Goal: Information Seeking & Learning: Learn about a topic

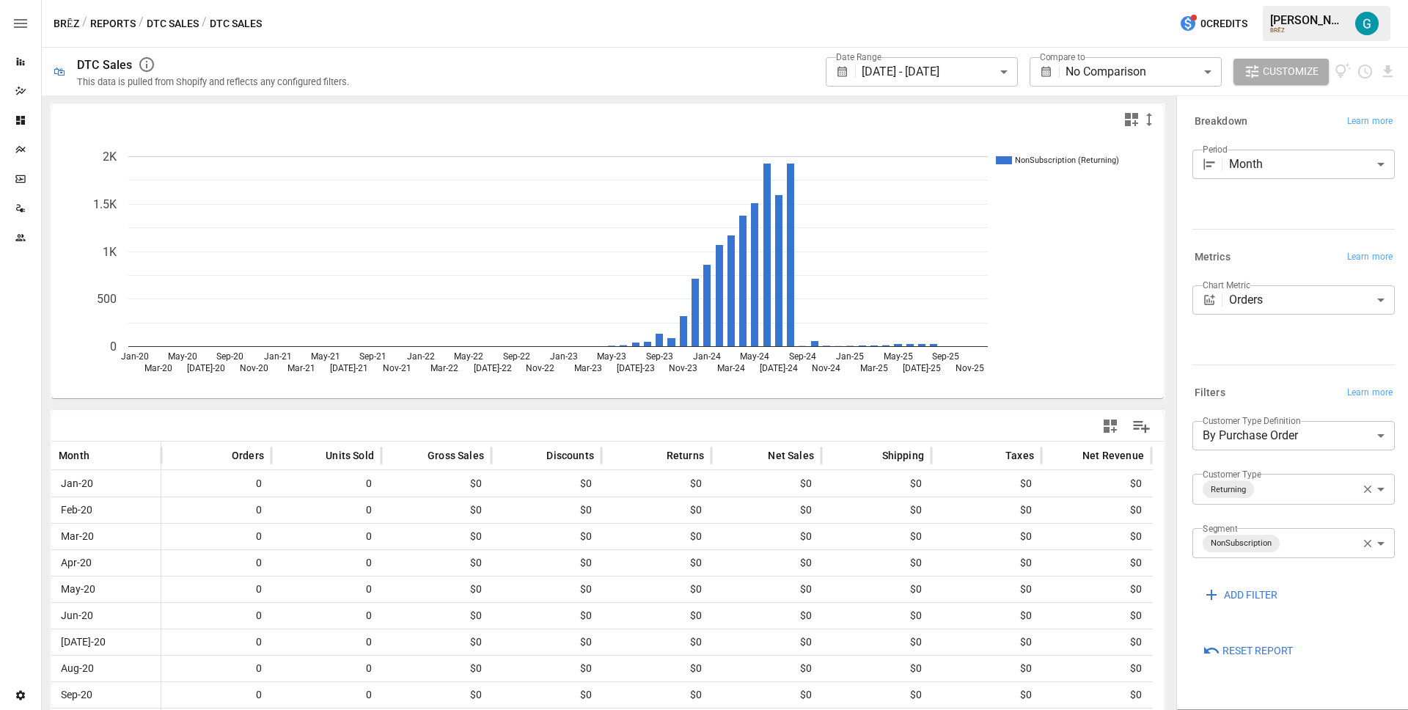
click at [803, 346] on rect "A chart." at bounding box center [557, 346] width 859 height 1
click at [103, 20] on button "Reports" at bounding box center [112, 24] width 45 height 18
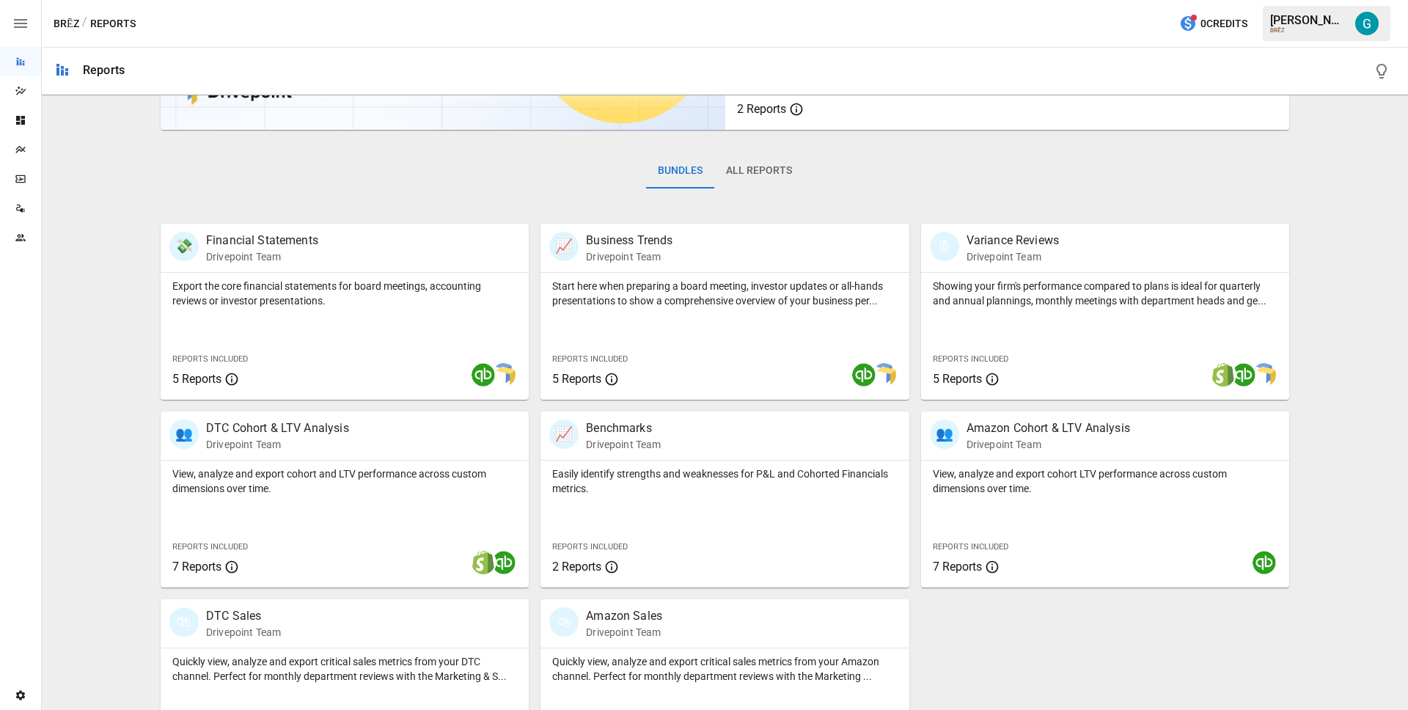
scroll to position [180, 0]
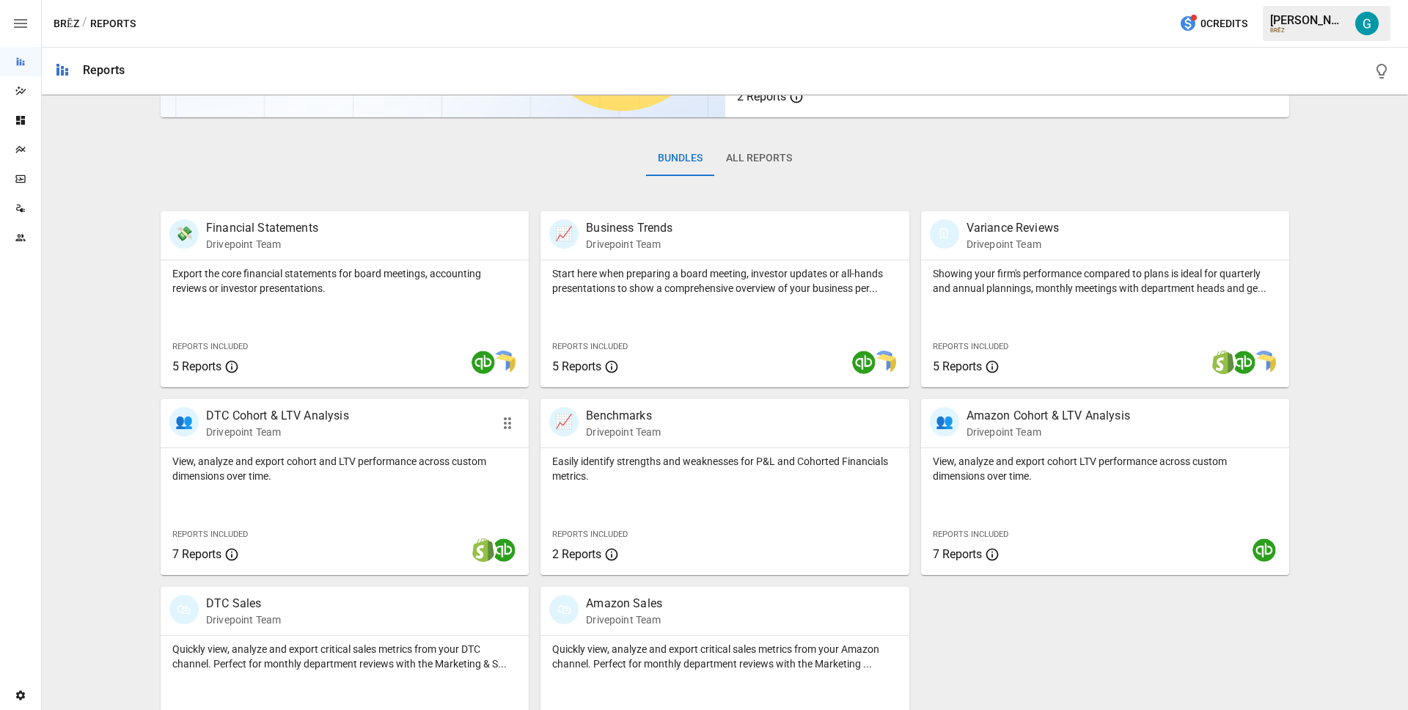
click at [313, 465] on p "View, analyze and export cohort and LTV performance across custom dimensions ov…" at bounding box center [344, 468] width 345 height 29
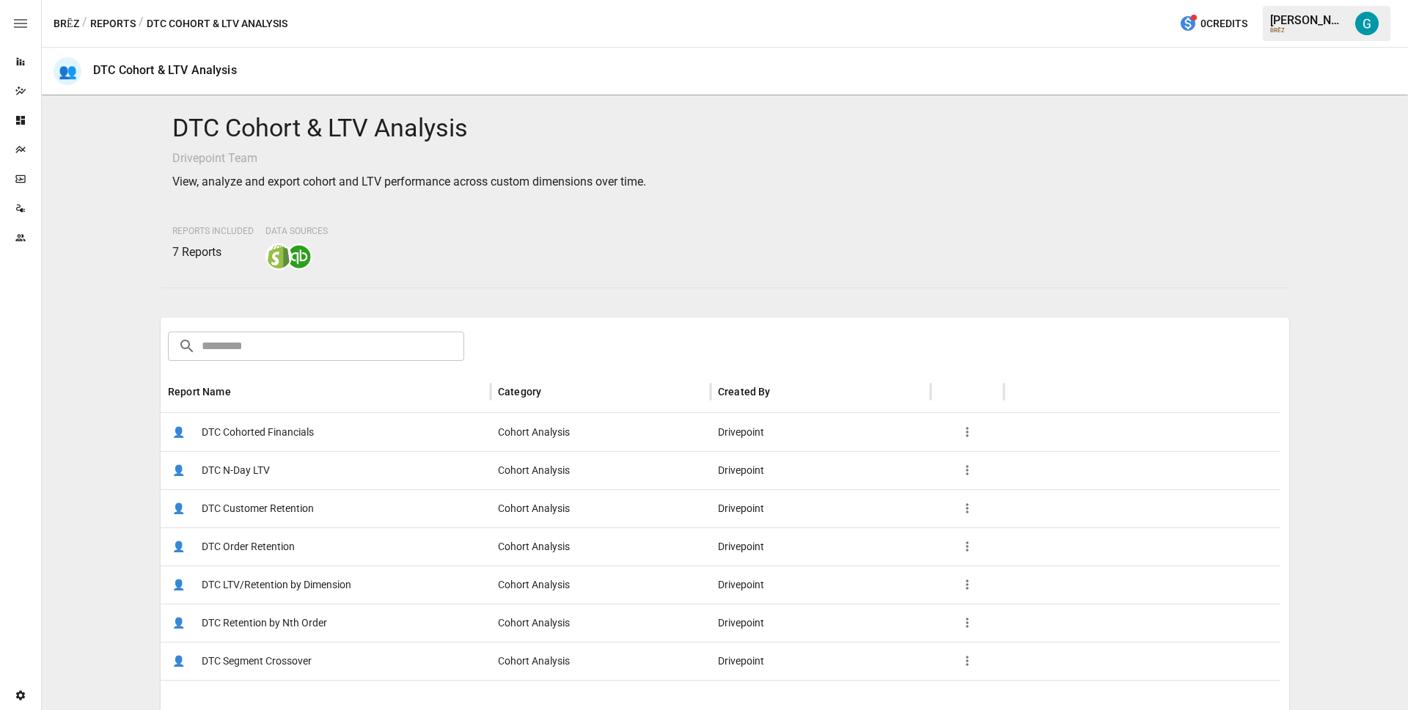
click at [273, 549] on span "DTC Order Retention" at bounding box center [248, 546] width 93 height 37
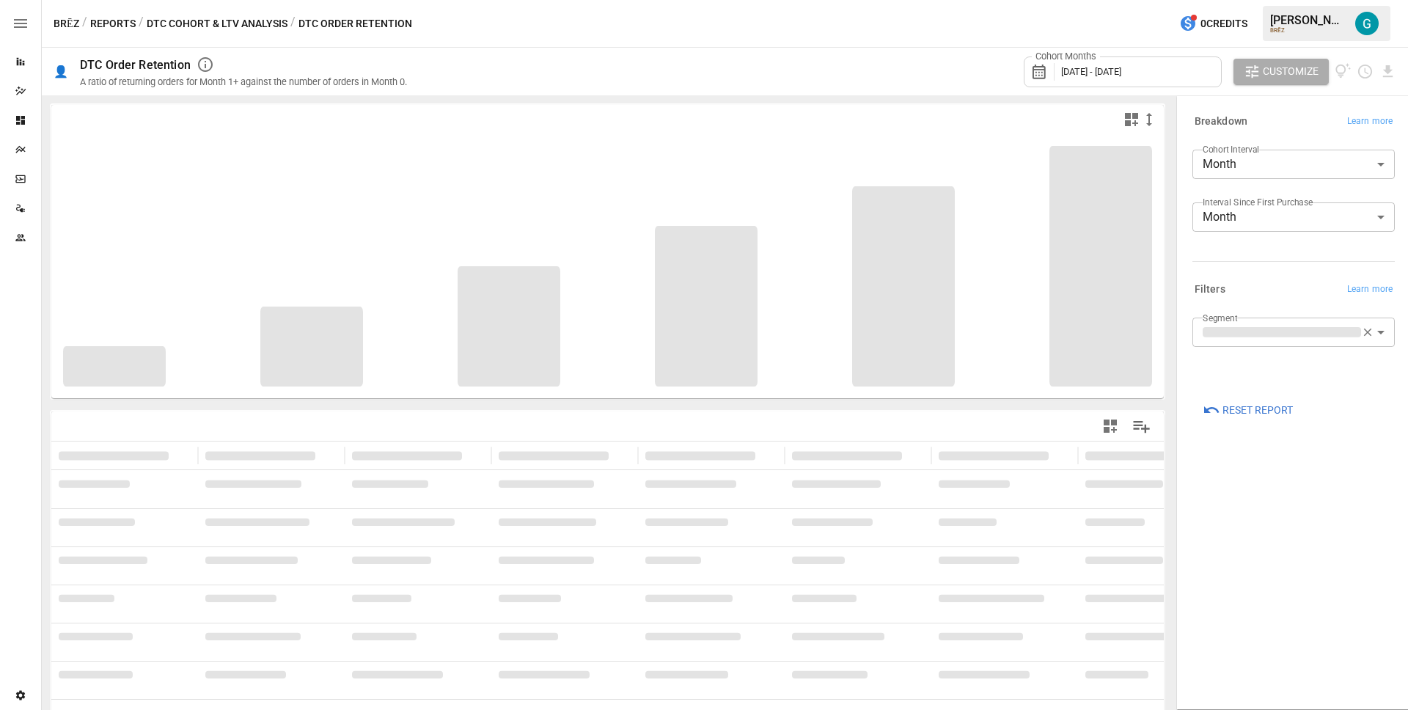
click at [243, 5] on div "BRĒZ / Reports / DTC Cohort & LTV Analysis / DTC Order Retention 0 Credits [PER…" at bounding box center [725, 23] width 1366 height 47
click at [239, 25] on button "DTC Cohort & LTV Analysis" at bounding box center [217, 24] width 141 height 18
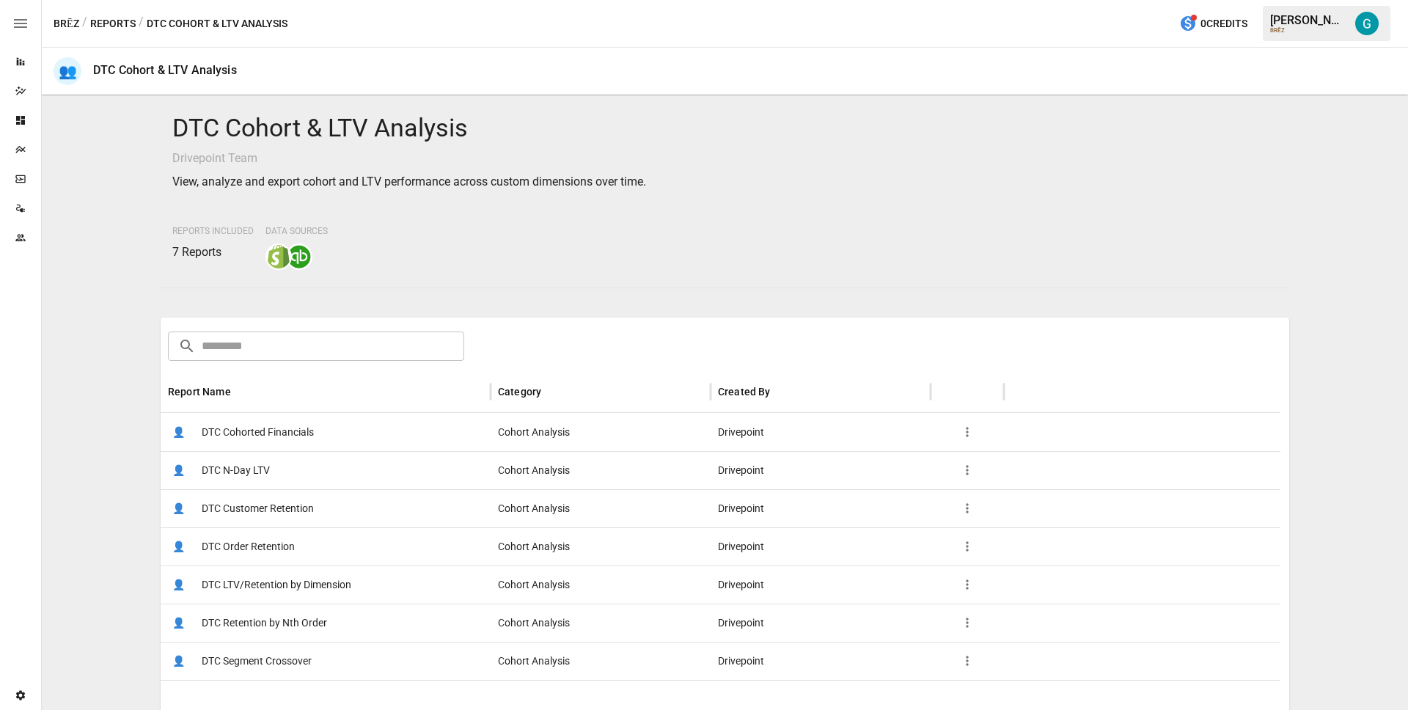
click at [292, 660] on span "DTC Segment Crossover" at bounding box center [257, 660] width 110 height 37
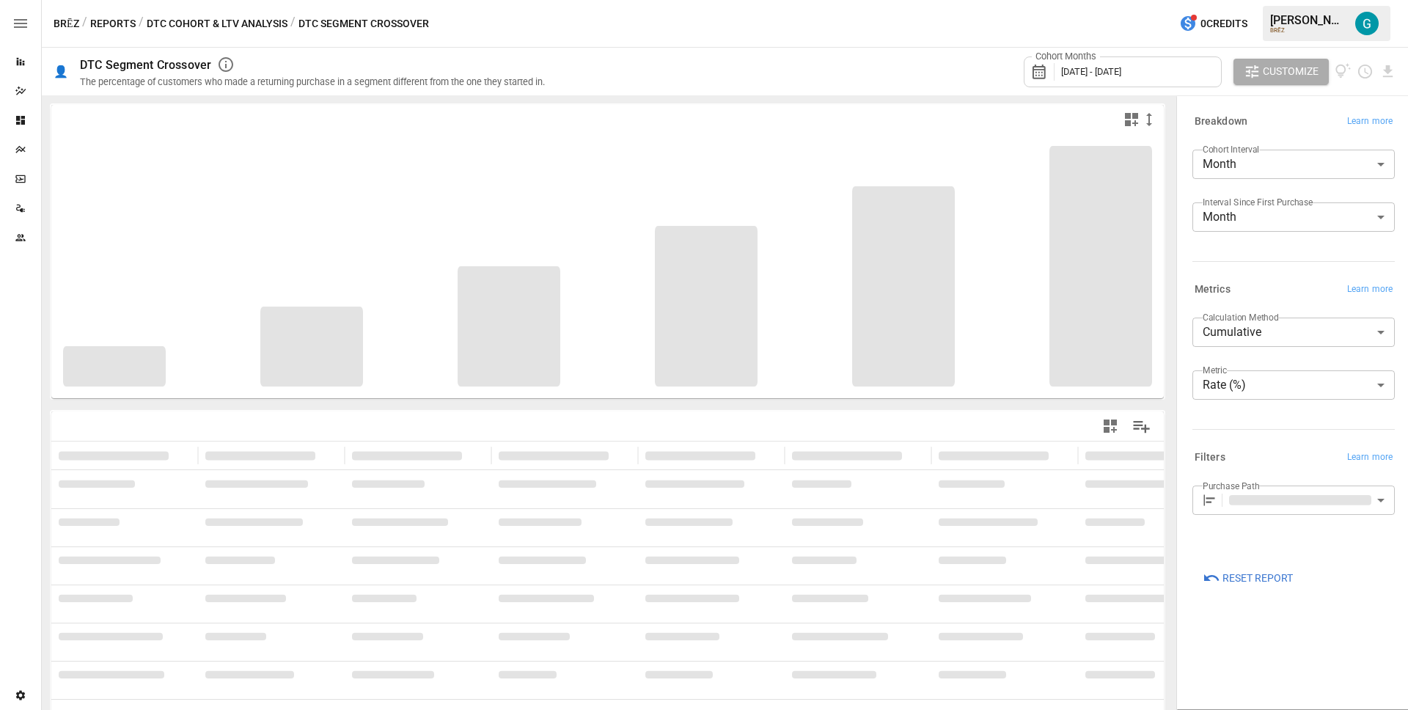
click at [1248, 441] on div "**********" at bounding box center [1291, 354] width 232 height 521
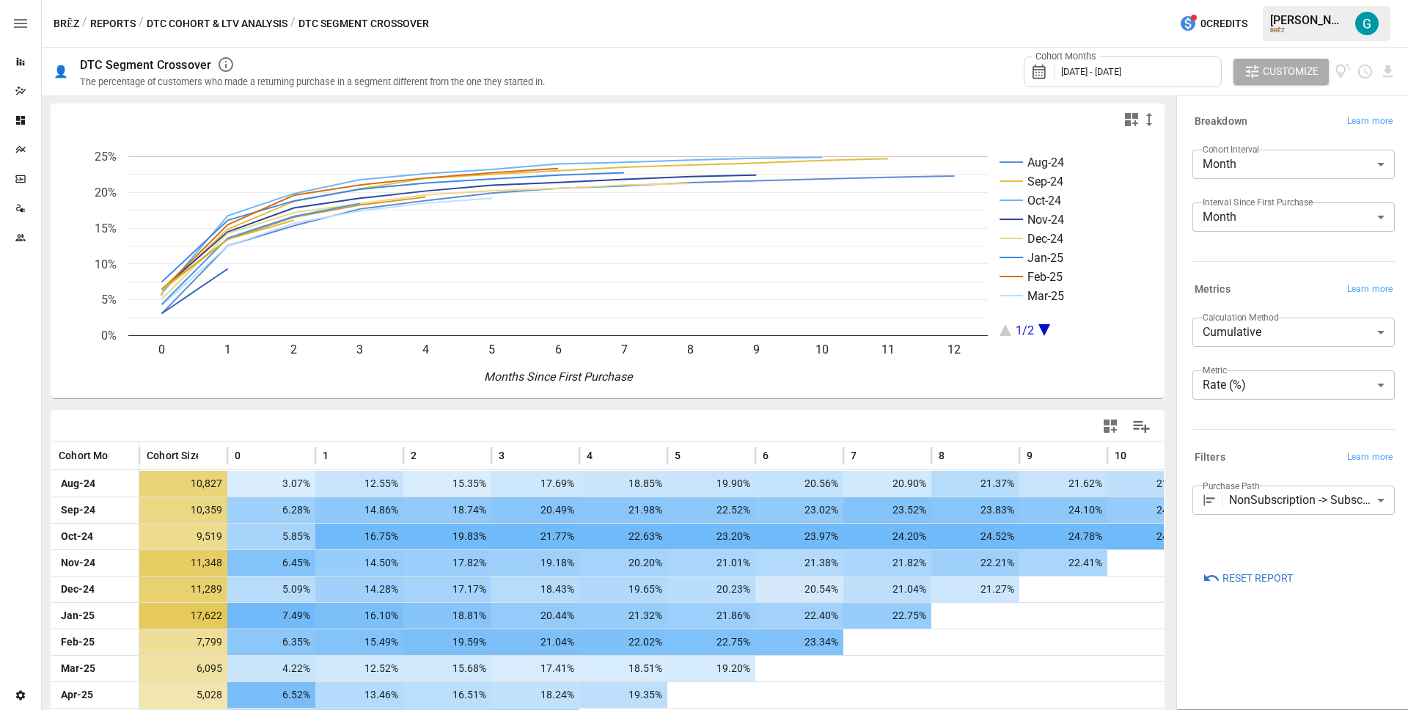
click at [1264, 0] on body "Reports Dazzler Studio Dashboards Plans SmartModel ™ Data Sources Team Settings…" at bounding box center [704, 0] width 1408 height 0
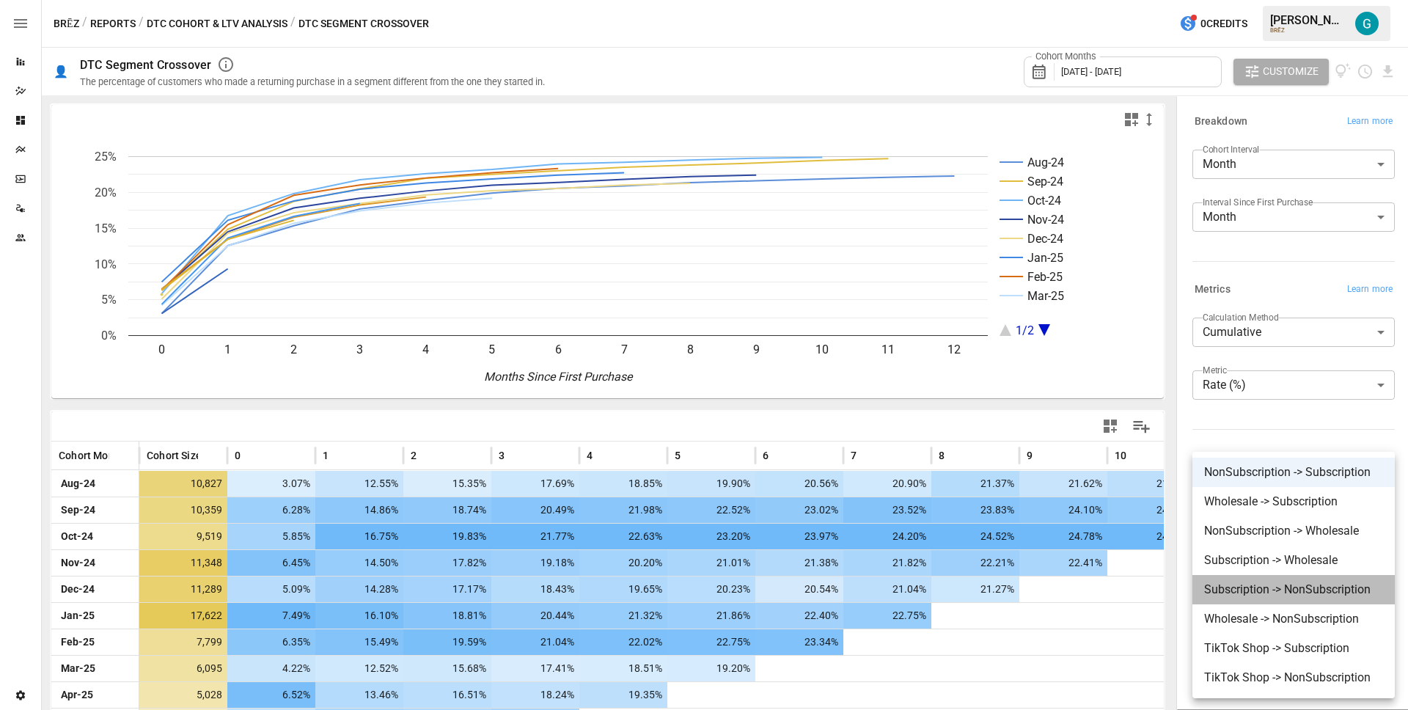
click at [1279, 590] on span "Subscription -> NonSubscription" at bounding box center [1293, 590] width 179 height 18
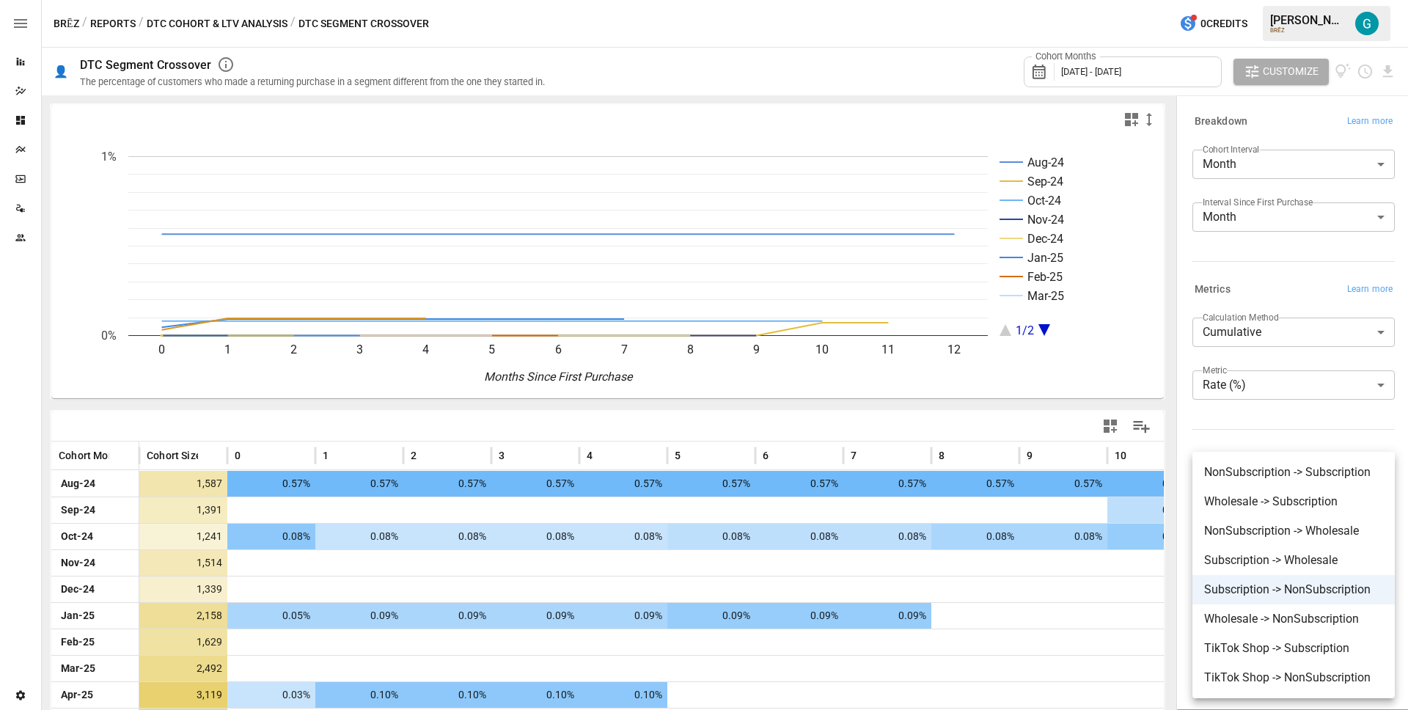
click at [1268, 0] on body "Reports Dazzler Studio Dashboards Plans SmartModel ™ Data Sources Team Settings…" at bounding box center [704, 0] width 1408 height 0
click at [1279, 673] on span "TikTok Shop -> NonSubscription" at bounding box center [1293, 678] width 179 height 18
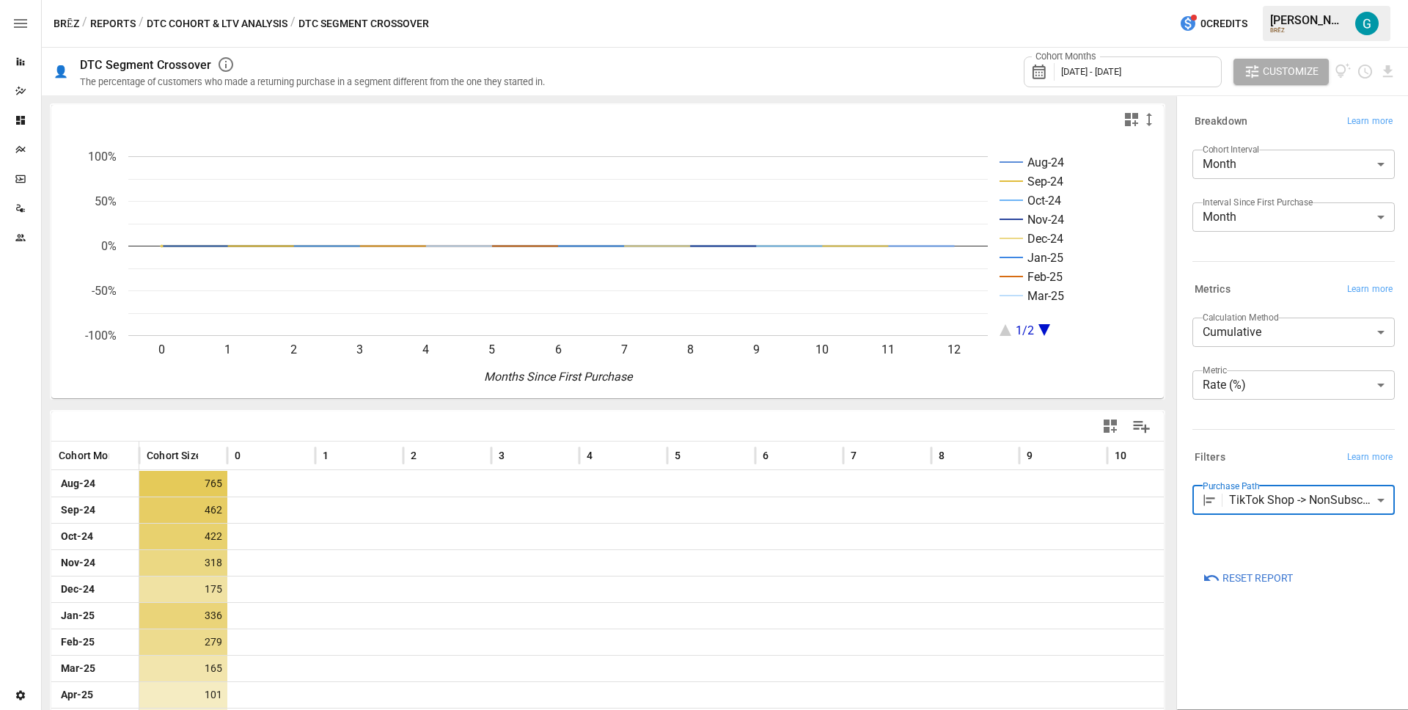
click at [1270, 0] on body "**********" at bounding box center [704, 0] width 1408 height 0
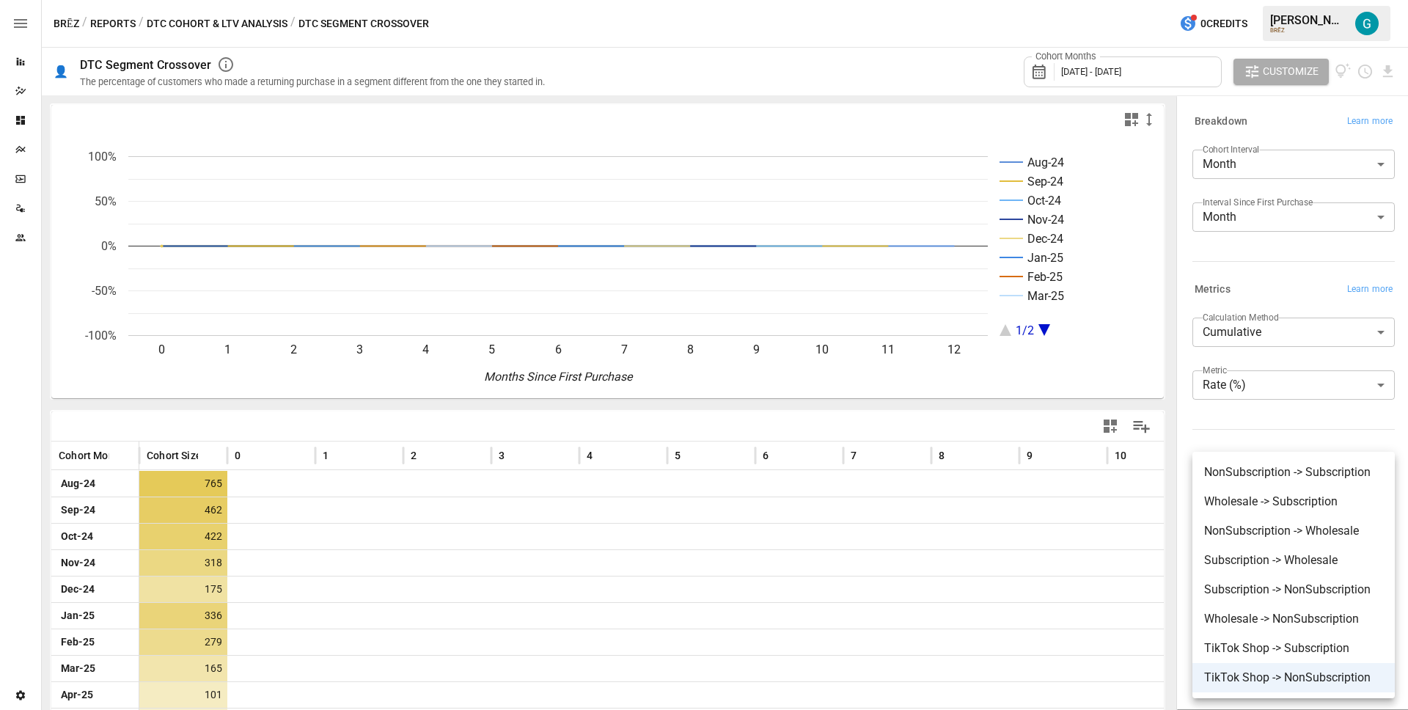
click at [1269, 469] on span "NonSubscription -> Subscription" at bounding box center [1293, 472] width 179 height 18
type input "**********"
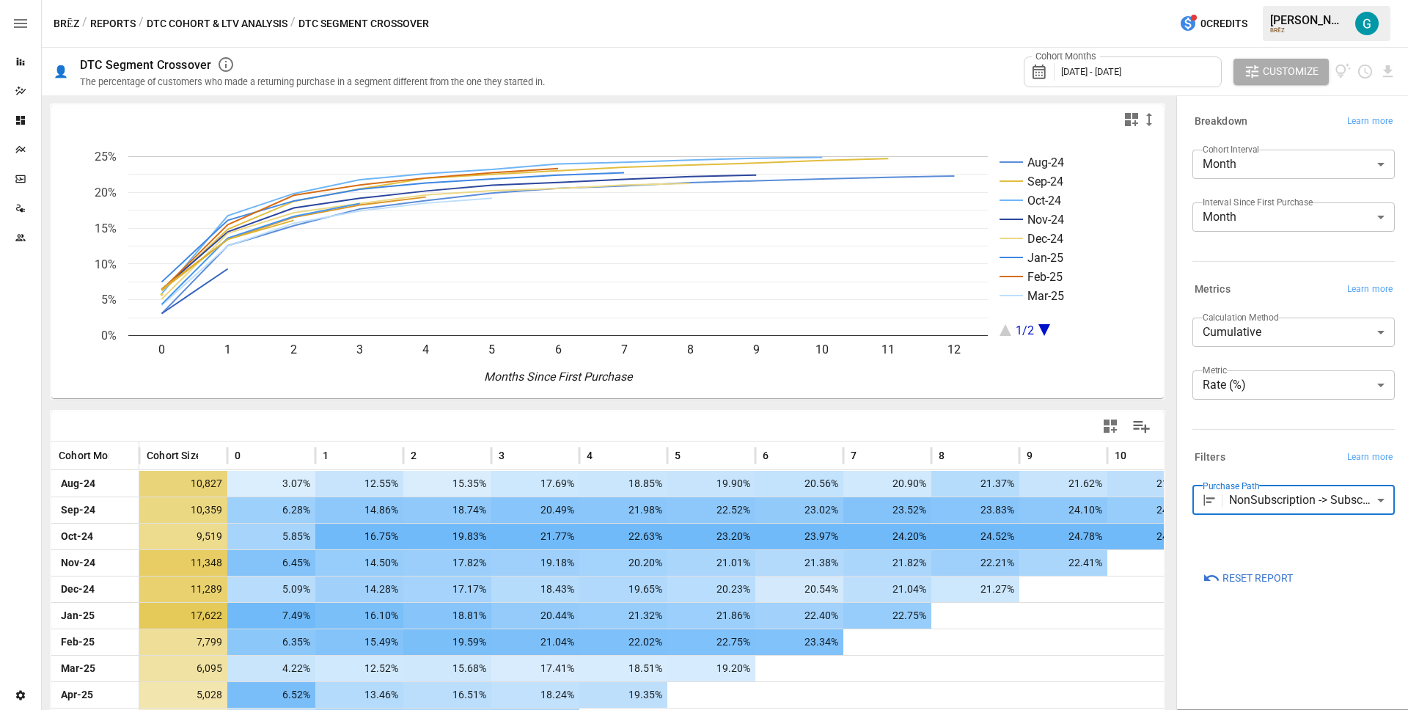
click at [216, 20] on button "DTC Cohort & LTV Analysis" at bounding box center [217, 24] width 141 height 18
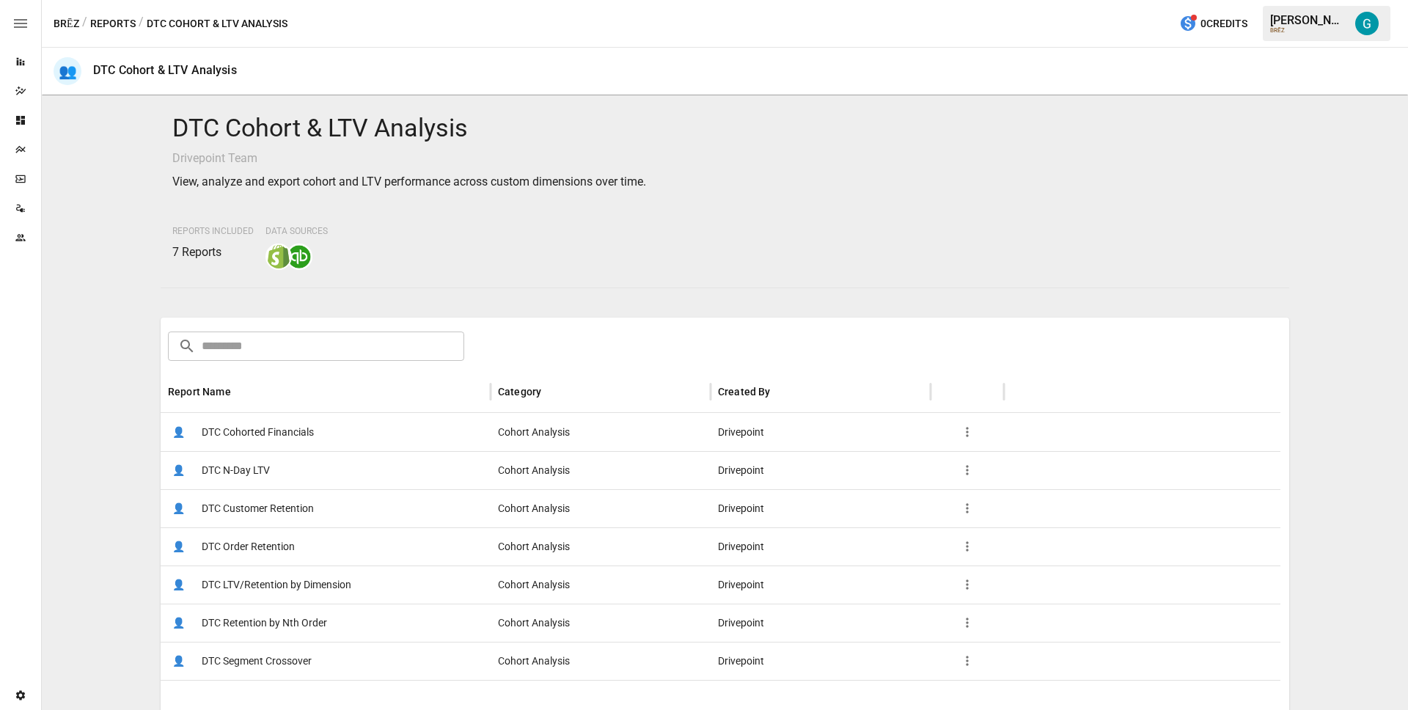
click at [246, 547] on span "DTC Order Retention" at bounding box center [248, 546] width 93 height 37
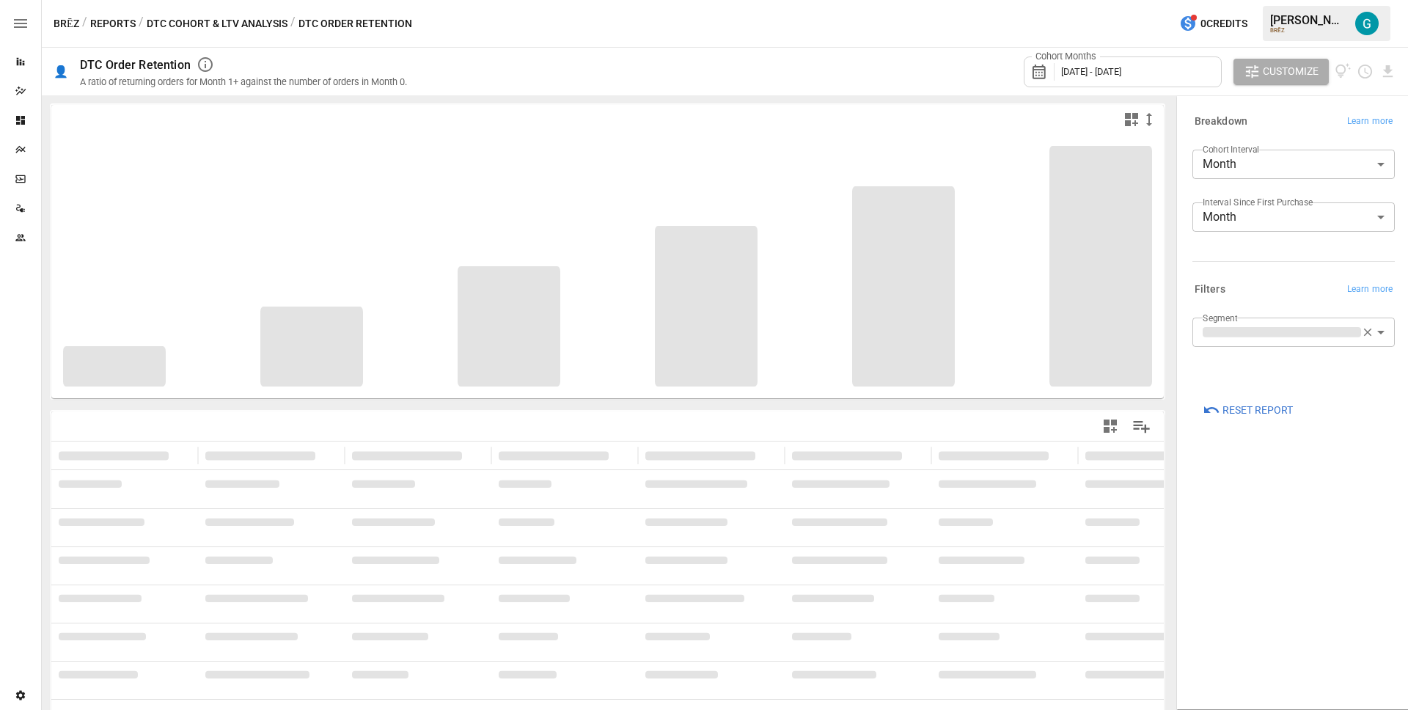
click at [1296, 307] on div "**********" at bounding box center [1290, 331] width 208 height 117
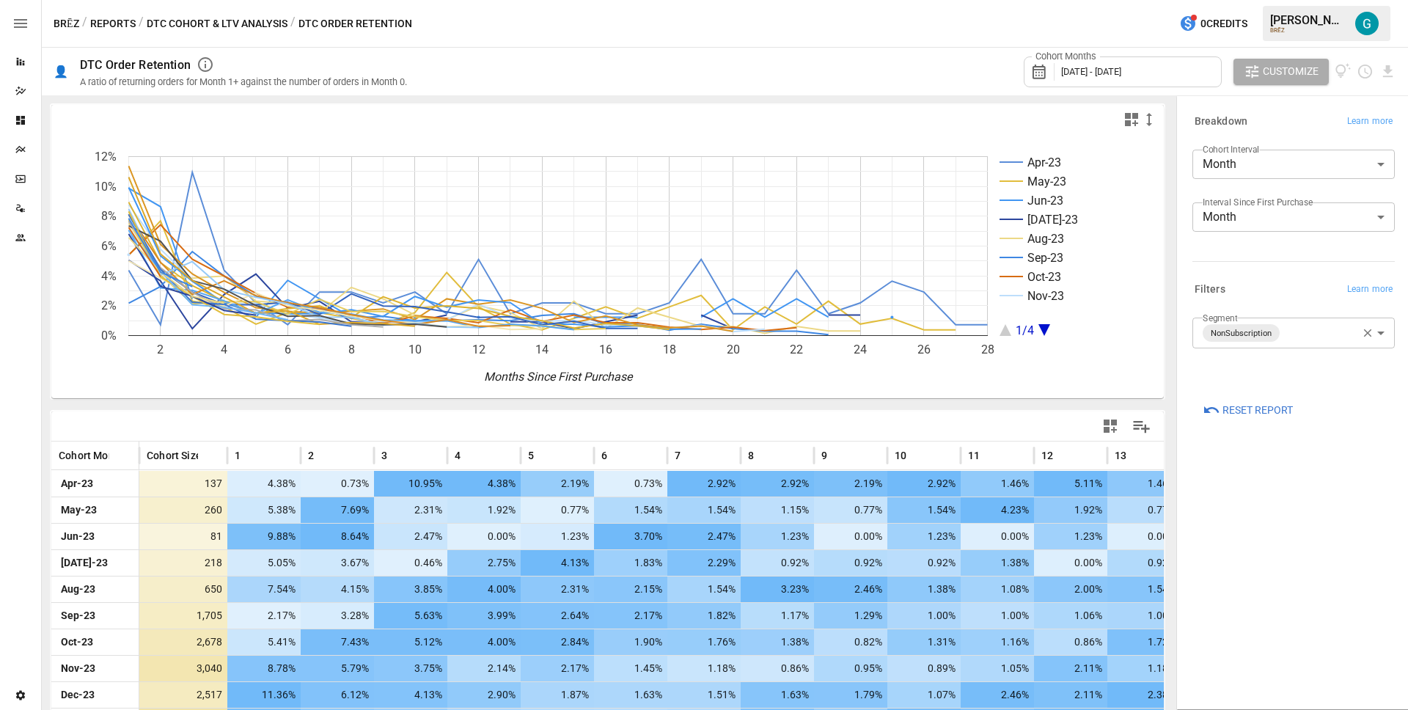
click at [1298, 0] on body "Reports Dazzler Studio Dashboards Plans SmartModel ™ Data Sources Team Settings…" at bounding box center [704, 0] width 1408 height 0
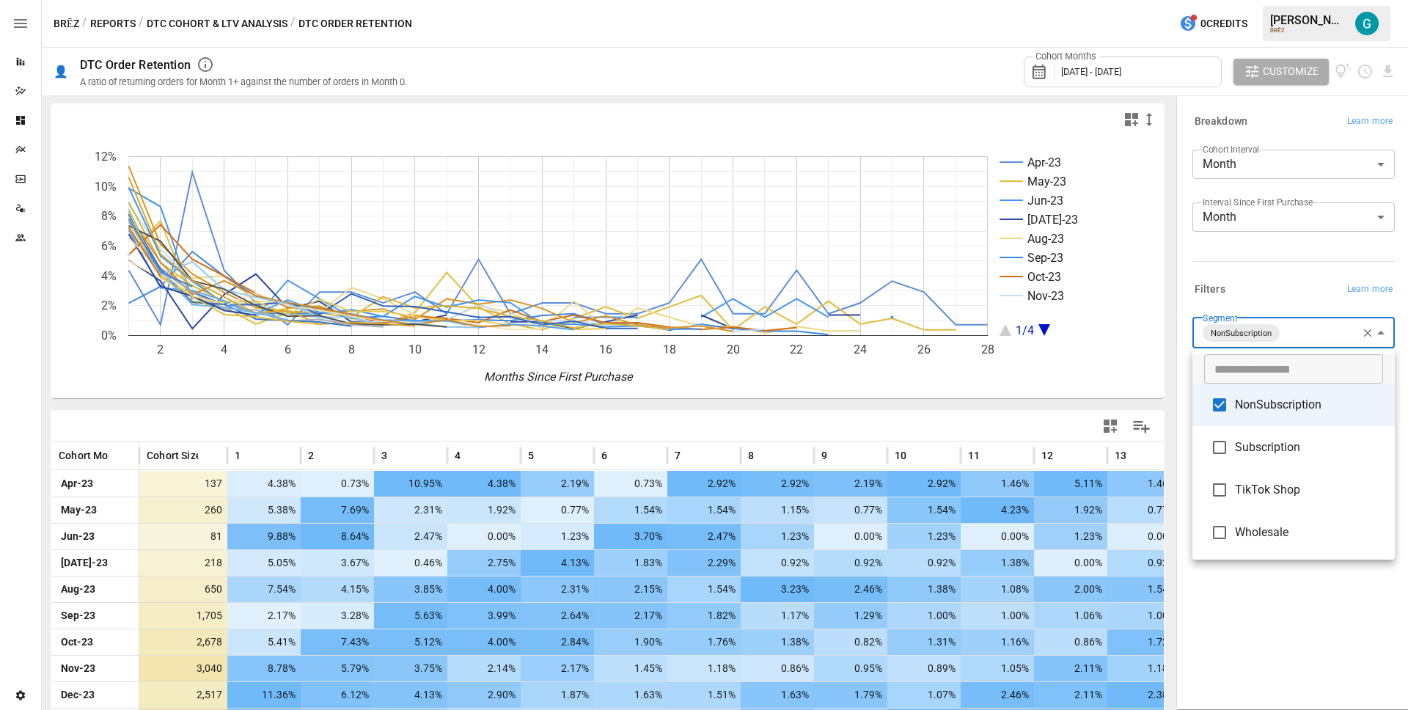
click at [1298, 274] on div at bounding box center [704, 355] width 1408 height 710
click at [1290, 0] on body "Reports Dazzler Studio Dashboards Plans SmartModel ™ Data Sources Team Settings…" at bounding box center [704, 0] width 1408 height 0
click at [1292, 455] on span "Subscription" at bounding box center [1309, 447] width 148 height 18
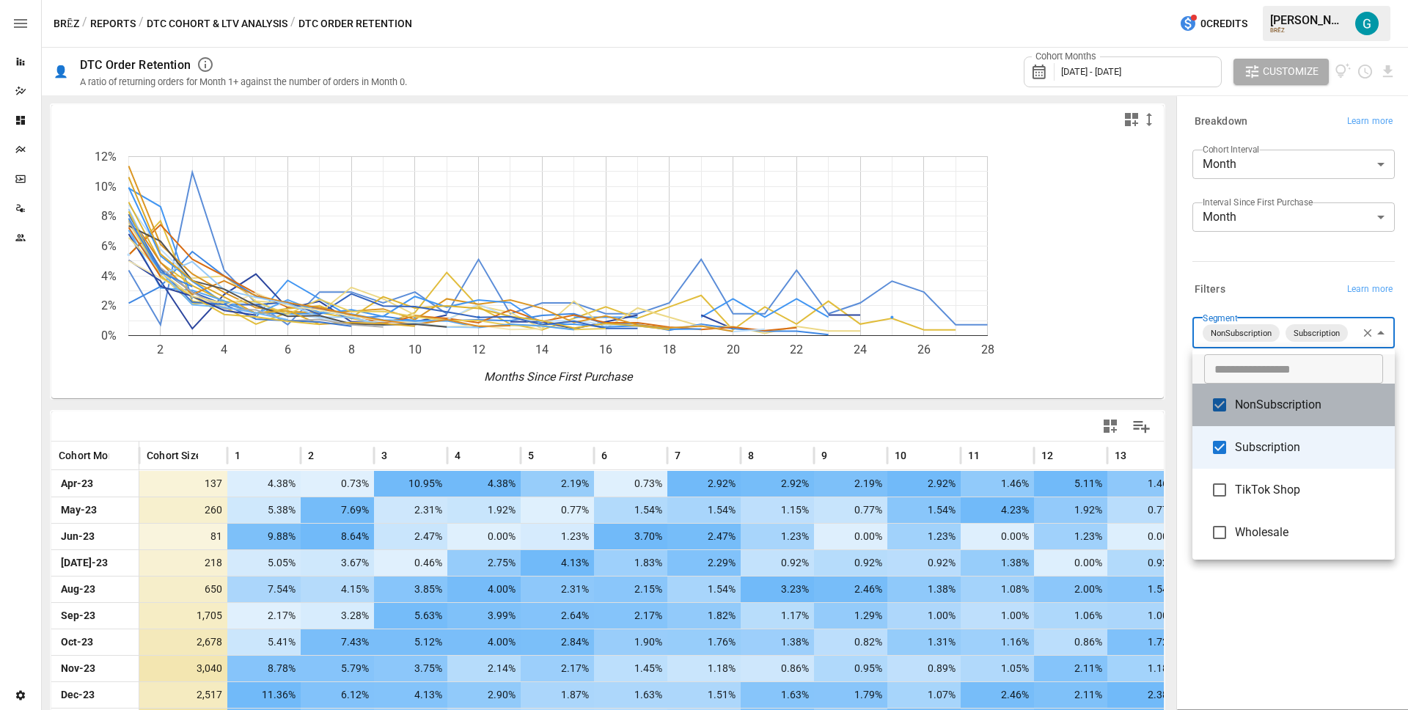
drag, startPoint x: 1292, startPoint y: 397, endPoint x: 1292, endPoint y: 348, distance: 49.1
click at [1292, 397] on span "NonSubscription" at bounding box center [1309, 405] width 148 height 18
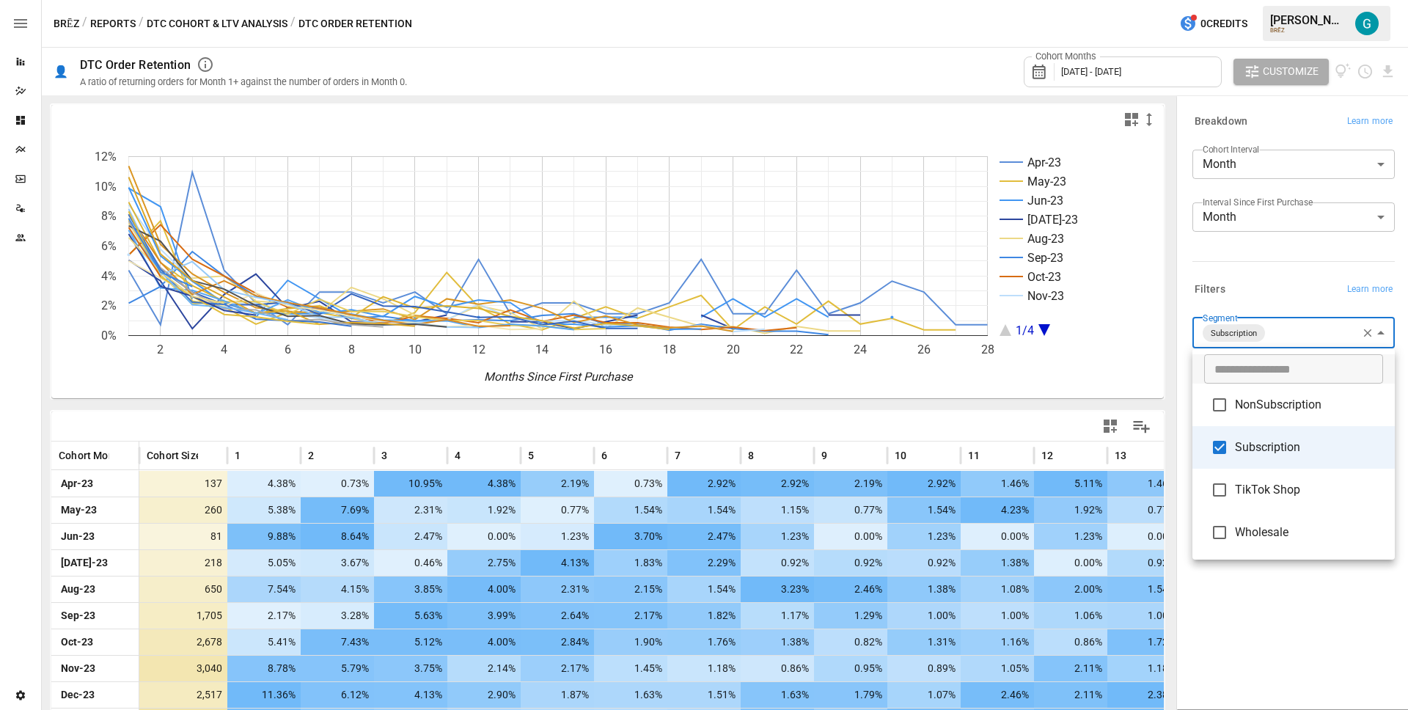
click at [1291, 284] on div at bounding box center [704, 355] width 1408 height 710
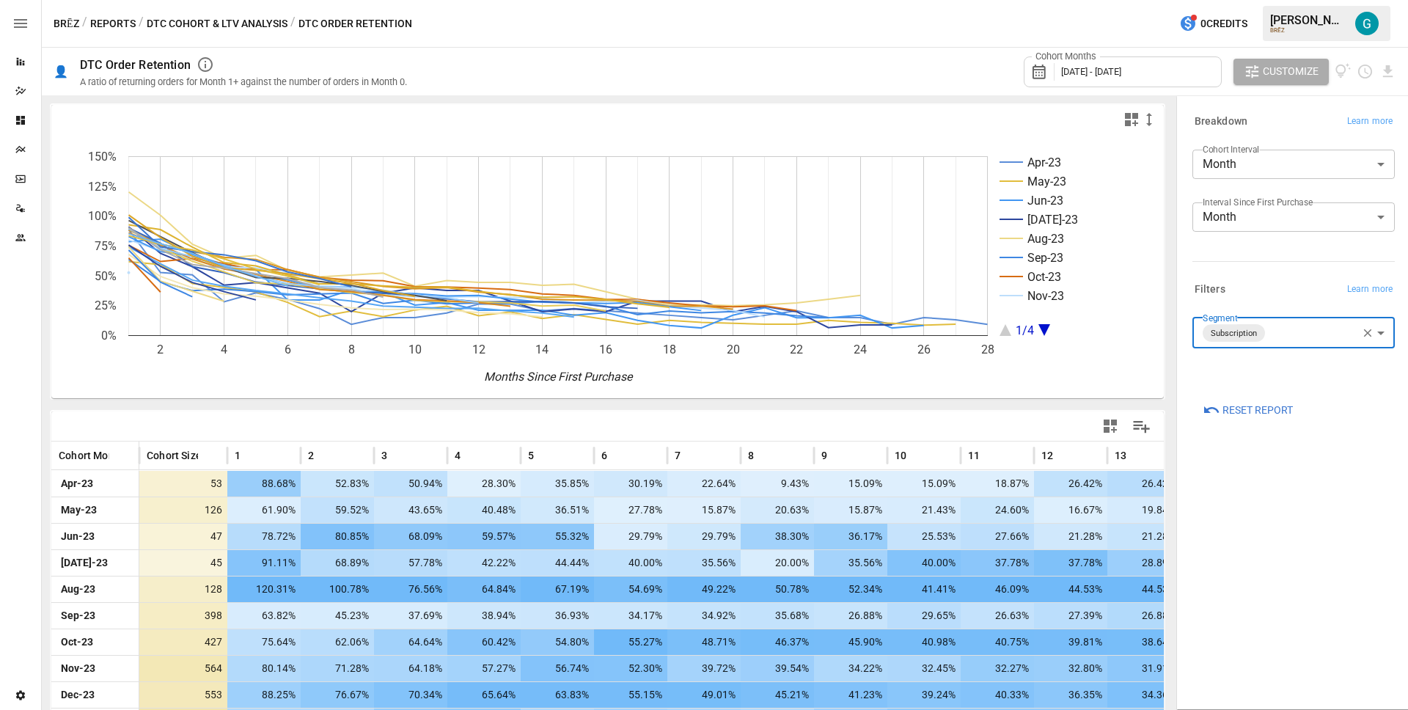
click at [1298, 0] on body "Reports Dazzler Studio Dashboards Plans SmartModel ™ Data Sources Team Settings…" at bounding box center [704, 0] width 1408 height 0
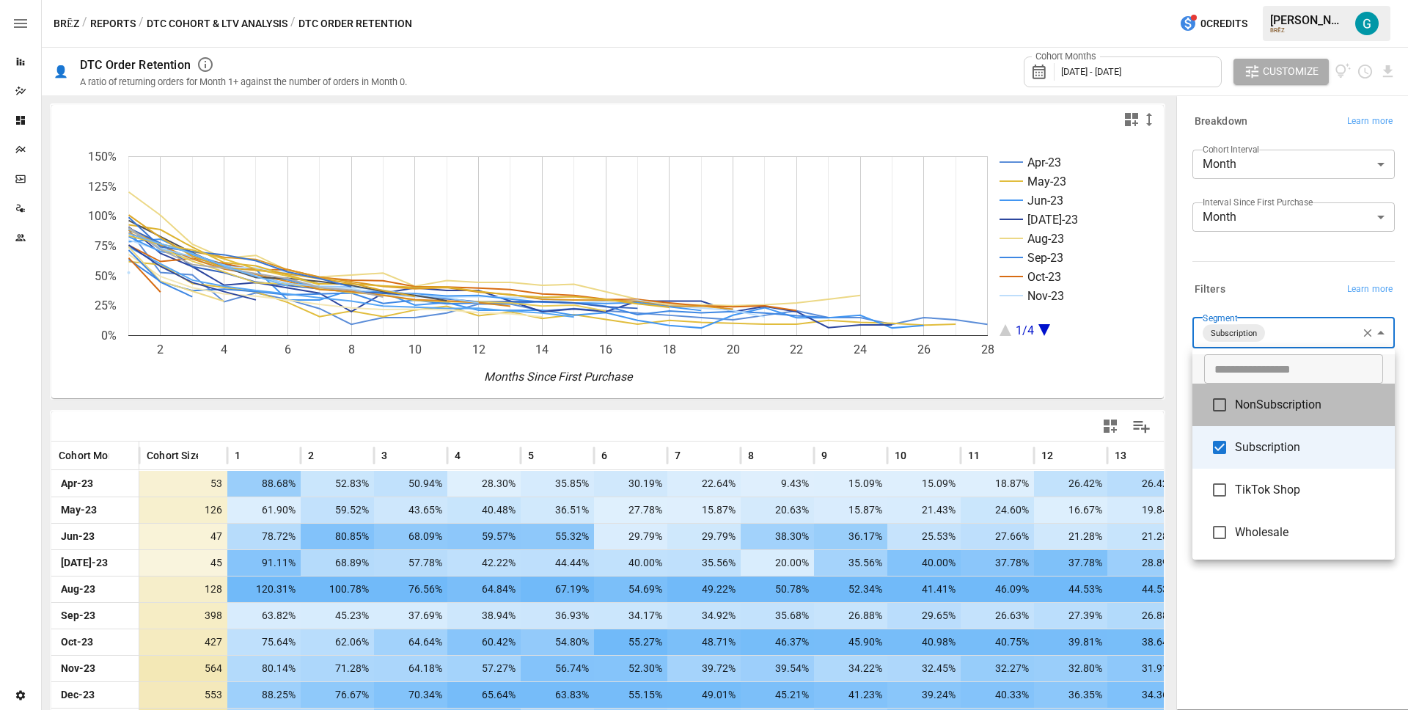
click at [1278, 425] on li "NonSubscription" at bounding box center [1293, 404] width 202 height 43
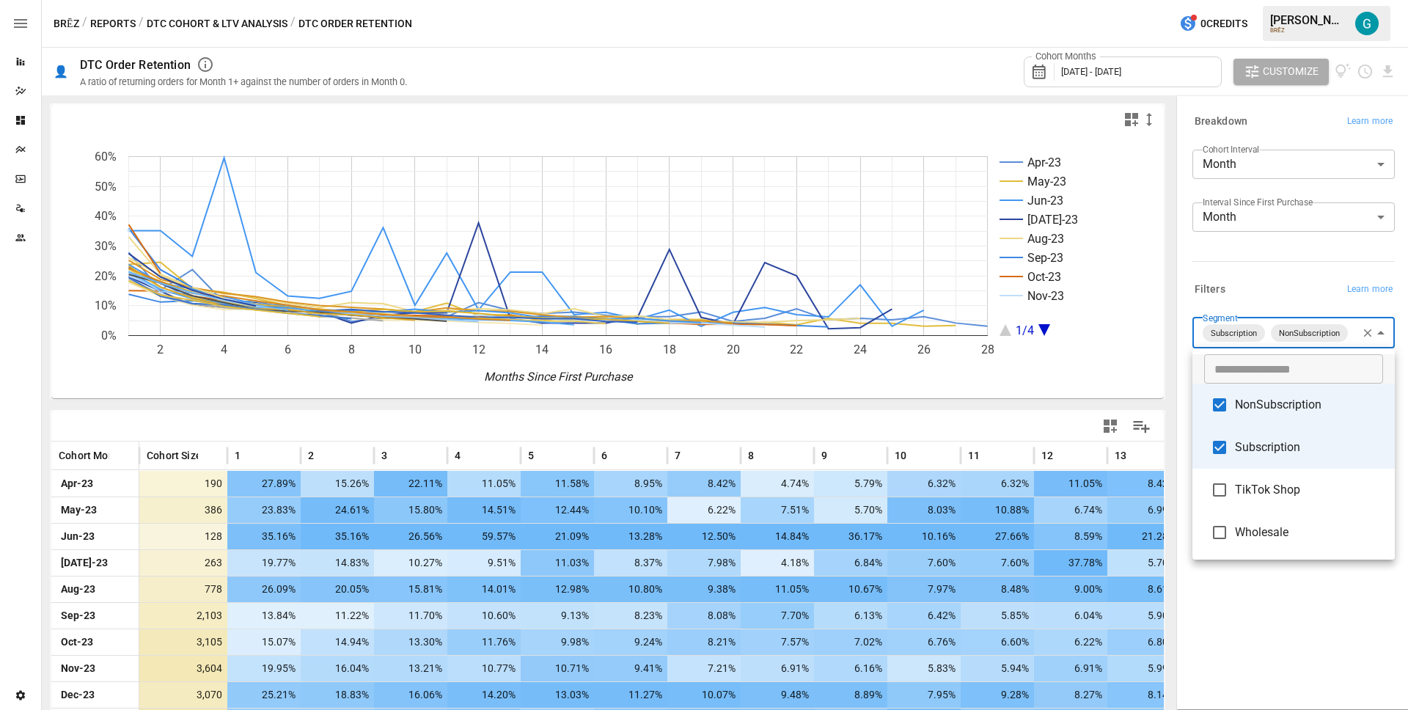
drag, startPoint x: 1249, startPoint y: 460, endPoint x: 1250, endPoint y: 428, distance: 31.5
click at [1250, 453] on li "Subscription" at bounding box center [1293, 447] width 202 height 43
type input "**********"
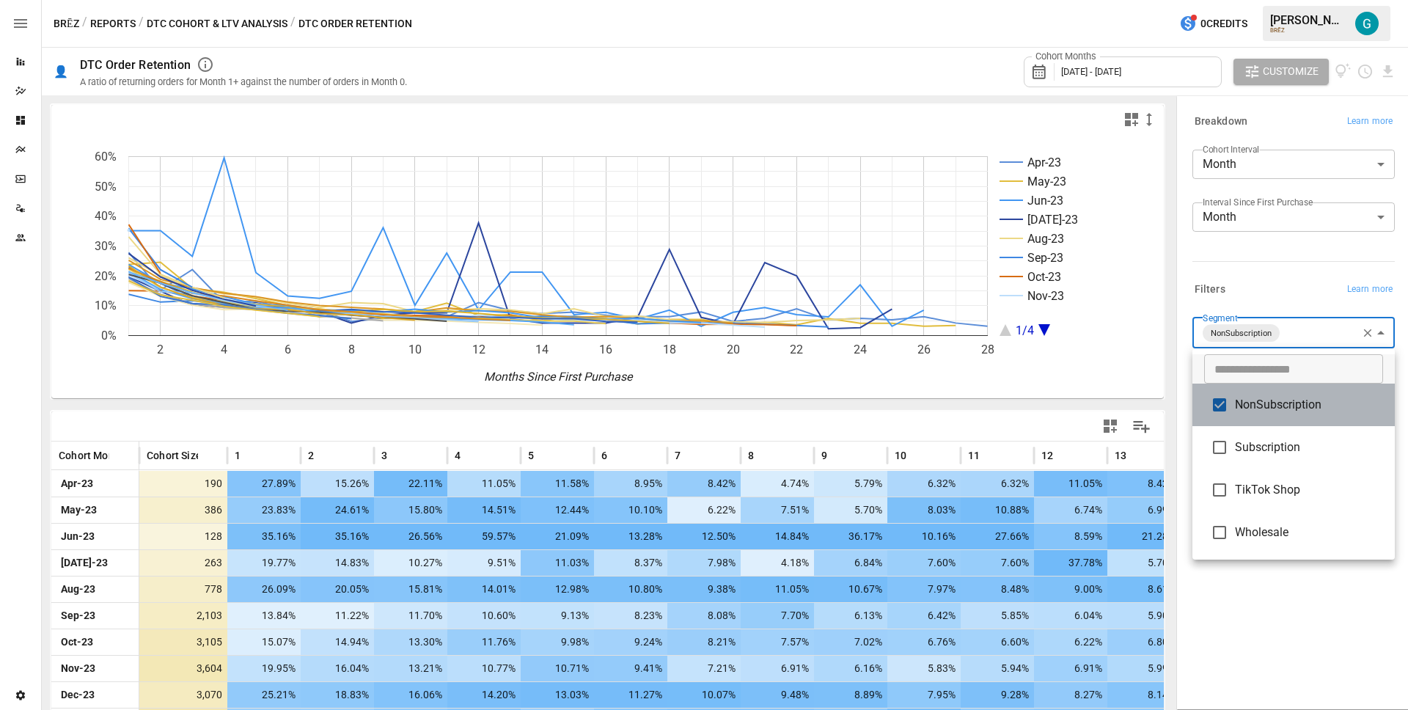
click at [1250, 414] on li "NonSubscription" at bounding box center [1293, 404] width 202 height 43
click at [1258, 494] on span "TikTok Shop" at bounding box center [1309, 489] width 148 height 18
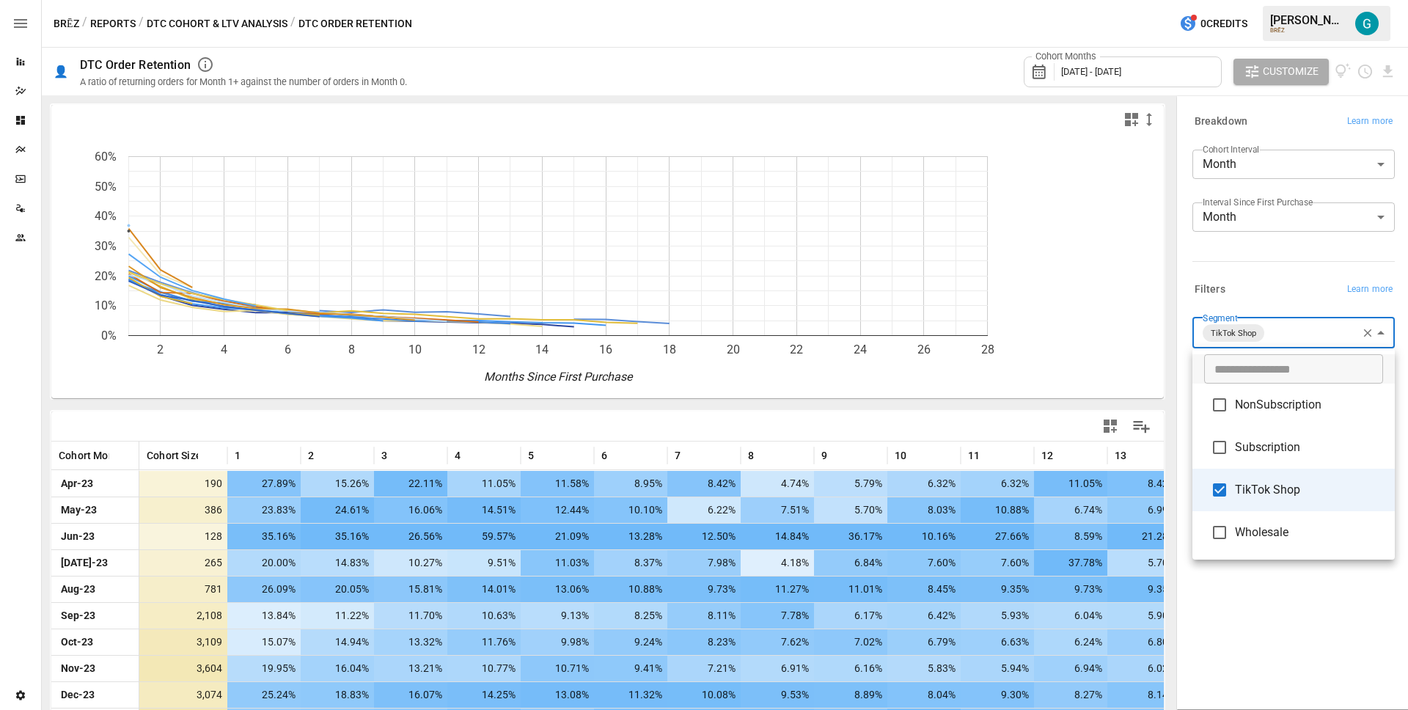
click at [1258, 262] on div at bounding box center [704, 355] width 1408 height 710
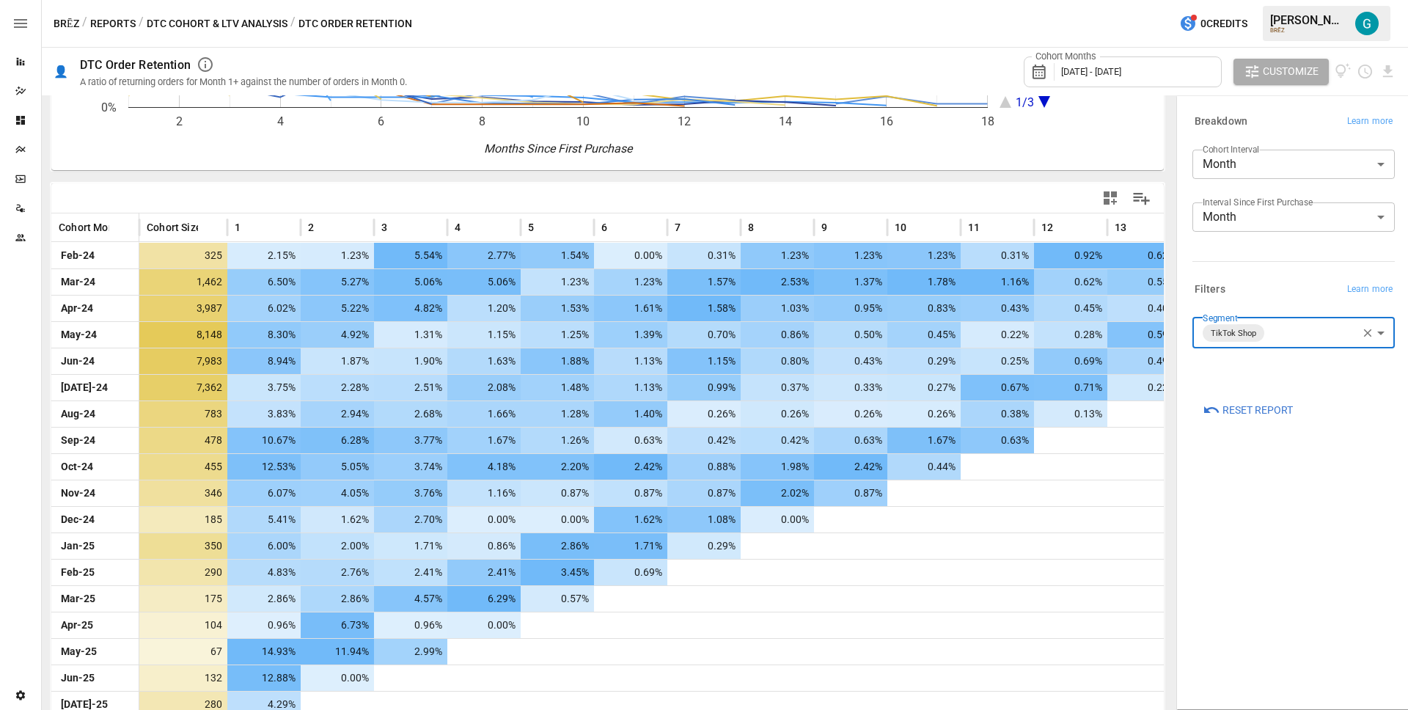
scroll to position [256, 0]
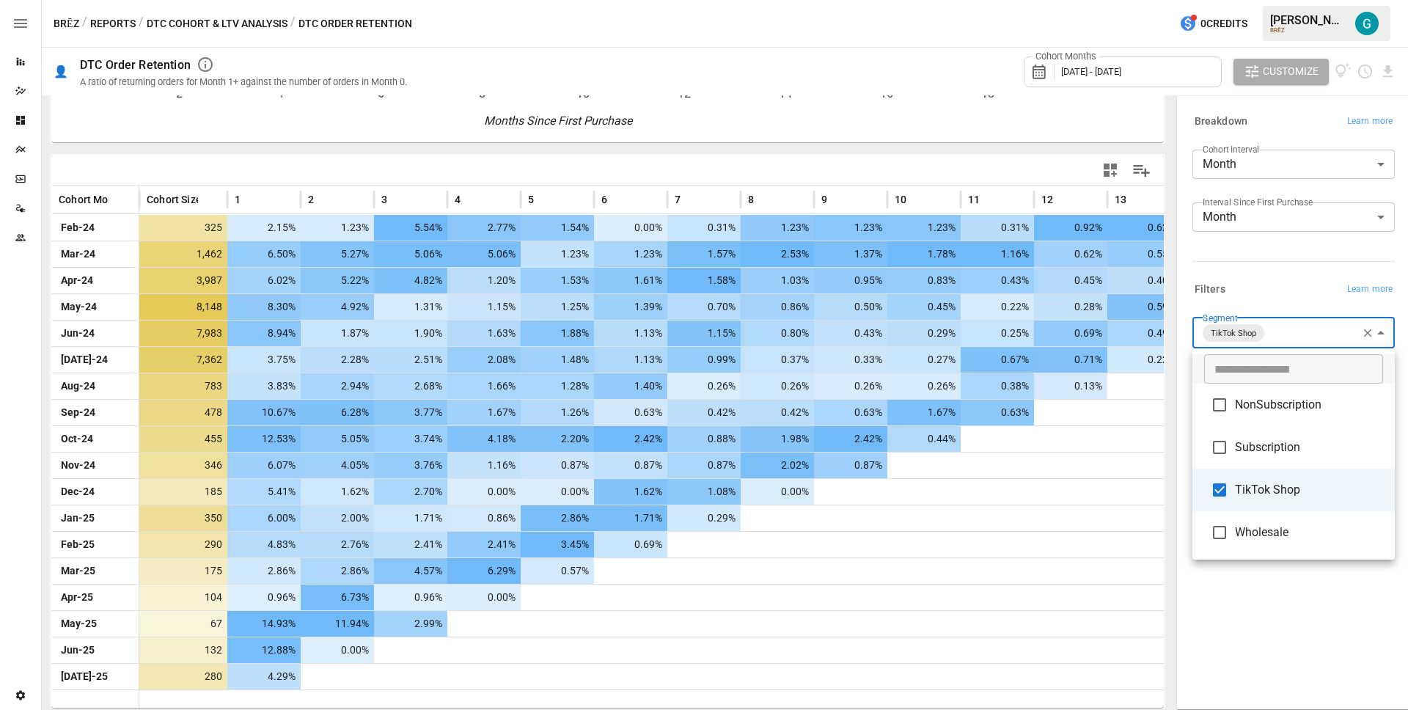
click at [1284, 0] on body "Reports Dazzler Studio Dashboards Plans SmartModel ™ Data Sources Team Settings…" at bounding box center [704, 0] width 1408 height 0
click at [1251, 539] on span "Wholesale" at bounding box center [1309, 533] width 148 height 18
click at [1254, 503] on li "TikTok Shop" at bounding box center [1293, 488] width 202 height 43
type input "*********"
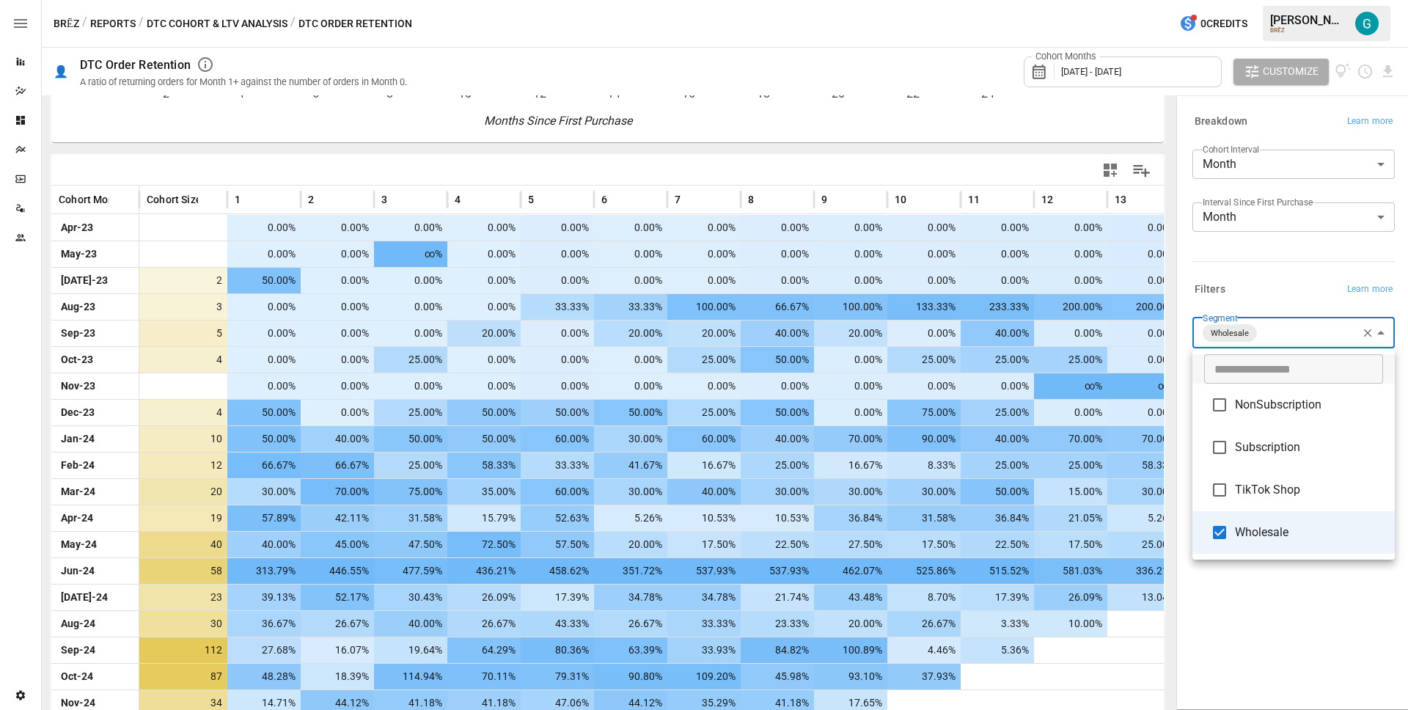
drag, startPoint x: 1167, startPoint y: 474, endPoint x: 1169, endPoint y: 484, distance: 9.8
click at [1169, 482] on div at bounding box center [704, 355] width 1408 height 710
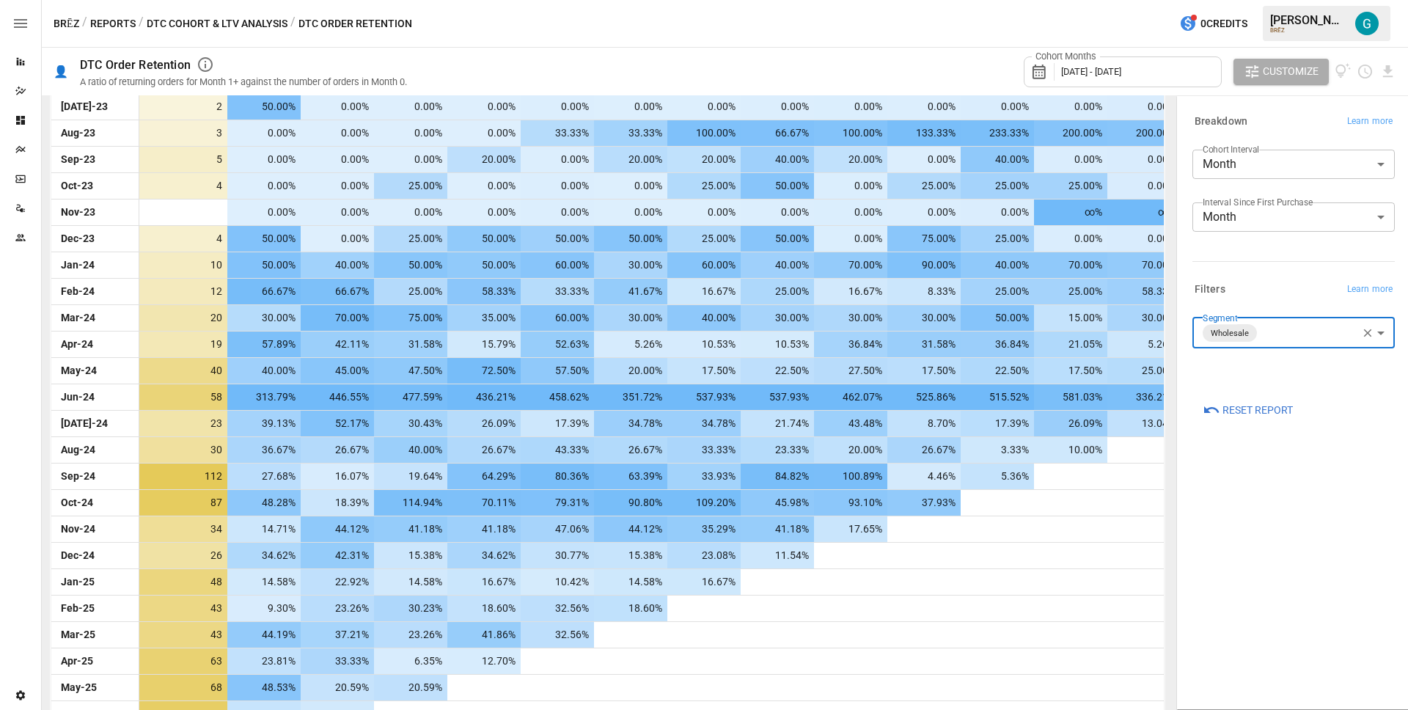
scroll to position [0, 0]
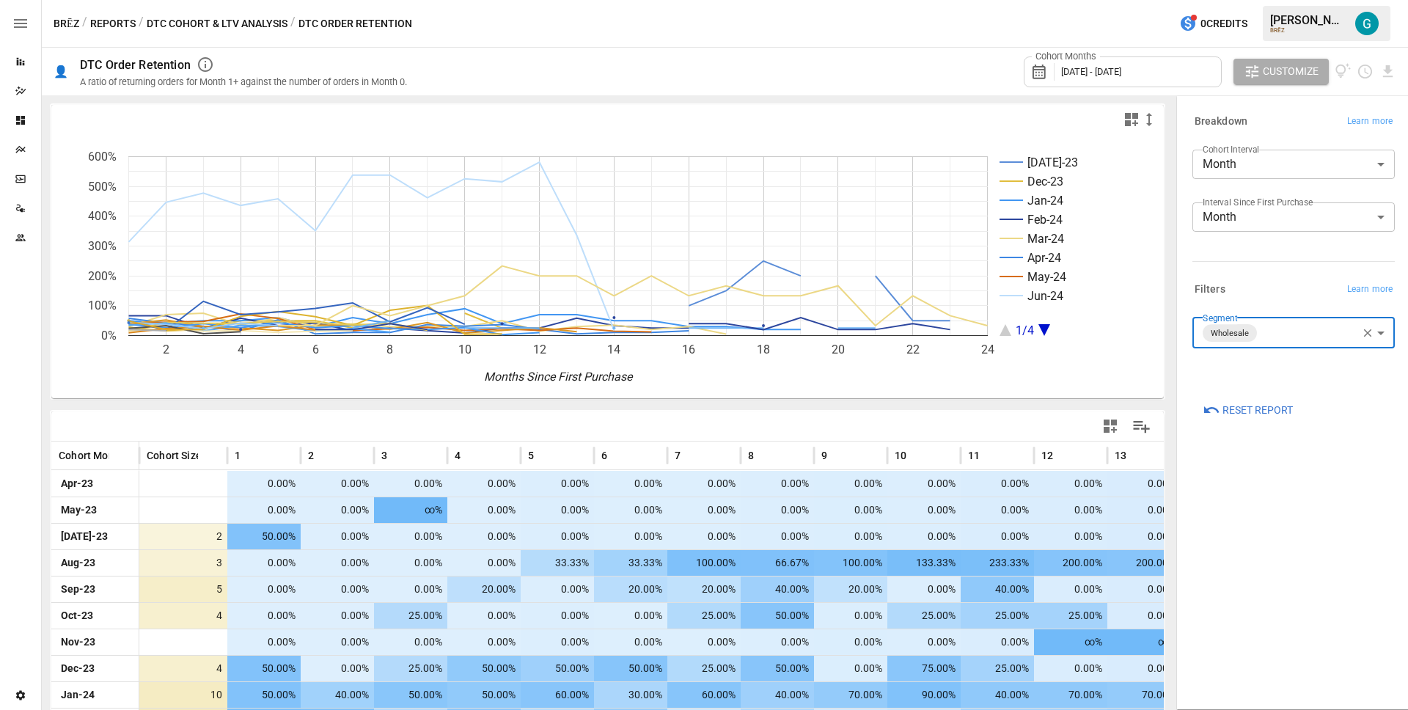
click at [1288, 0] on body "Reports Dazzler Studio Dashboards Plans SmartModel ™ Data Sources Team Settings…" at bounding box center [704, 0] width 1408 height 0
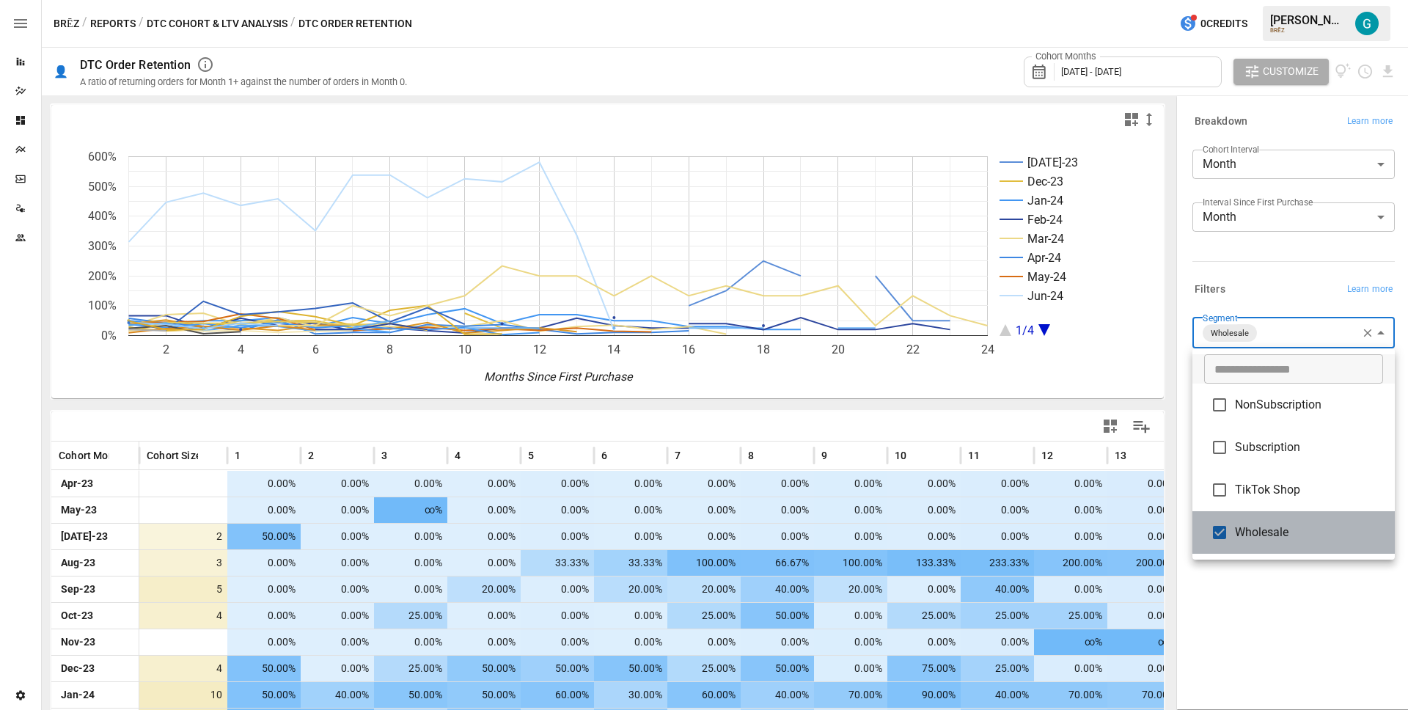
click at [1274, 526] on span "Wholesale" at bounding box center [1309, 533] width 148 height 18
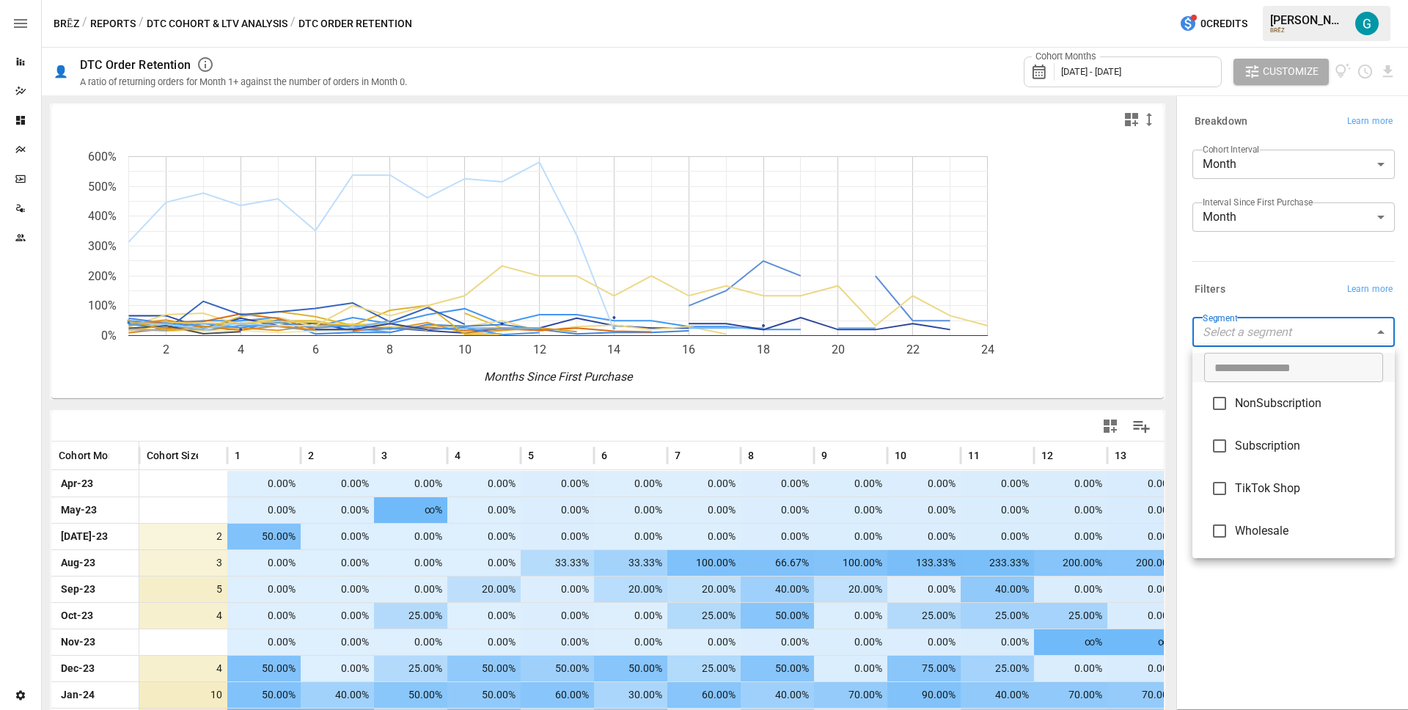
click at [1273, 438] on span "Subscription" at bounding box center [1309, 446] width 148 height 18
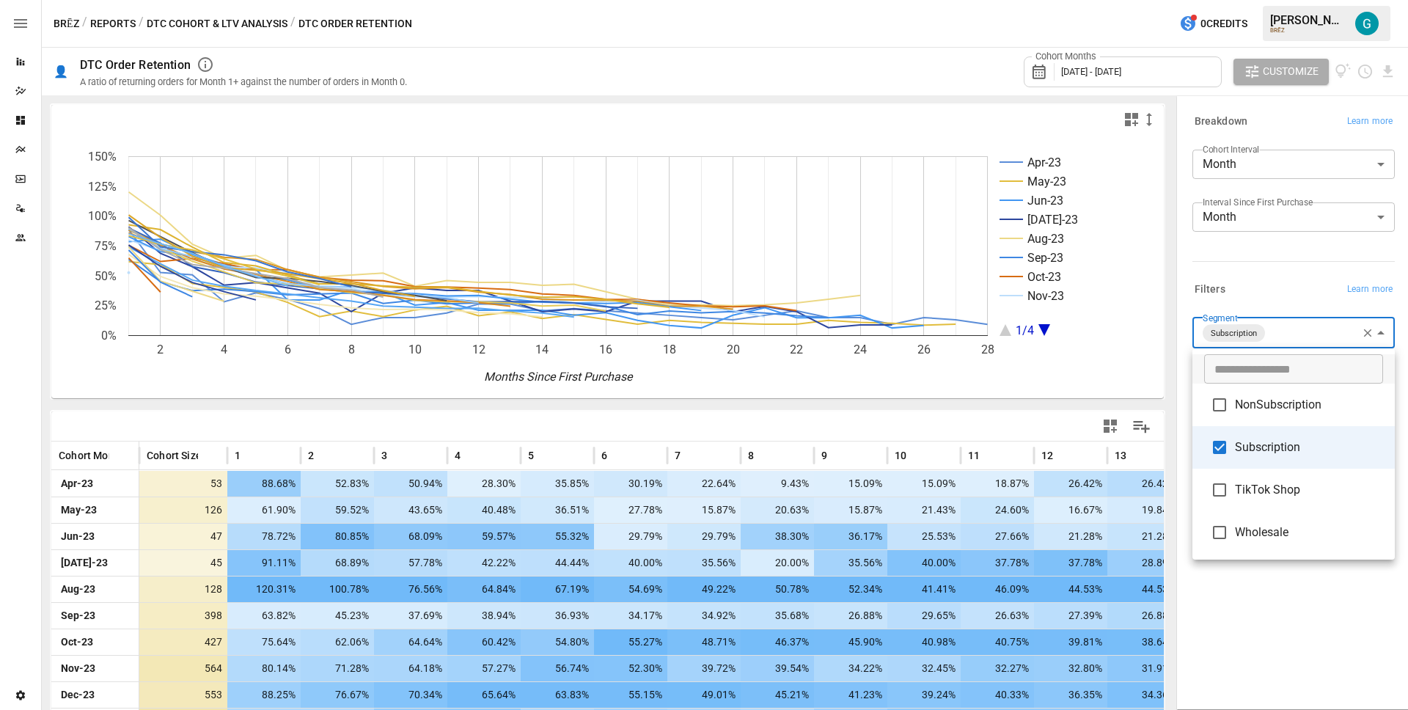
drag, startPoint x: 1255, startPoint y: 649, endPoint x: 1251, endPoint y: 642, distance: 7.5
click at [1255, 648] on div at bounding box center [704, 355] width 1408 height 710
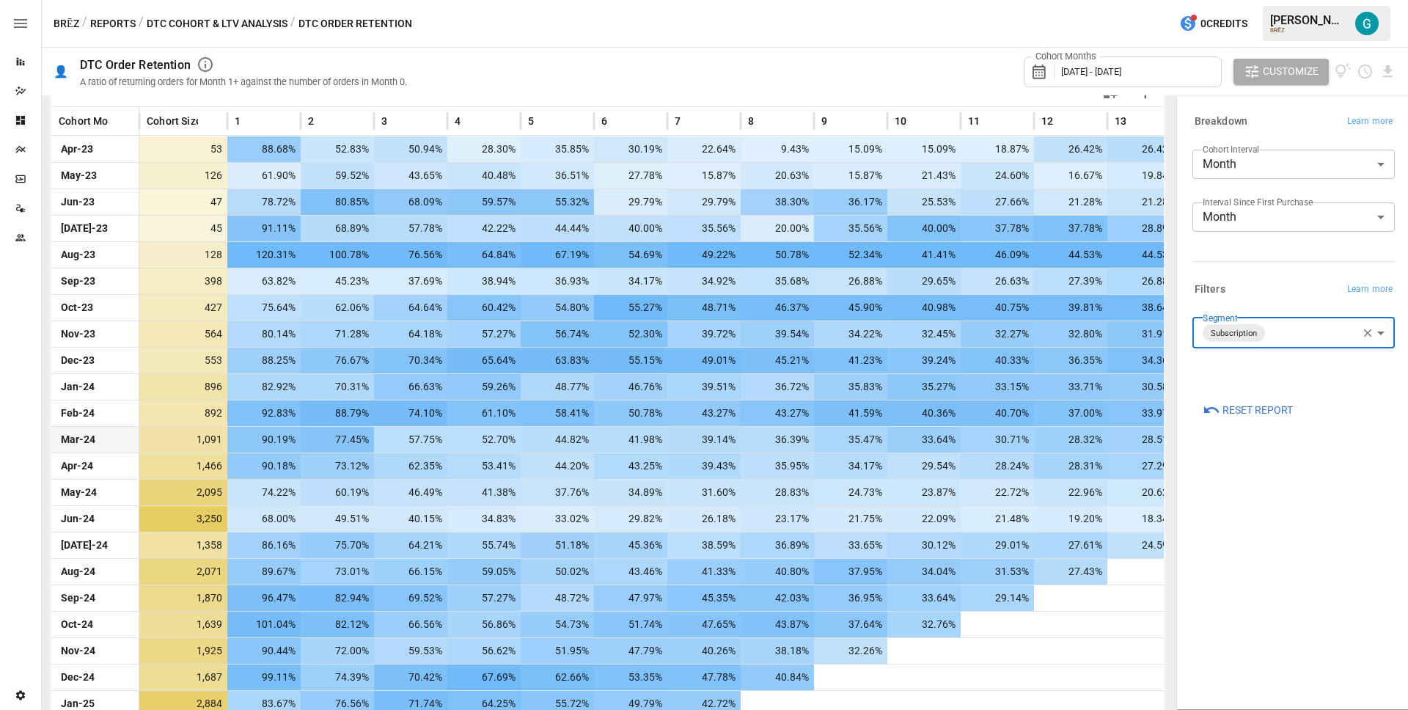
scroll to position [334, 0]
click at [1311, 0] on body "Reports Dazzler Studio Dashboards Plans SmartModel ™ Data Sources Team Settings…" at bounding box center [704, 0] width 1408 height 0
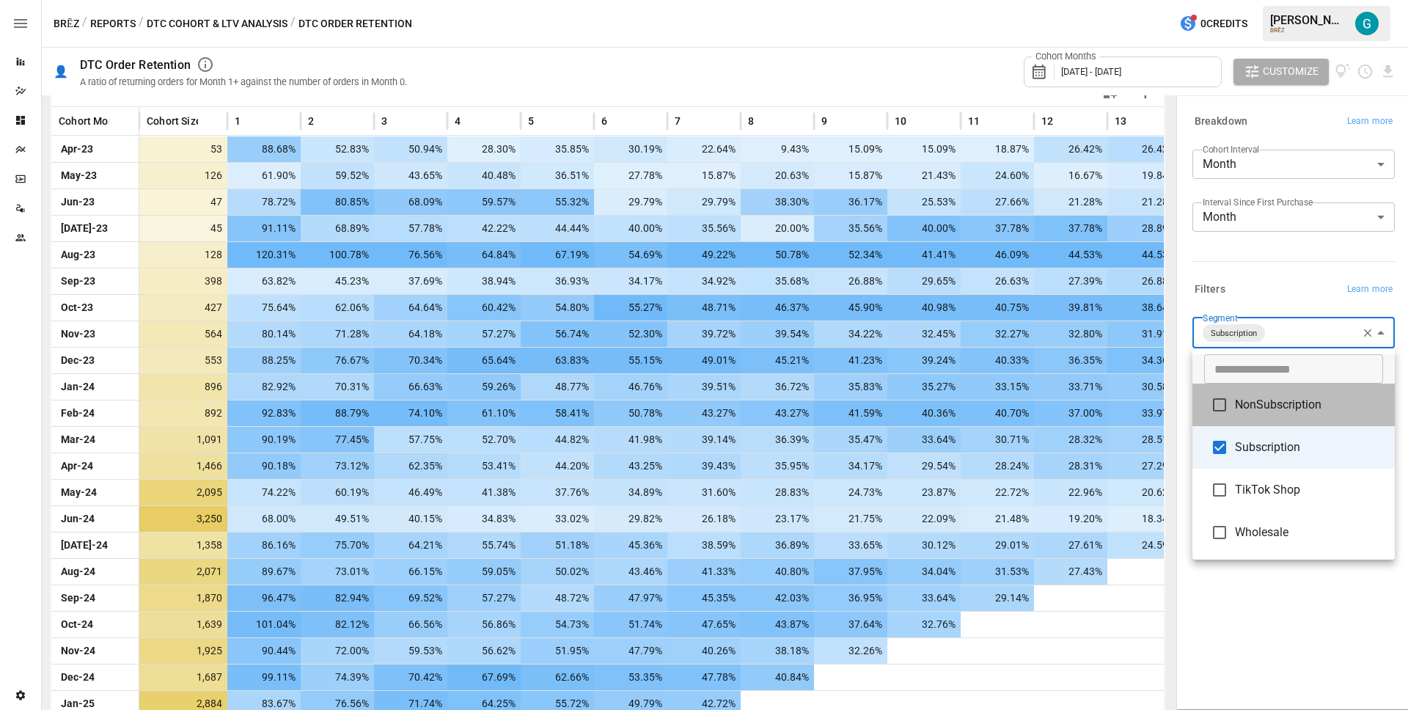
drag, startPoint x: 1288, startPoint y: 414, endPoint x: 1288, endPoint y: 432, distance: 17.6
click at [1288, 414] on li "NonSubscription" at bounding box center [1293, 404] width 202 height 43
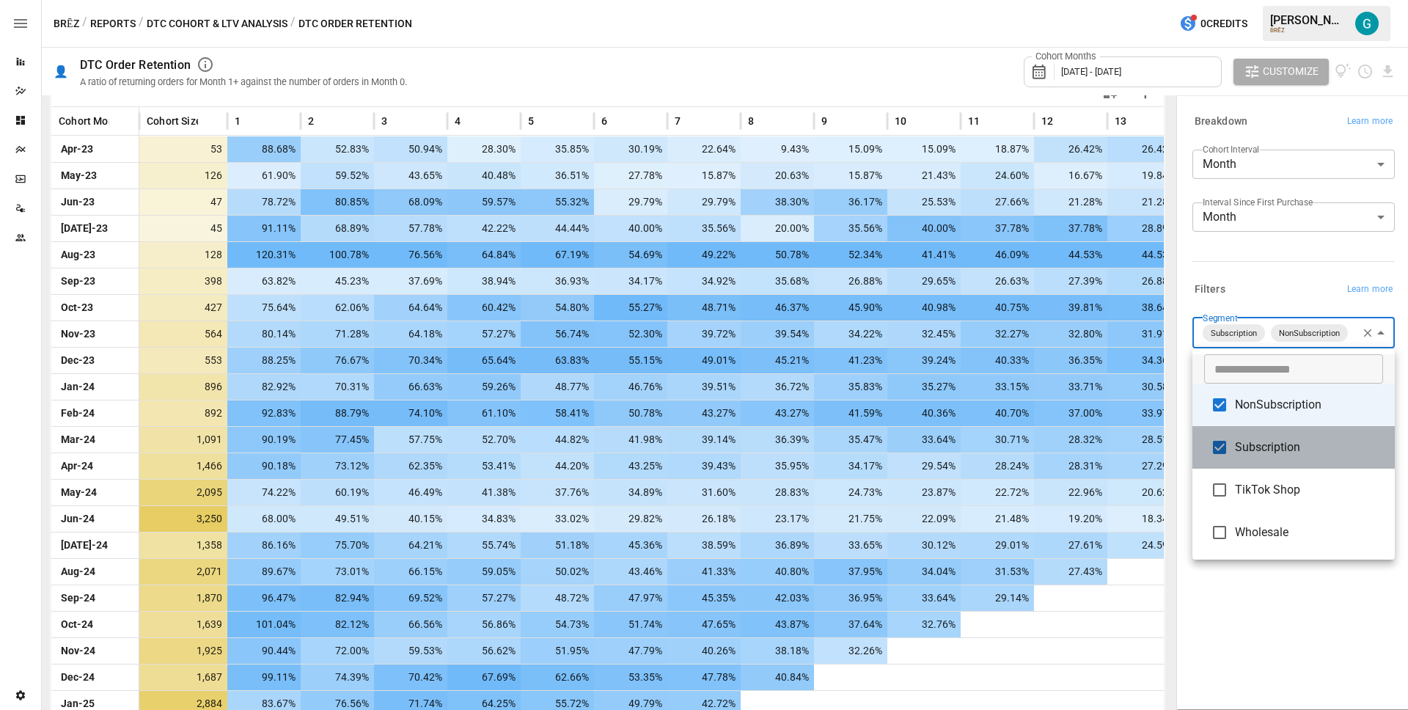
click at [1287, 444] on span "Subscription" at bounding box center [1309, 447] width 148 height 18
type input "**********"
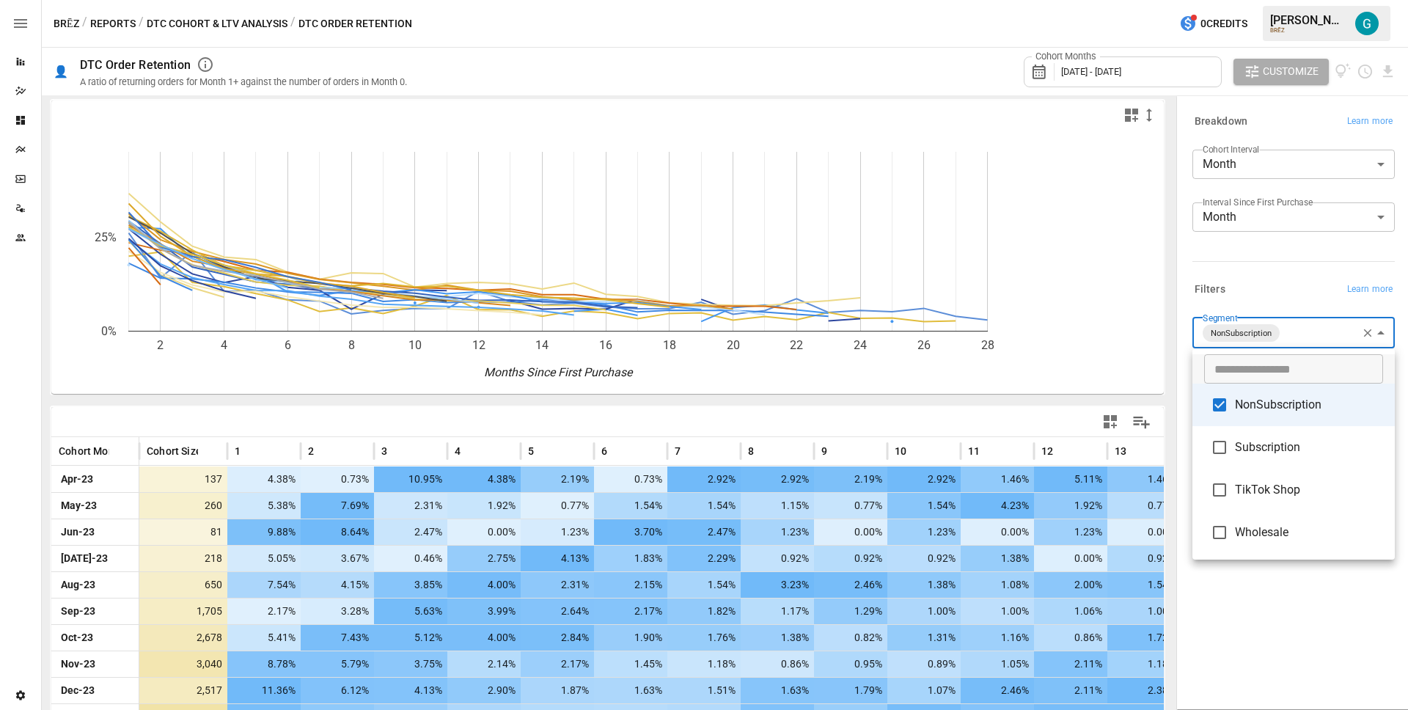
scroll to position [334, 0]
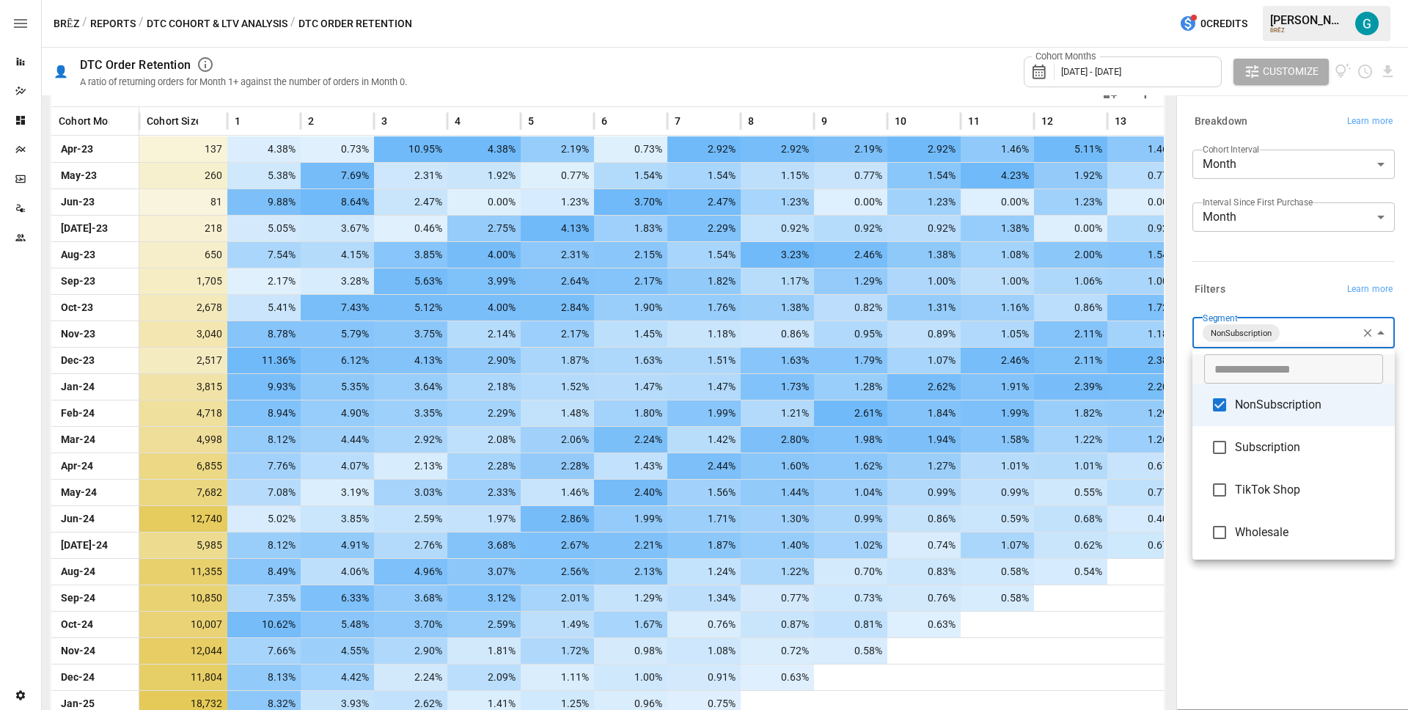
click at [1241, 260] on div at bounding box center [704, 355] width 1408 height 710
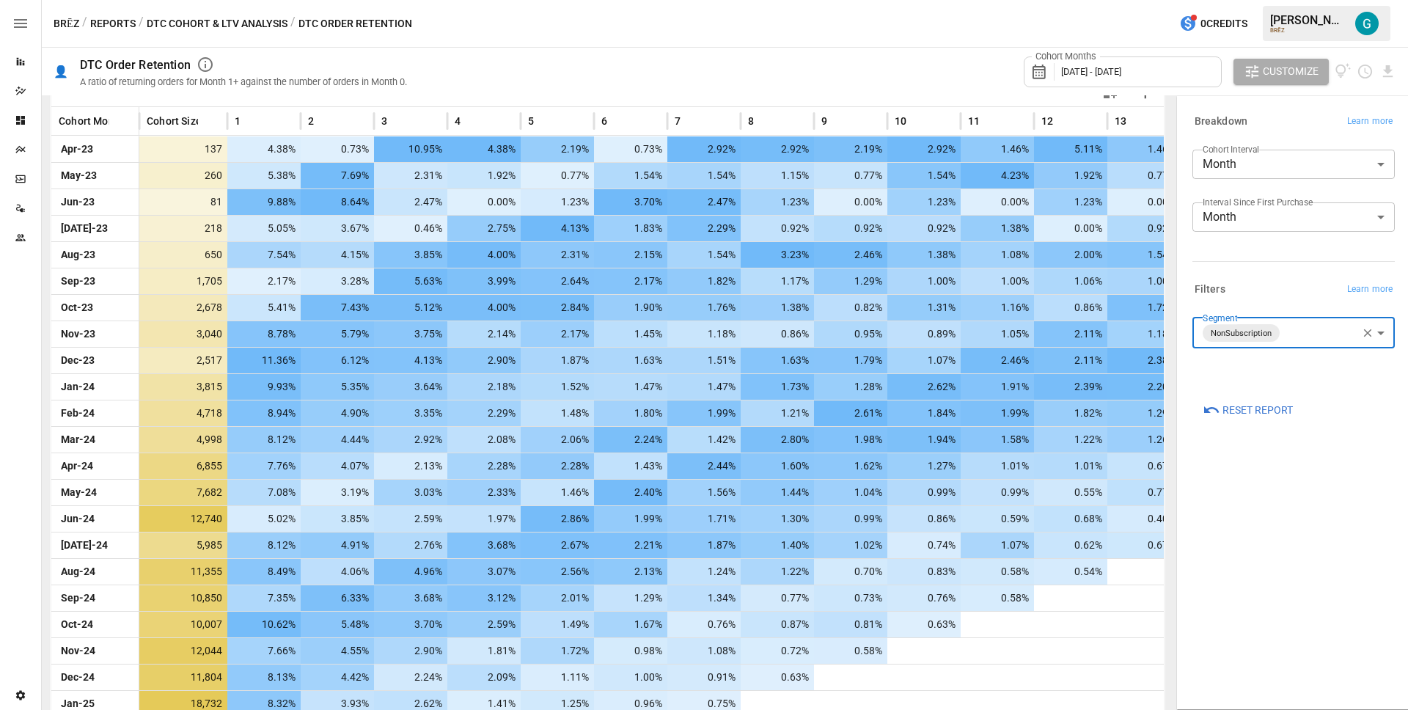
scroll to position [0, 0]
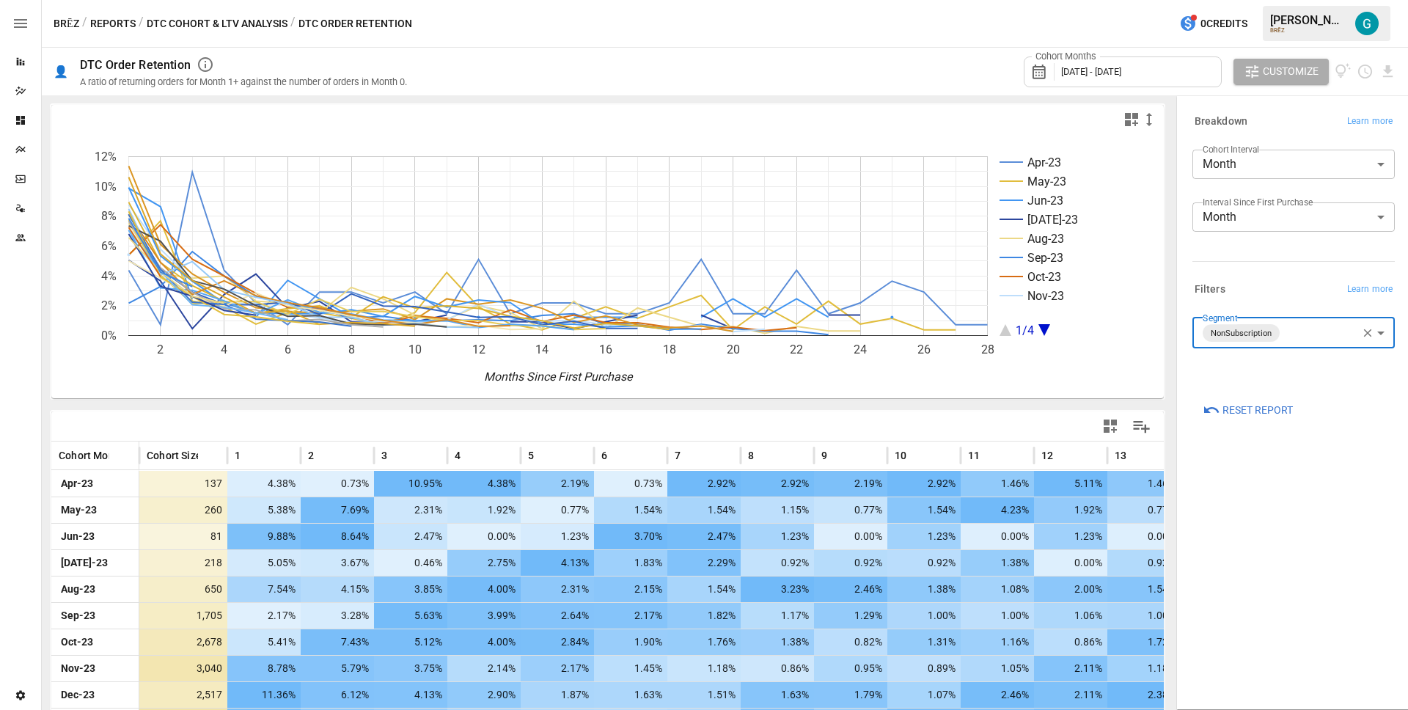
click at [1306, 292] on div "Filters Learn more" at bounding box center [1293, 289] width 202 height 21
click at [118, 21] on button "Reports" at bounding box center [112, 24] width 45 height 18
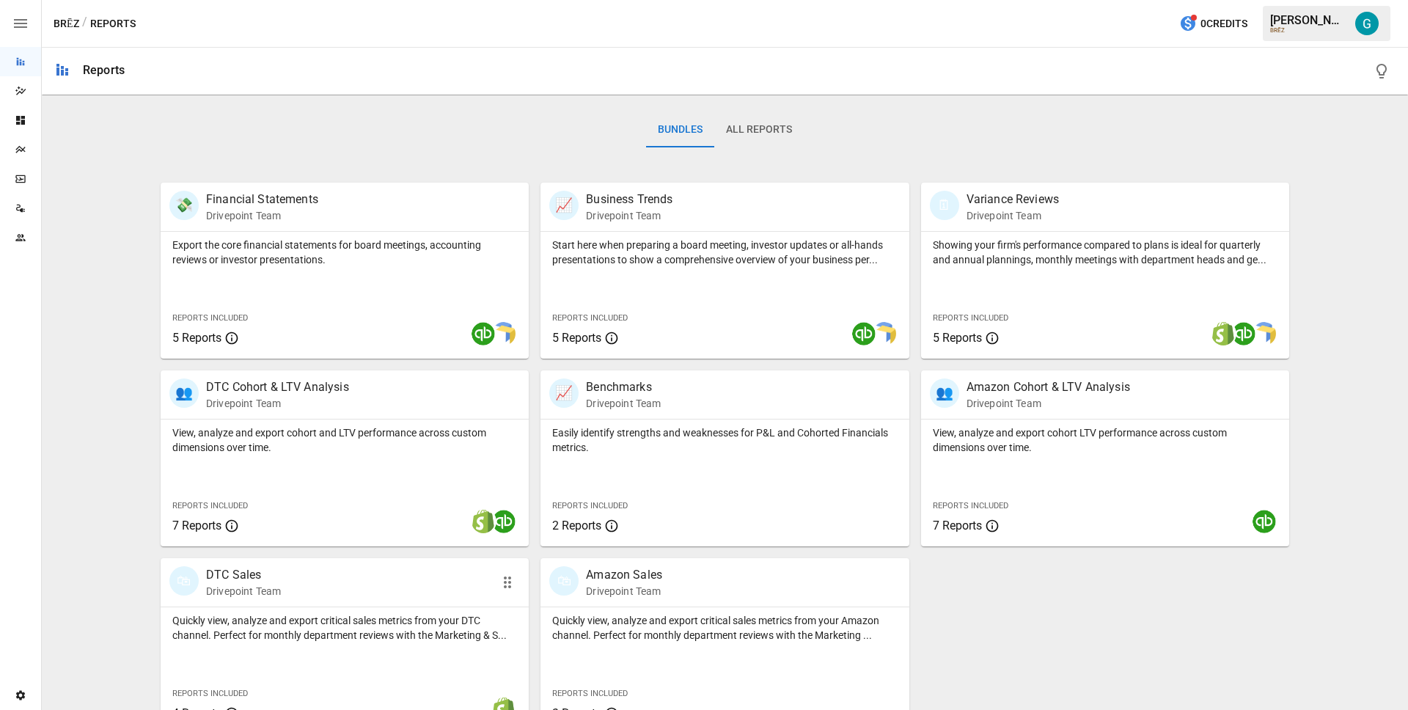
scroll to position [239, 0]
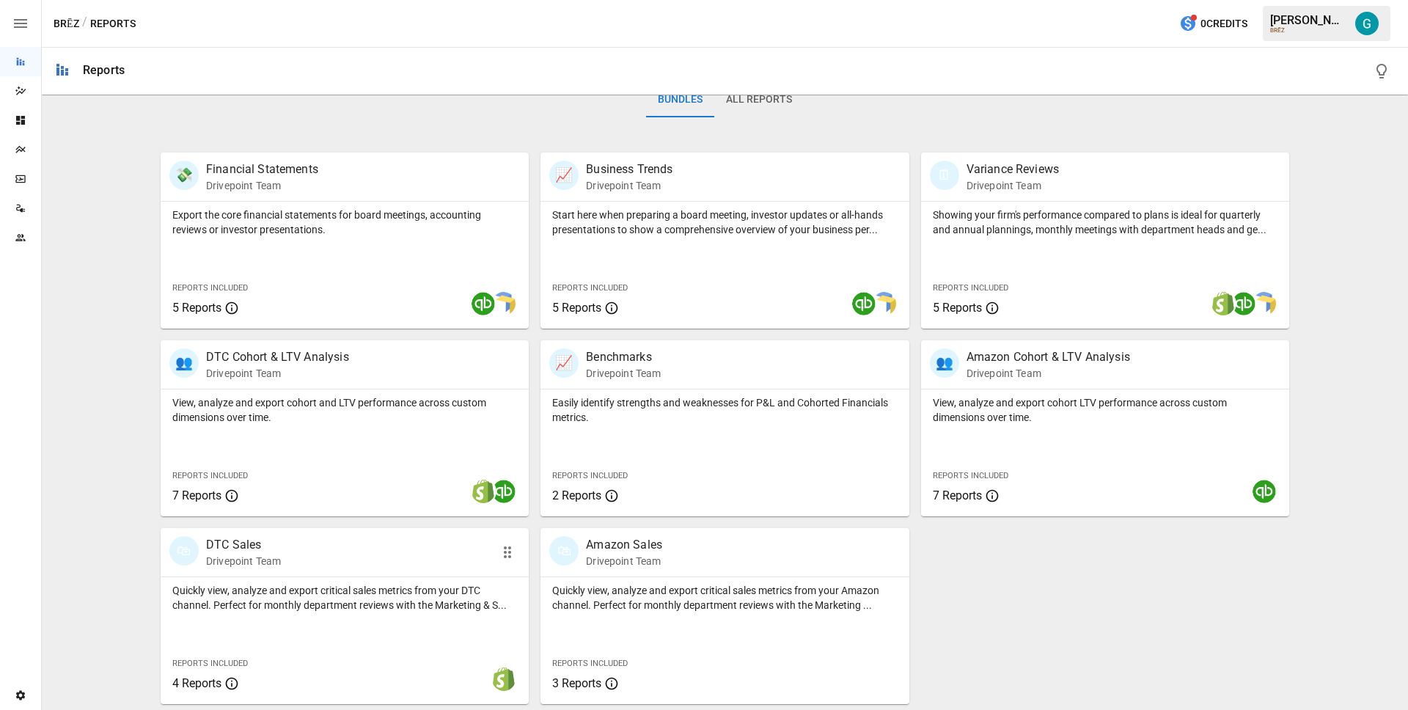
click at [345, 598] on p "Quickly view, analyze and export critical sales metrics from your DTC channel. …" at bounding box center [344, 597] width 345 height 29
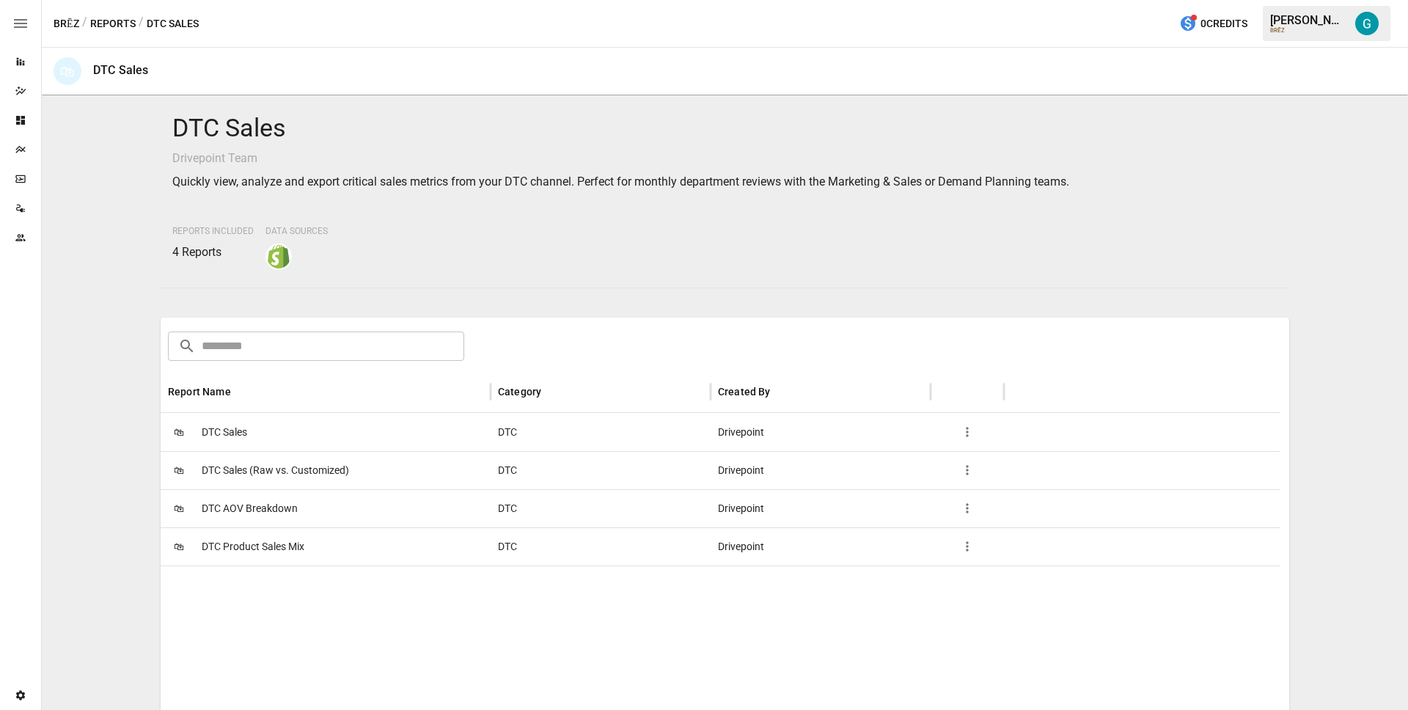
click at [277, 426] on div "🛍 DTC Sales" at bounding box center [326, 432] width 330 height 38
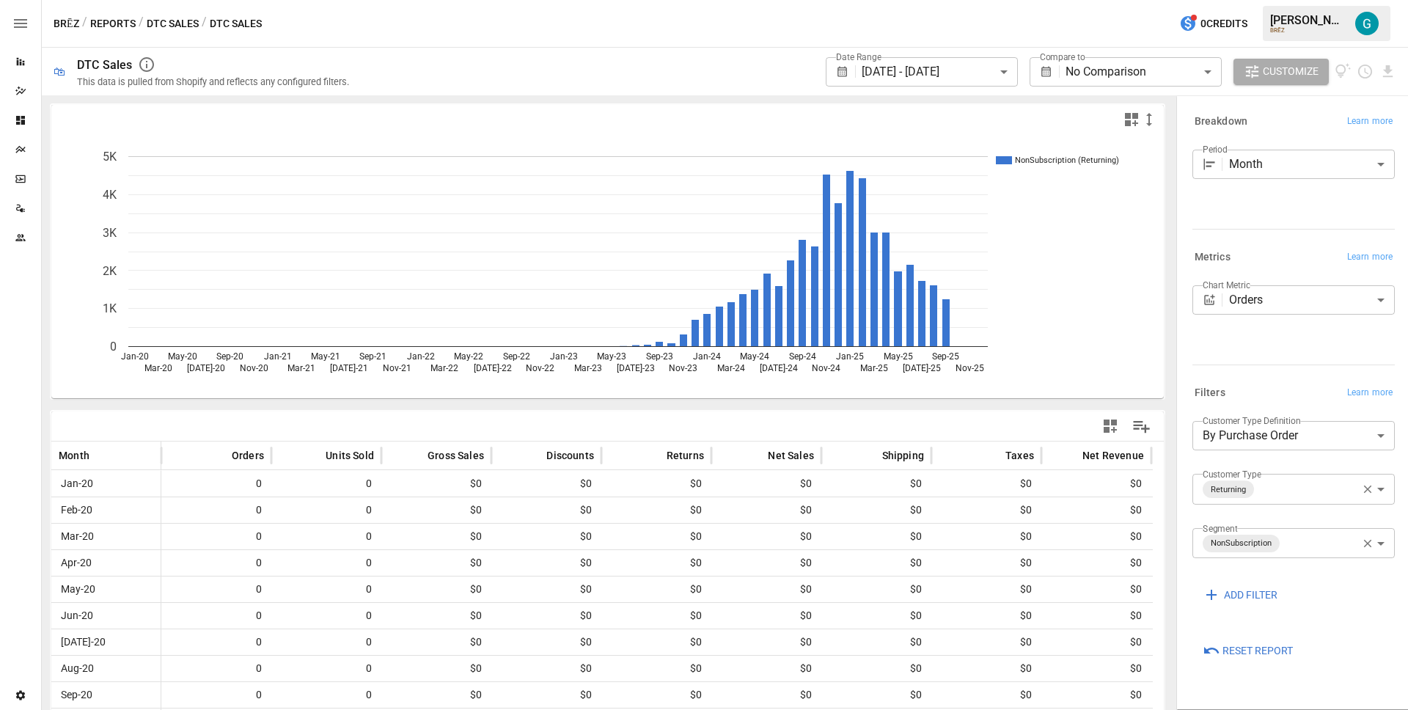
click at [965, 0] on body "**********" at bounding box center [704, 0] width 1408 height 0
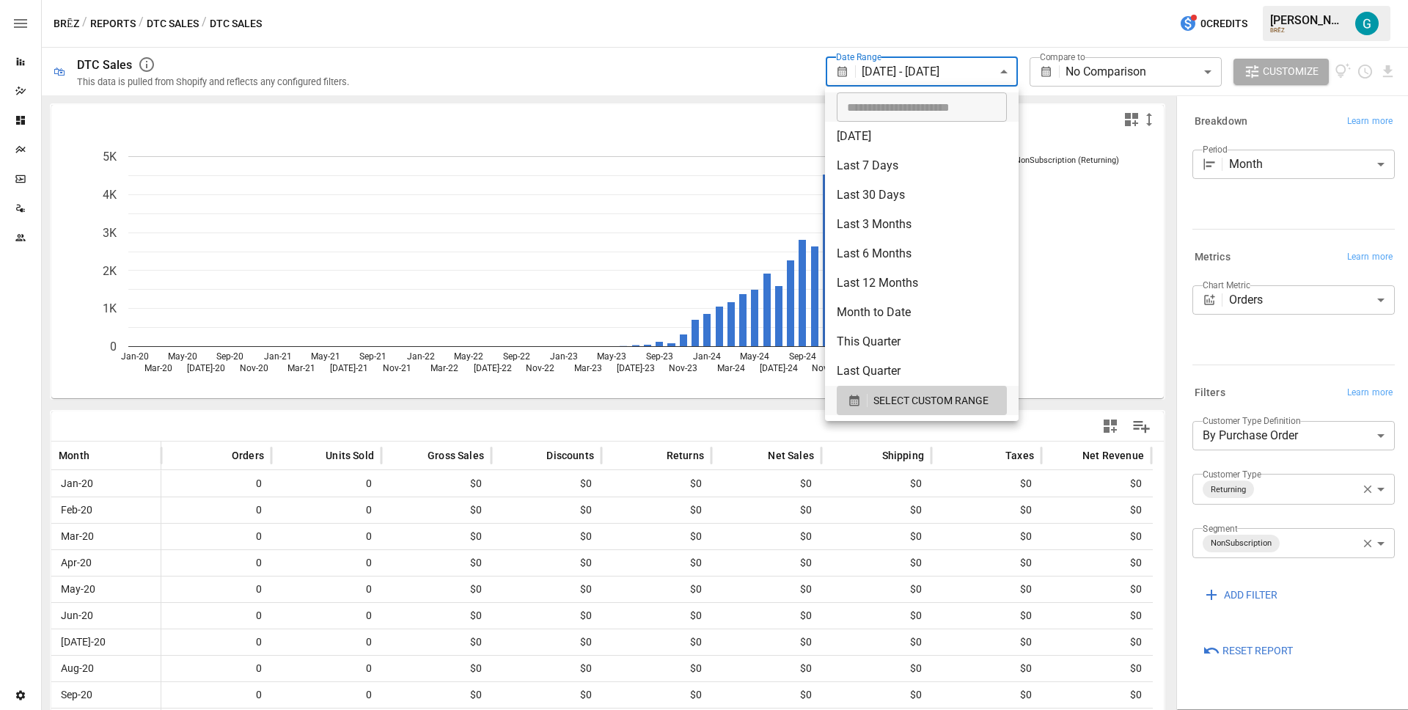
click at [774, 69] on div at bounding box center [704, 355] width 1408 height 710
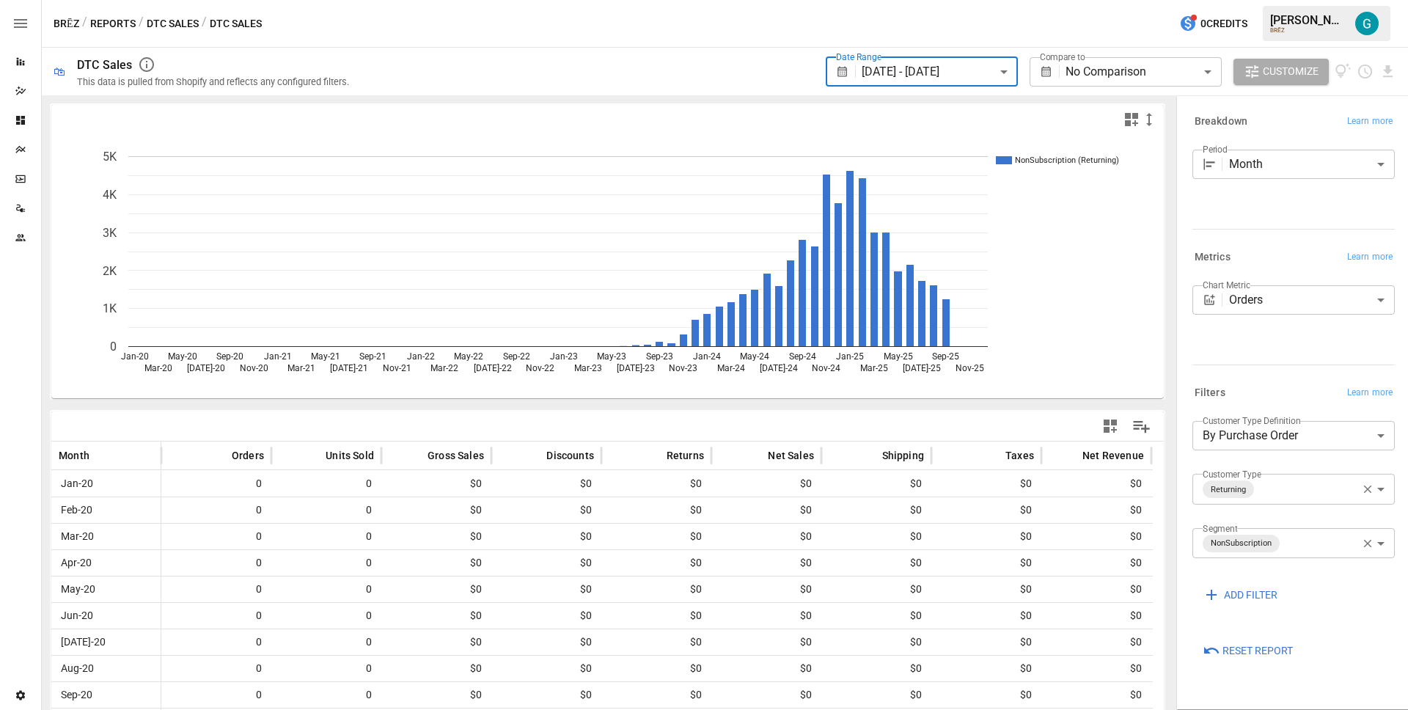
click at [979, 0] on body "**********" at bounding box center [704, 0] width 1408 height 0
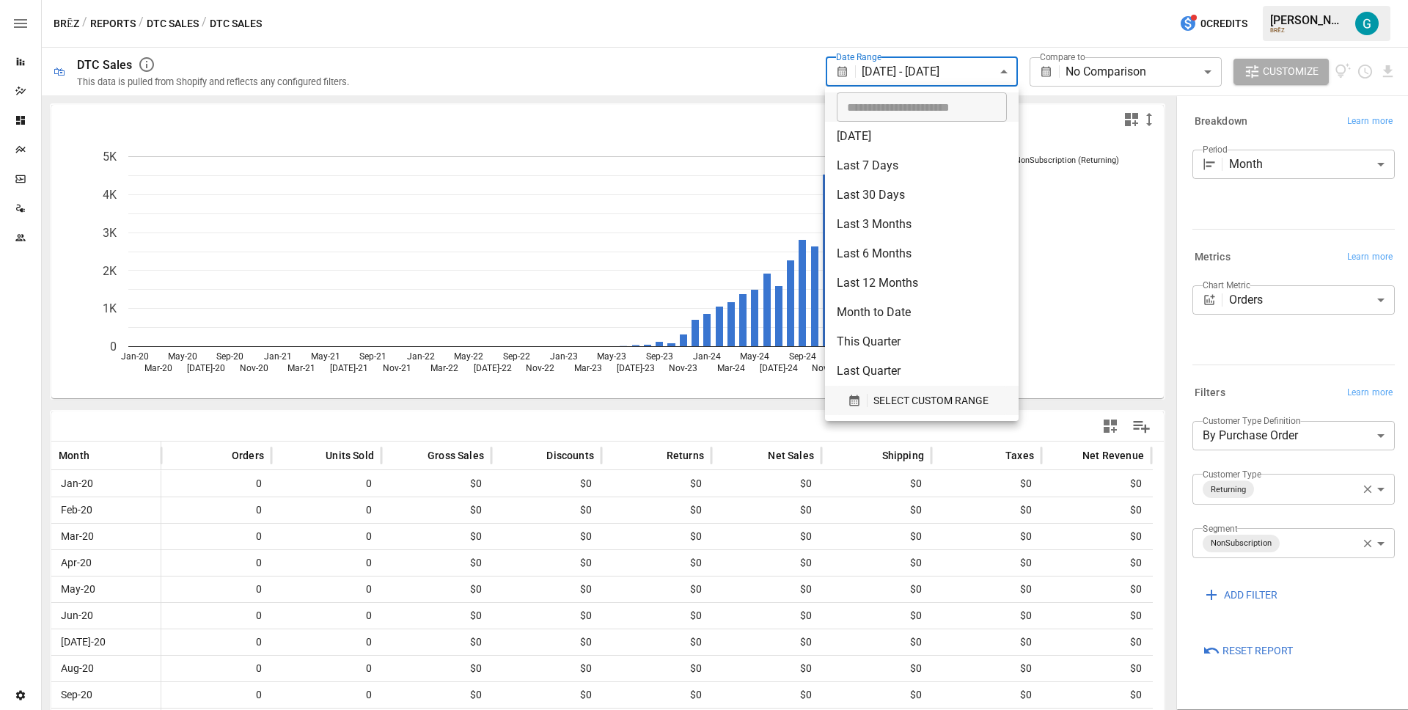
click at [922, 404] on span "SELECT CUSTOM RANGE" at bounding box center [930, 401] width 115 height 18
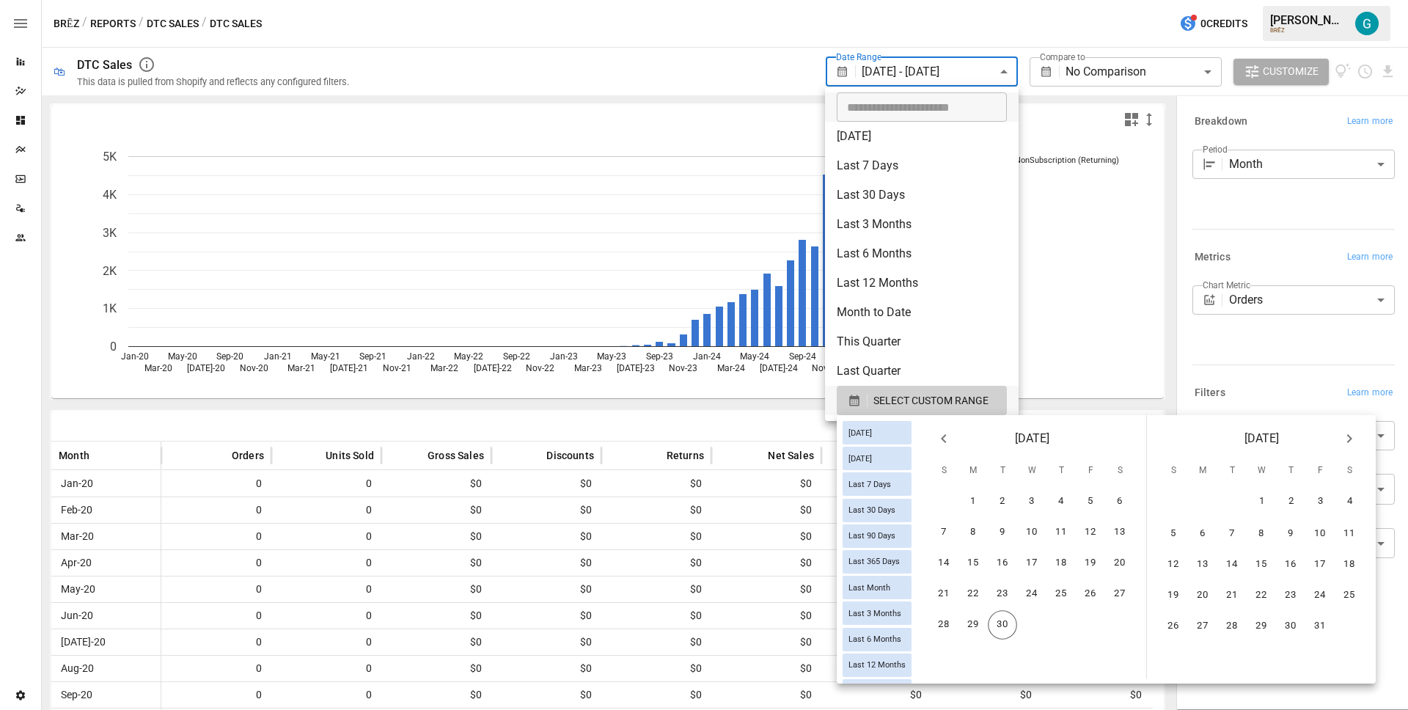
scroll to position [205, 0]
click at [895, 108] on input "**********" at bounding box center [917, 106] width 160 height 29
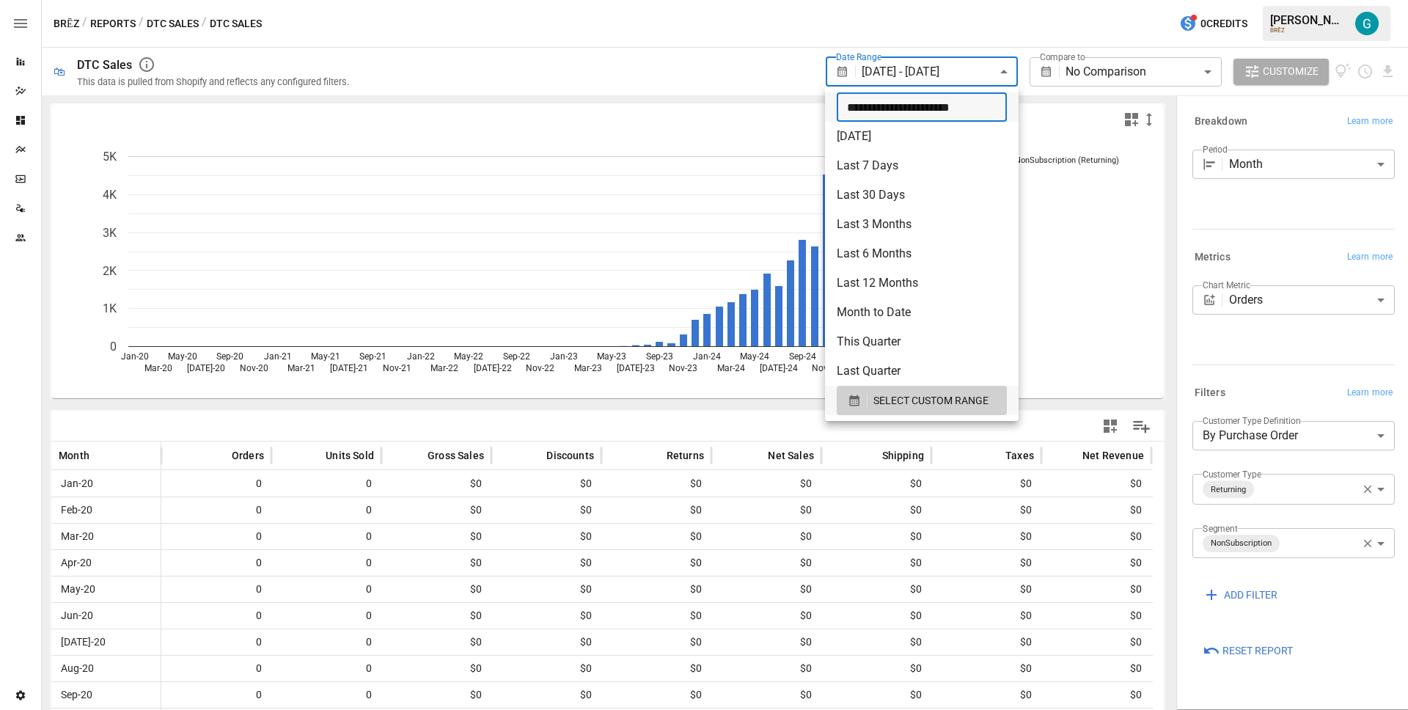
click at [856, 106] on input "**********" at bounding box center [917, 106] width 160 height 29
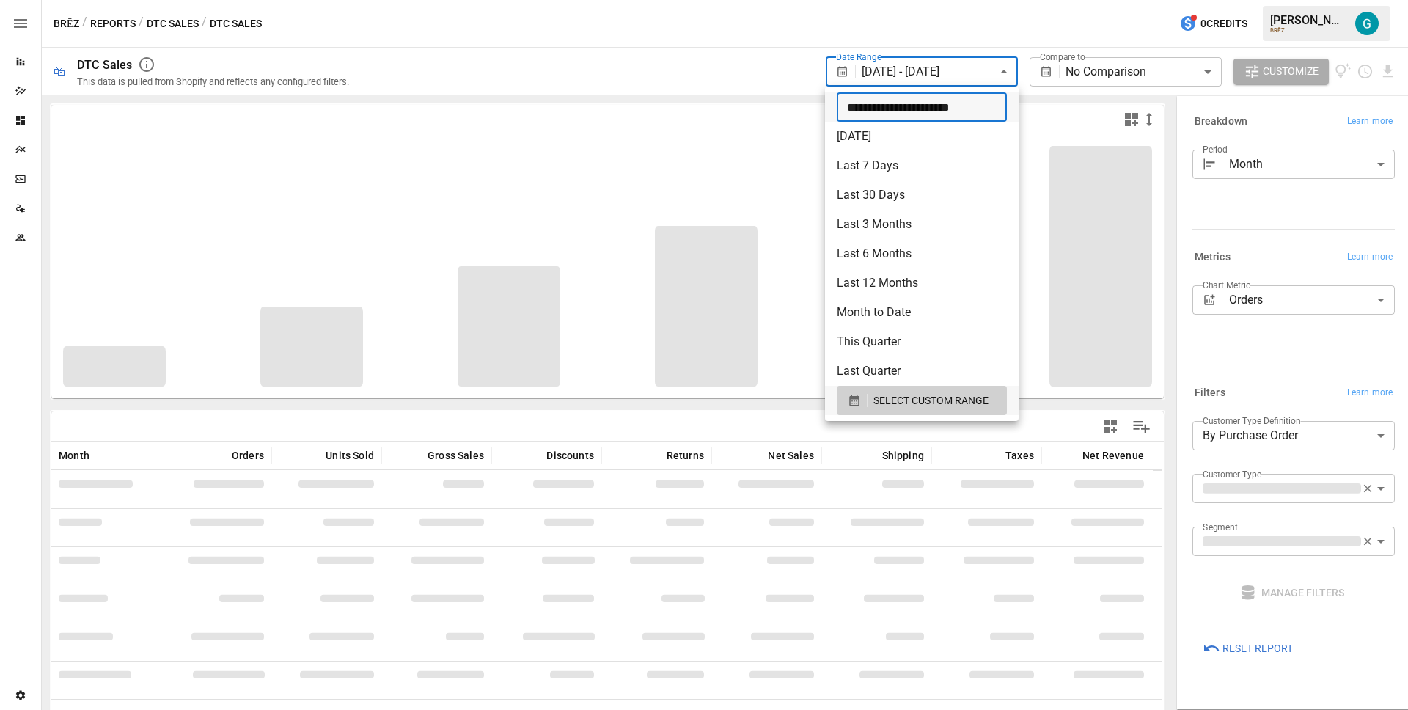
type input "**********"
click at [700, 82] on div at bounding box center [704, 355] width 1408 height 710
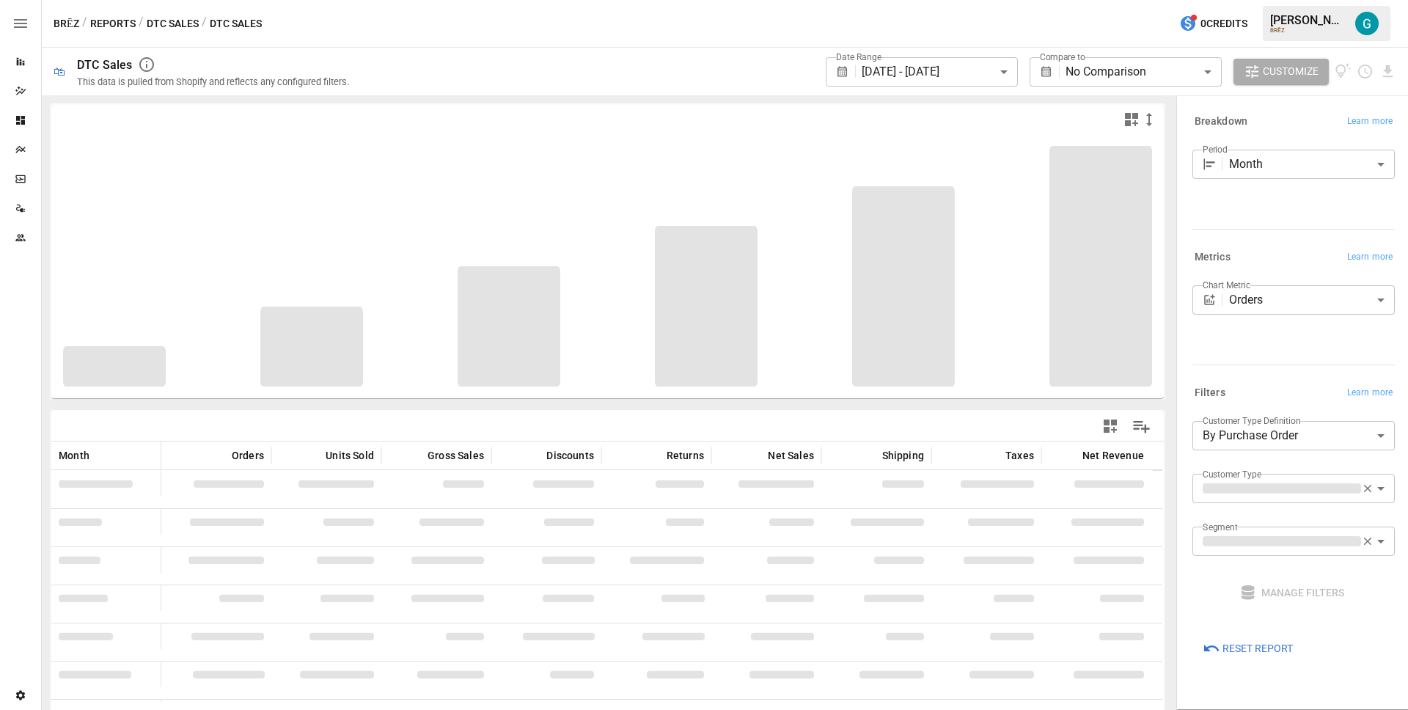
click at [710, 73] on div "**********" at bounding box center [881, 72] width 1029 height 48
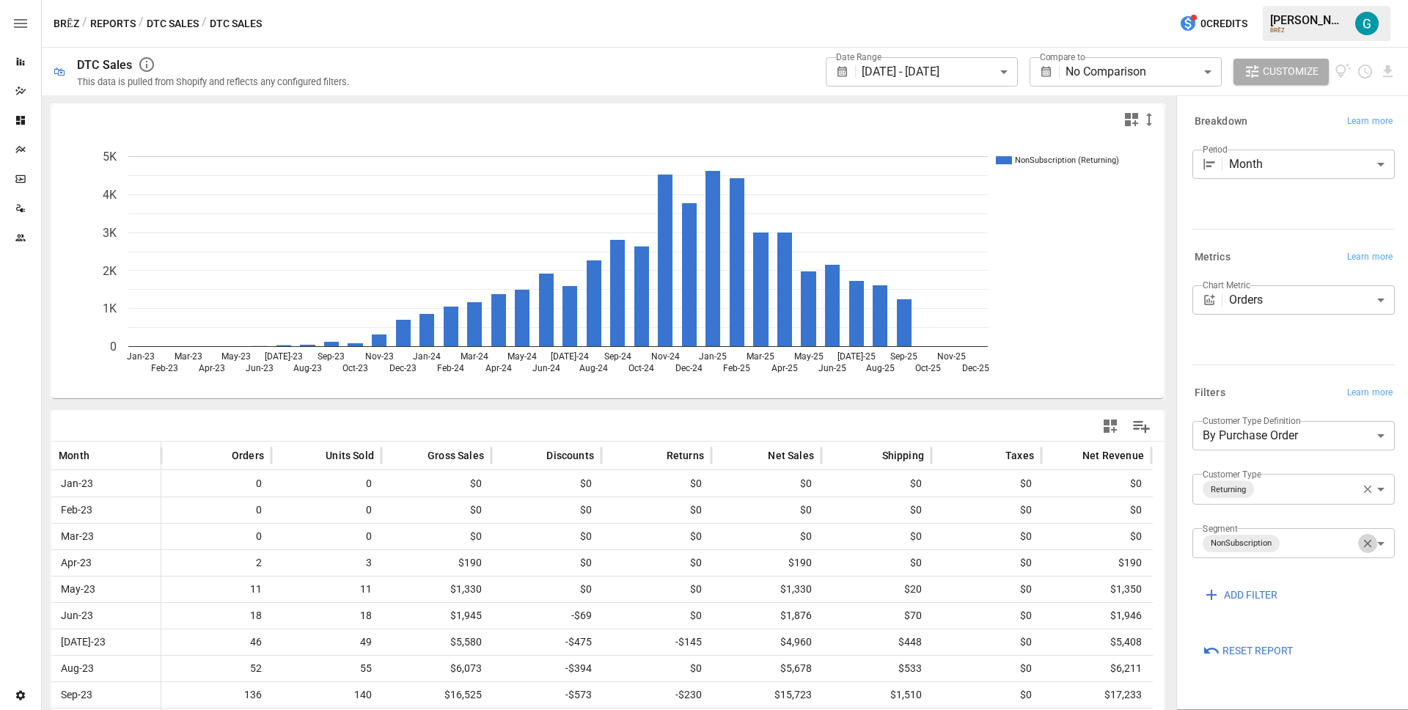
click at [1365, 539] on icon "button" at bounding box center [1367, 543] width 13 height 13
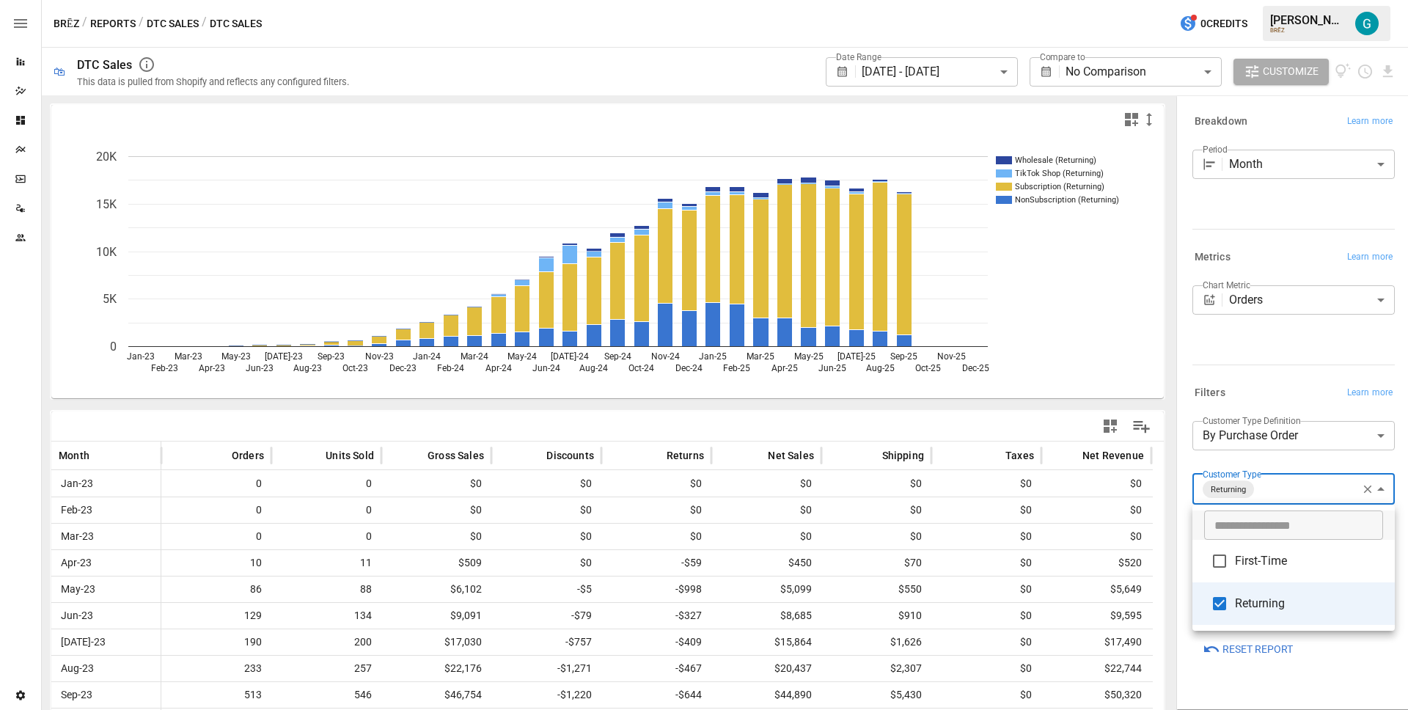
click at [1284, 0] on body "**********" at bounding box center [704, 0] width 1408 height 0
click at [1282, 560] on span "First-Time" at bounding box center [1309, 561] width 148 height 18
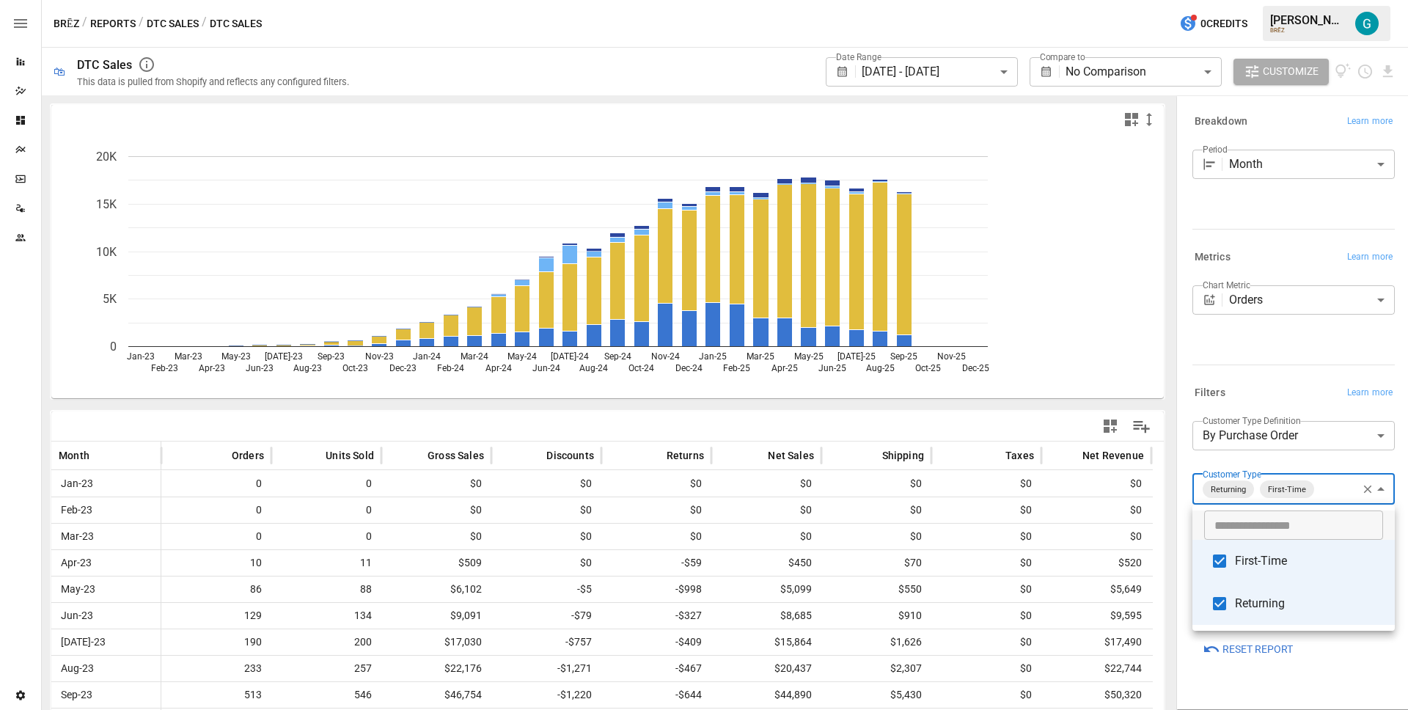
click at [1283, 611] on span "Returning" at bounding box center [1309, 604] width 148 height 18
type input "**********"
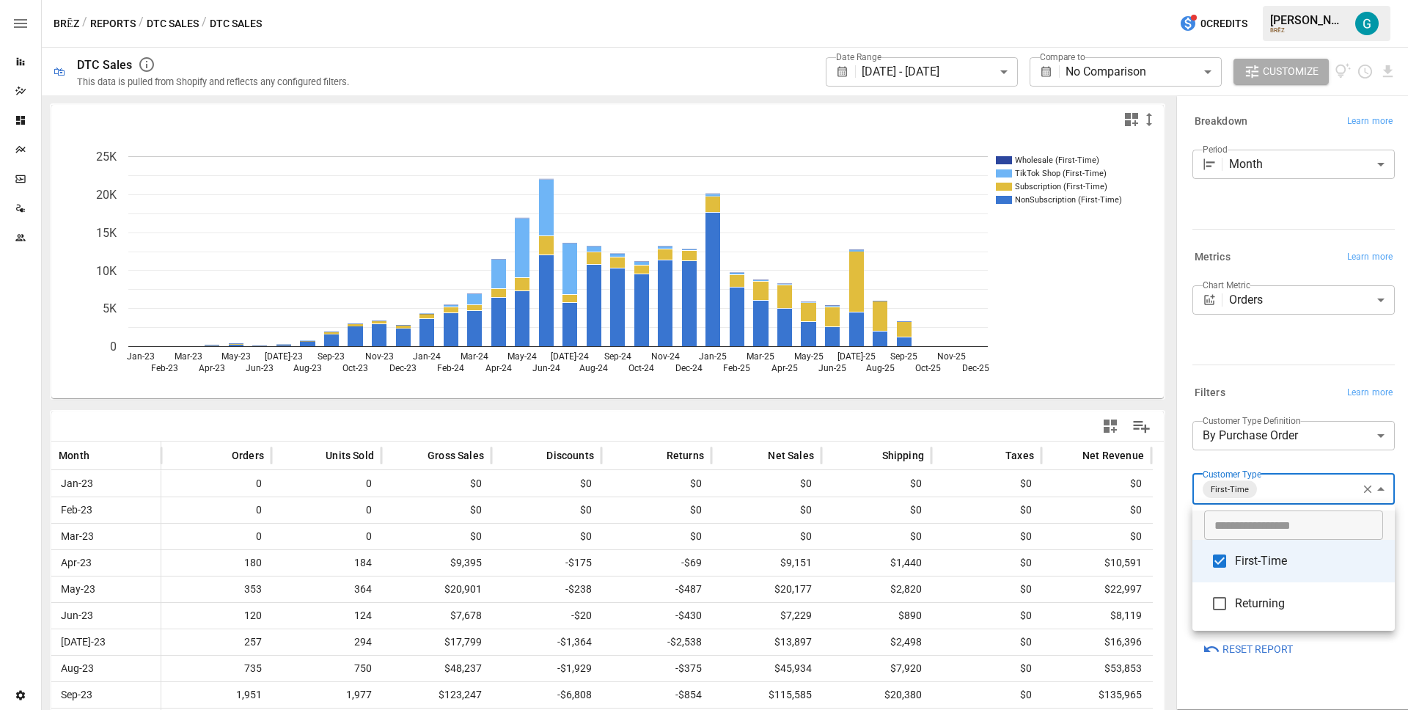
click at [1264, 380] on div at bounding box center [704, 355] width 1408 height 710
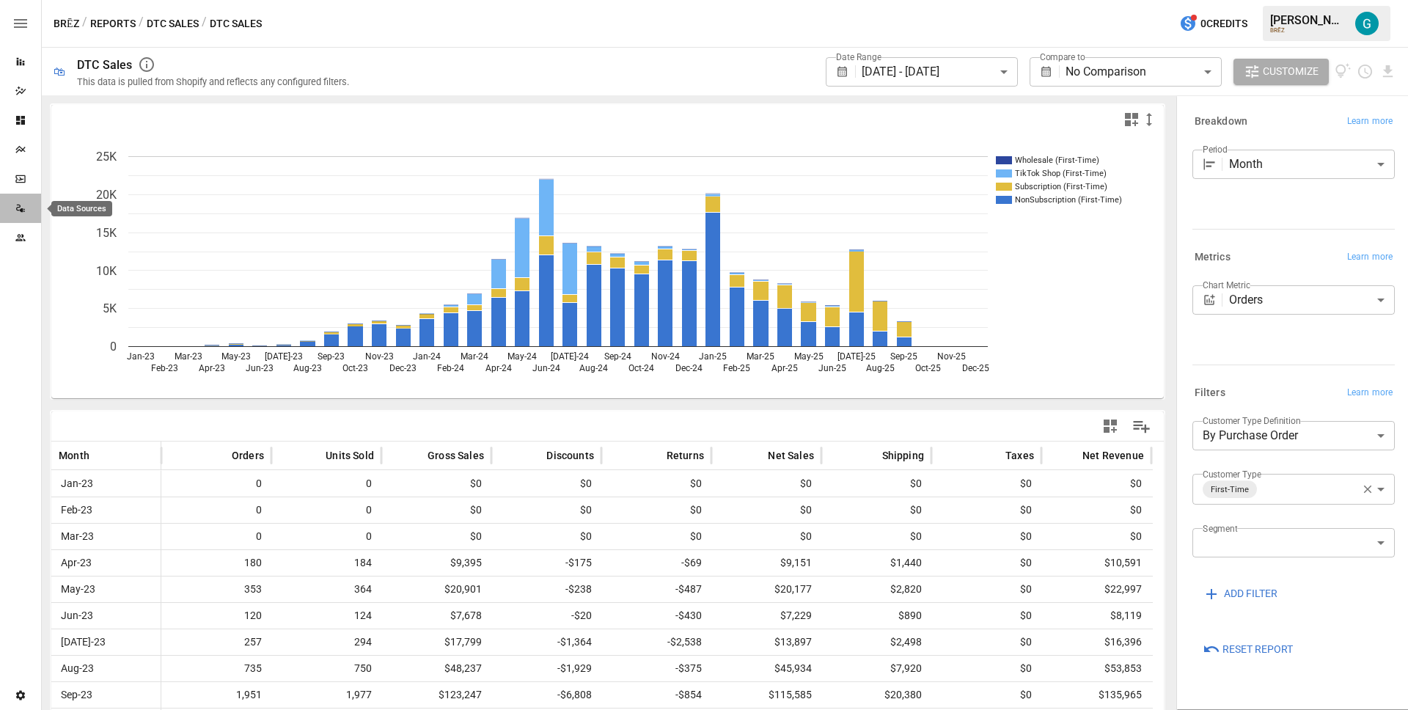
click at [26, 205] on div "Data Sources" at bounding box center [20, 208] width 41 height 12
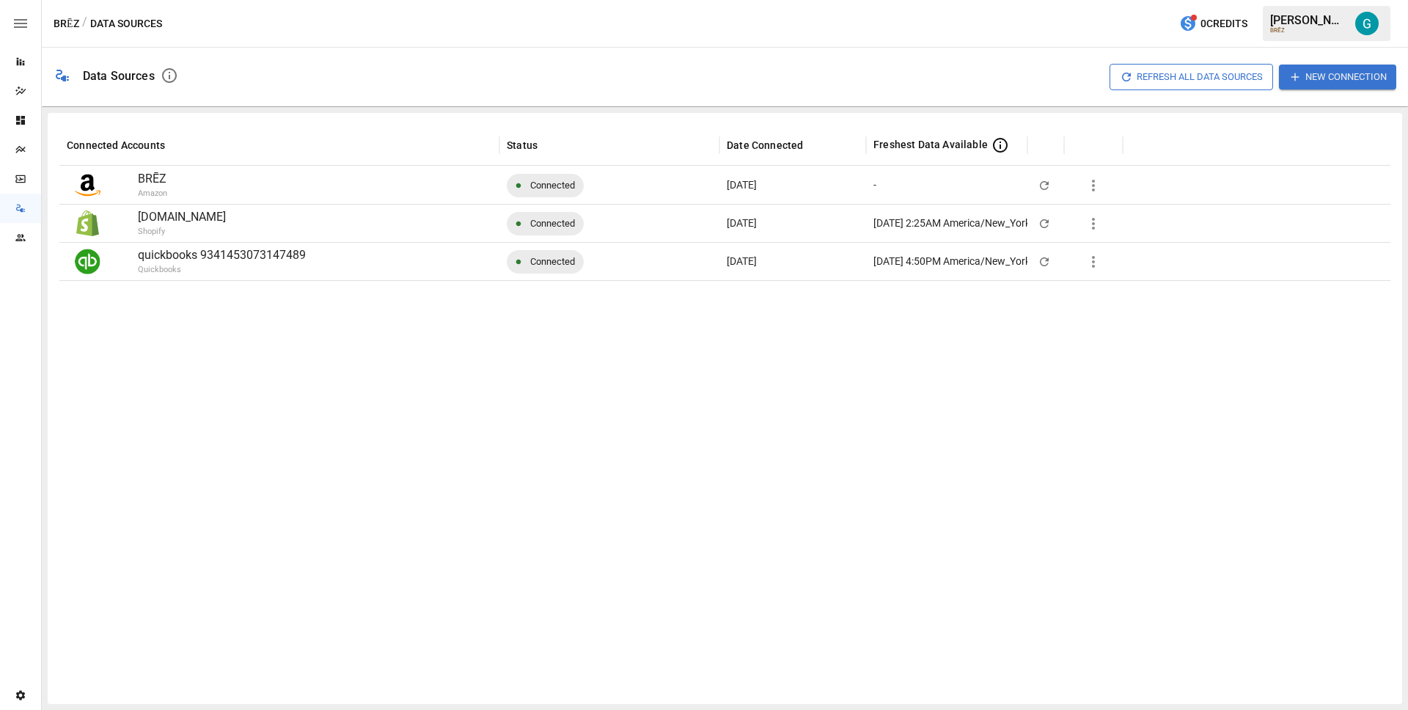
click at [1092, 222] on icon "button" at bounding box center [1093, 224] width 3 height 12
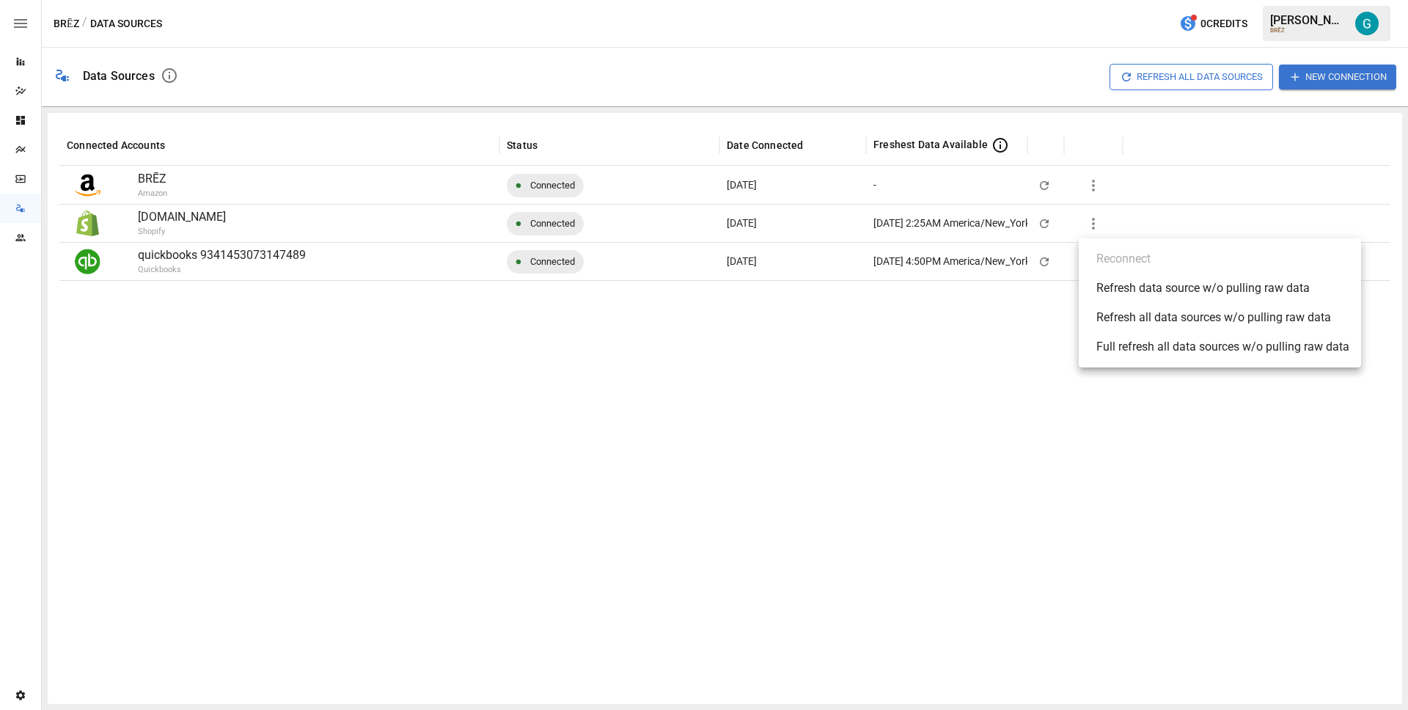
click at [1184, 290] on div "Refresh data source w/o pulling raw data" at bounding box center [1202, 288] width 213 height 18
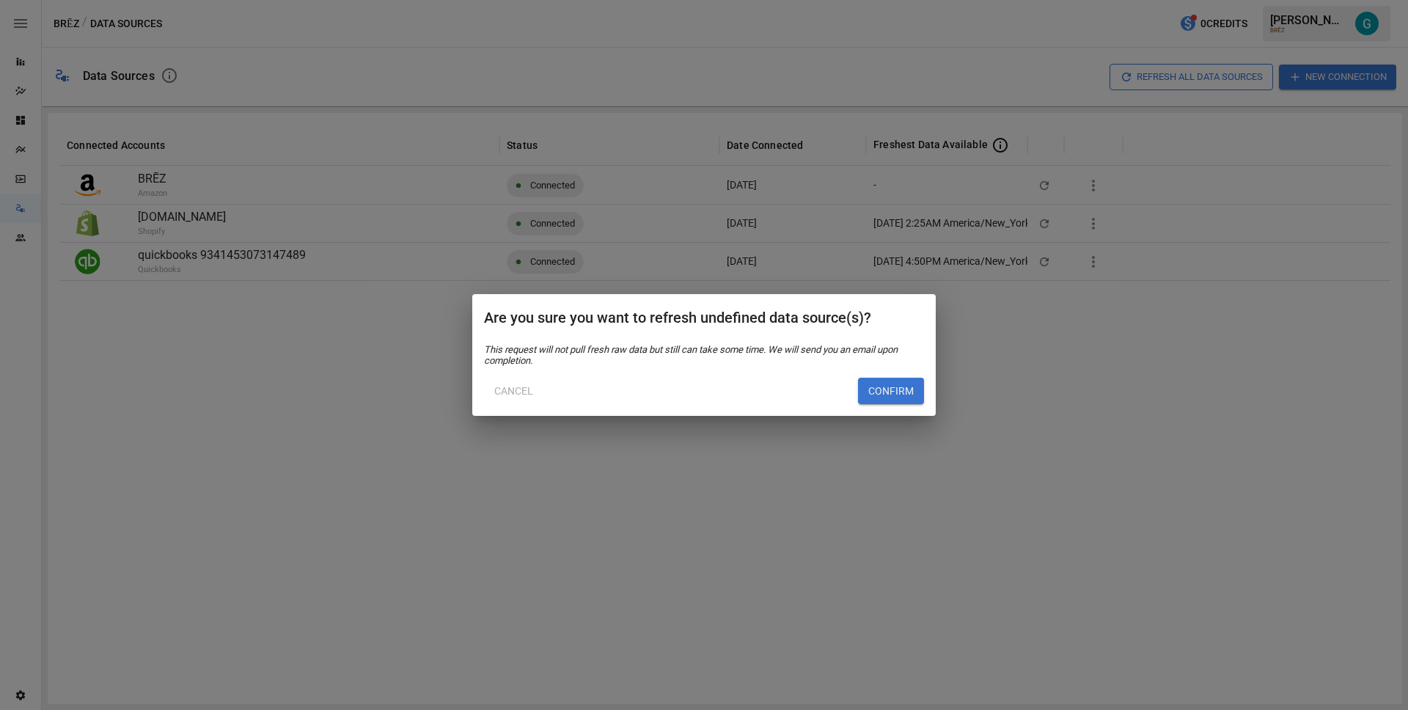
click at [878, 402] on button "Confirm" at bounding box center [891, 391] width 66 height 26
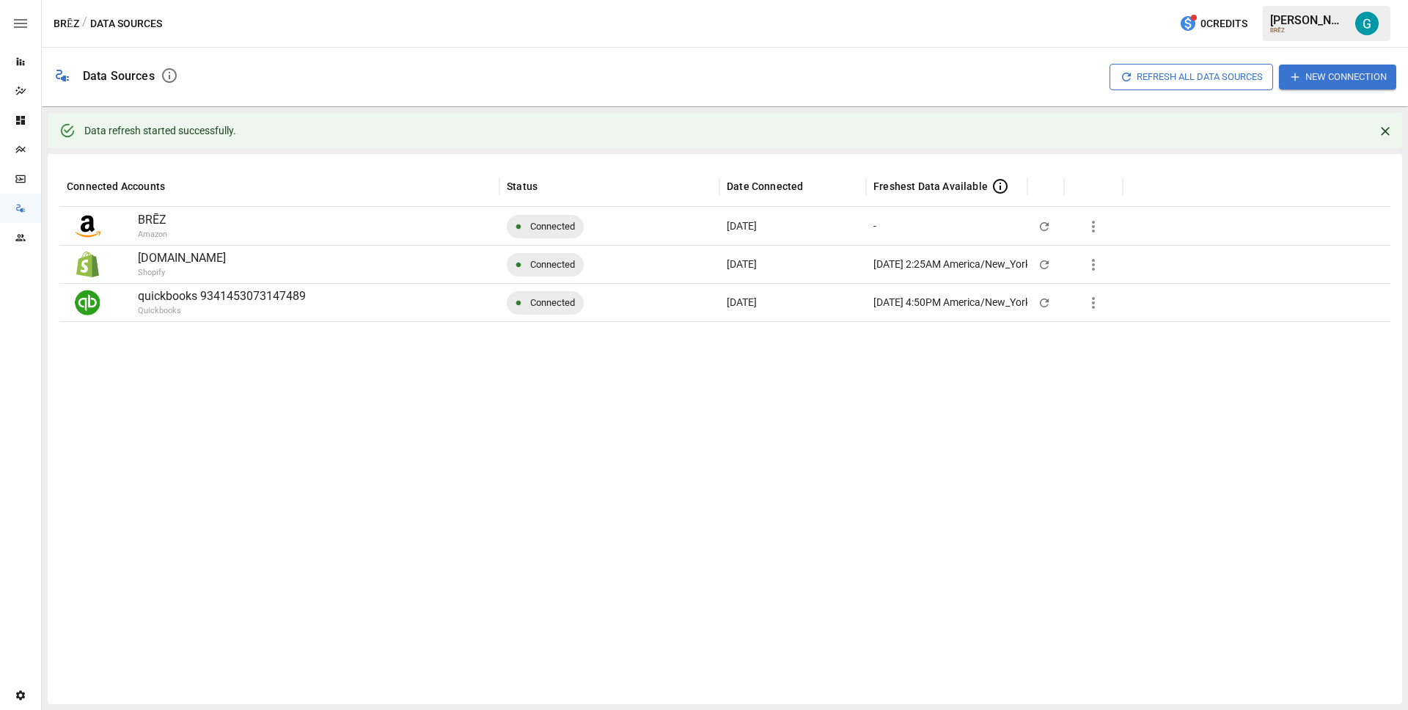
click at [804, 419] on div at bounding box center [724, 506] width 1331 height 371
click at [658, 400] on div at bounding box center [724, 506] width 1331 height 371
click at [23, 65] on icon "Reports" at bounding box center [21, 62] width 8 height 8
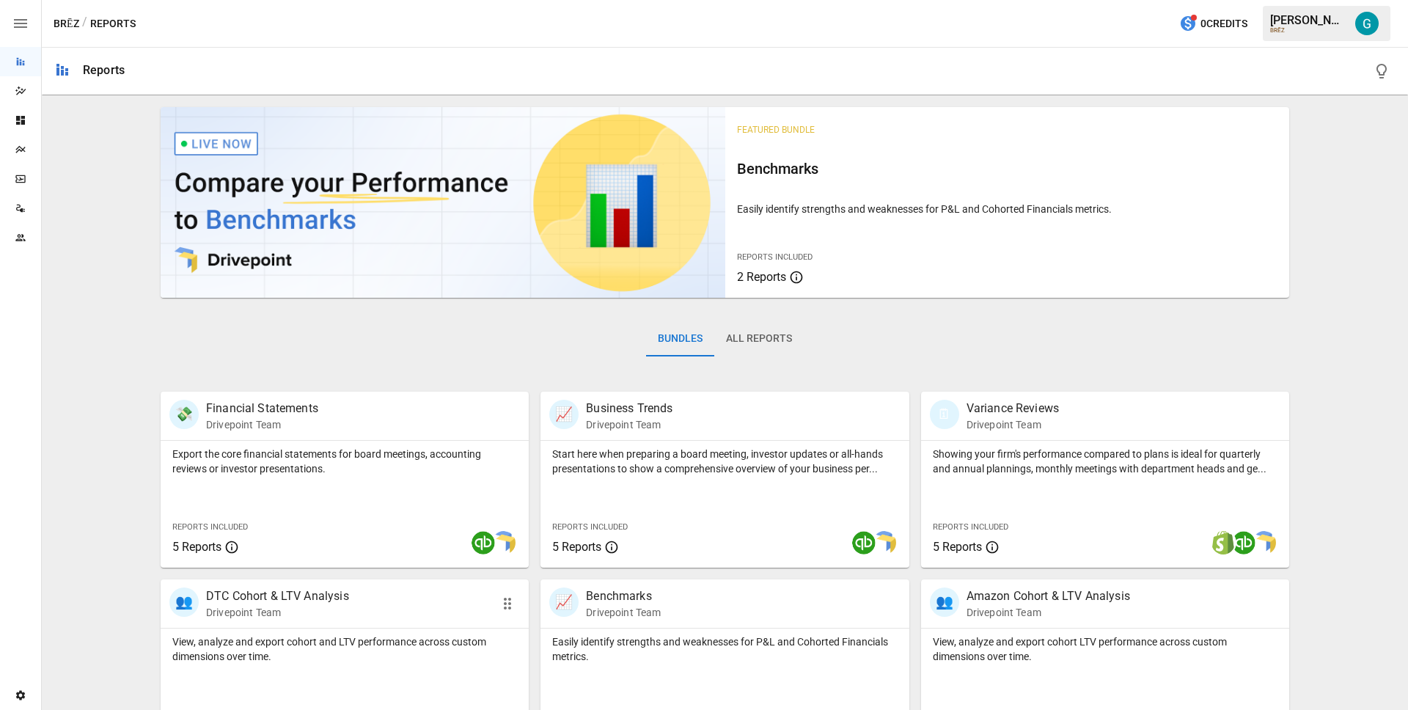
click at [338, 601] on p "DTC Cohort & LTV Analysis" at bounding box center [277, 596] width 143 height 18
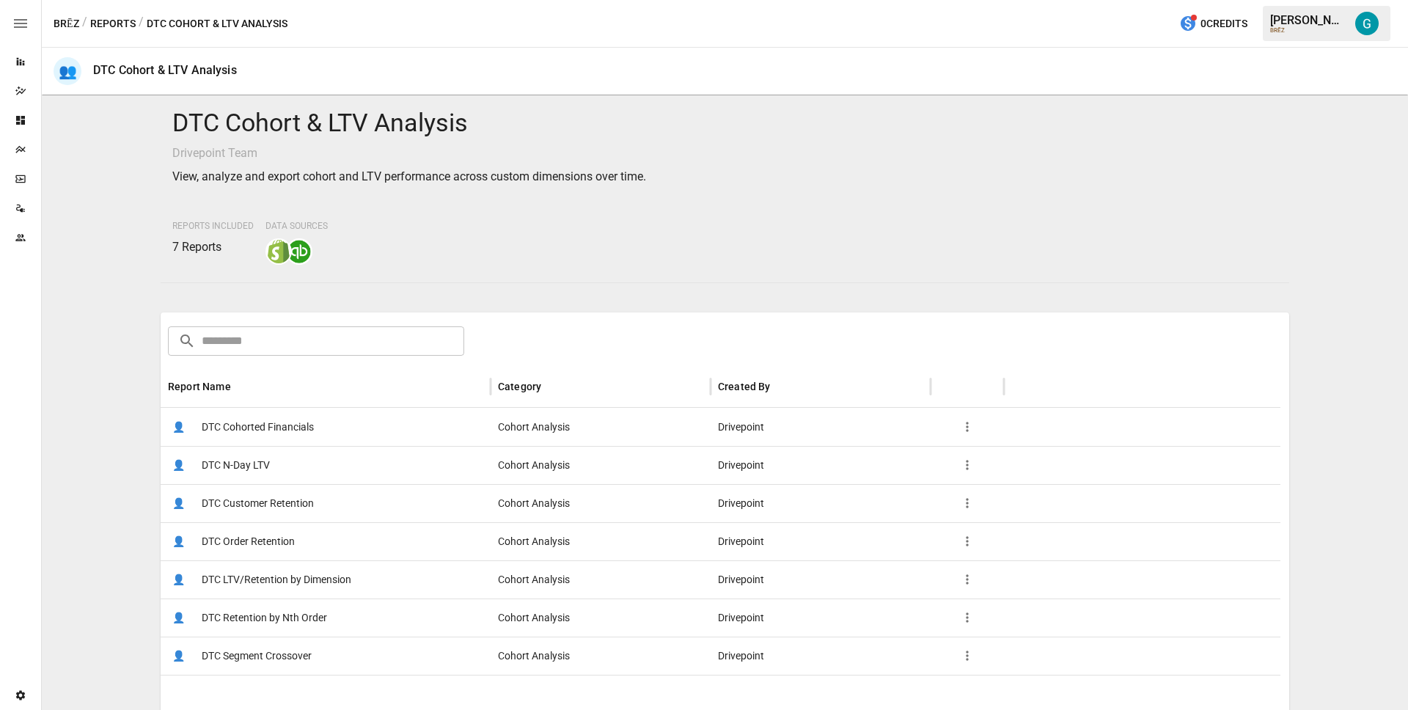
scroll to position [6, 0]
click at [295, 544] on div "👤 DTC Order Retention" at bounding box center [326, 540] width 330 height 38
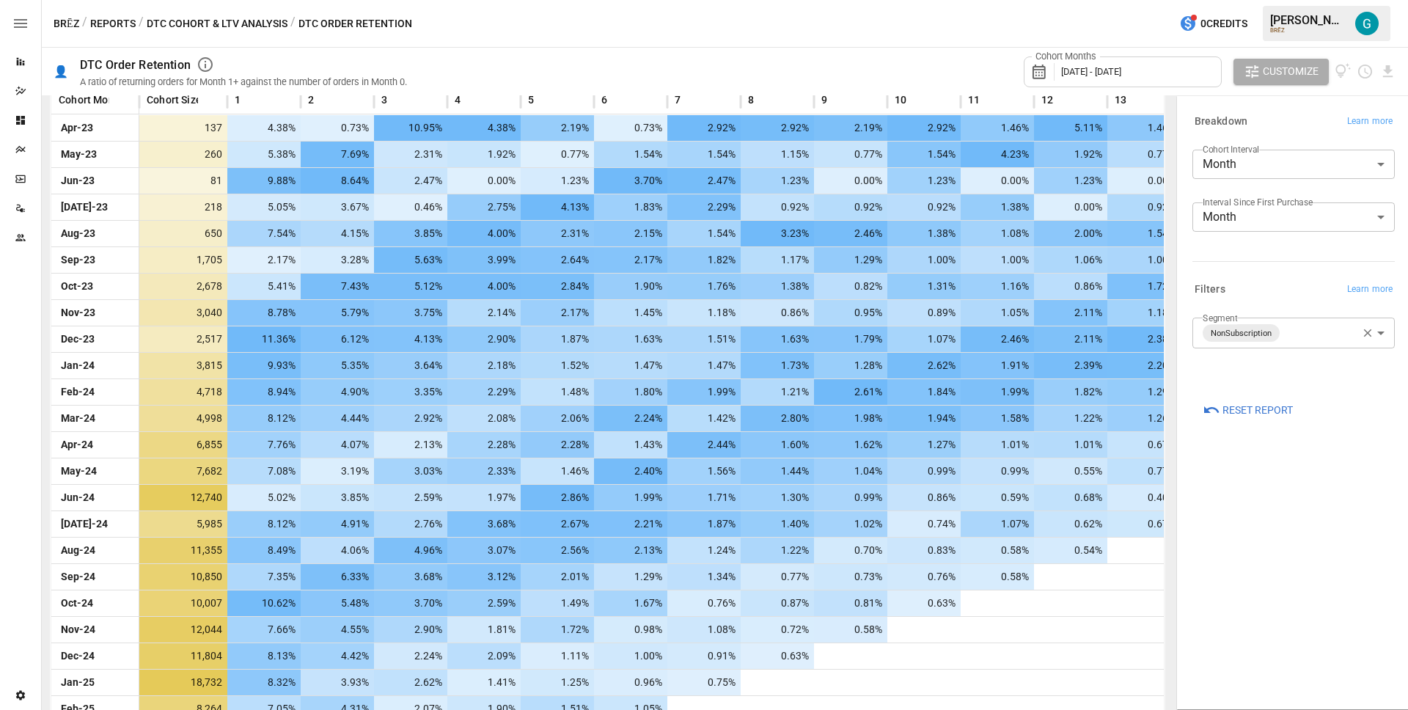
scroll to position [186, 0]
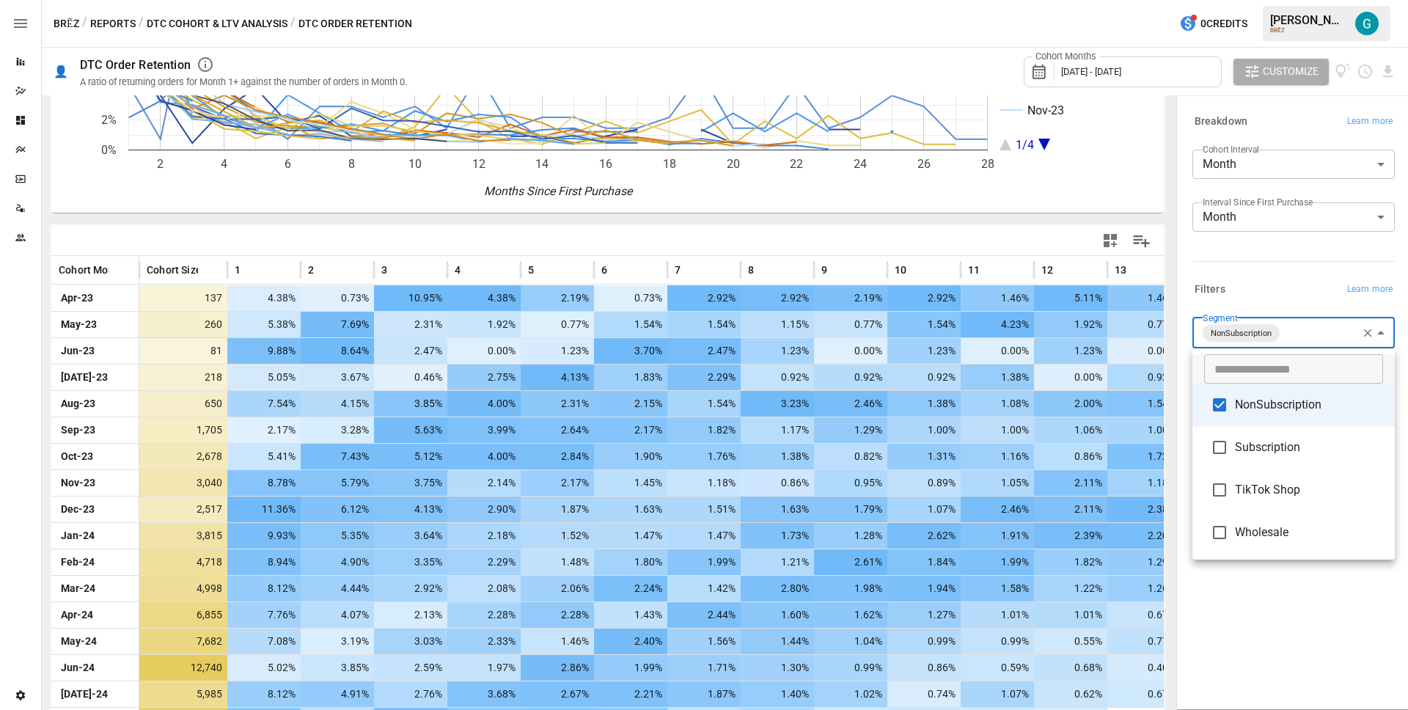
click at [1320, 0] on body "Reports Dazzler Studio Dashboards Plans SmartModel ™ Data Sources Team Settings…" at bounding box center [704, 0] width 1408 height 0
click at [1281, 268] on div at bounding box center [704, 355] width 1408 height 710
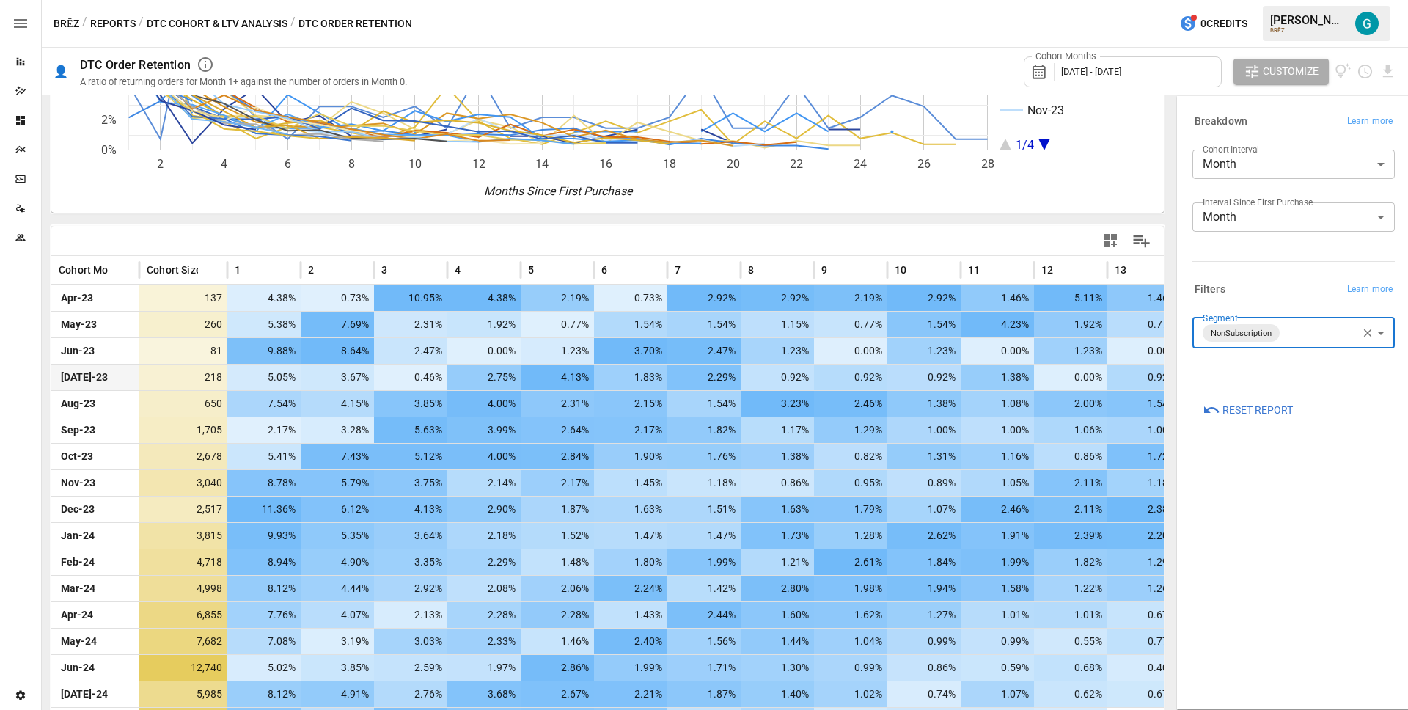
scroll to position [0, 0]
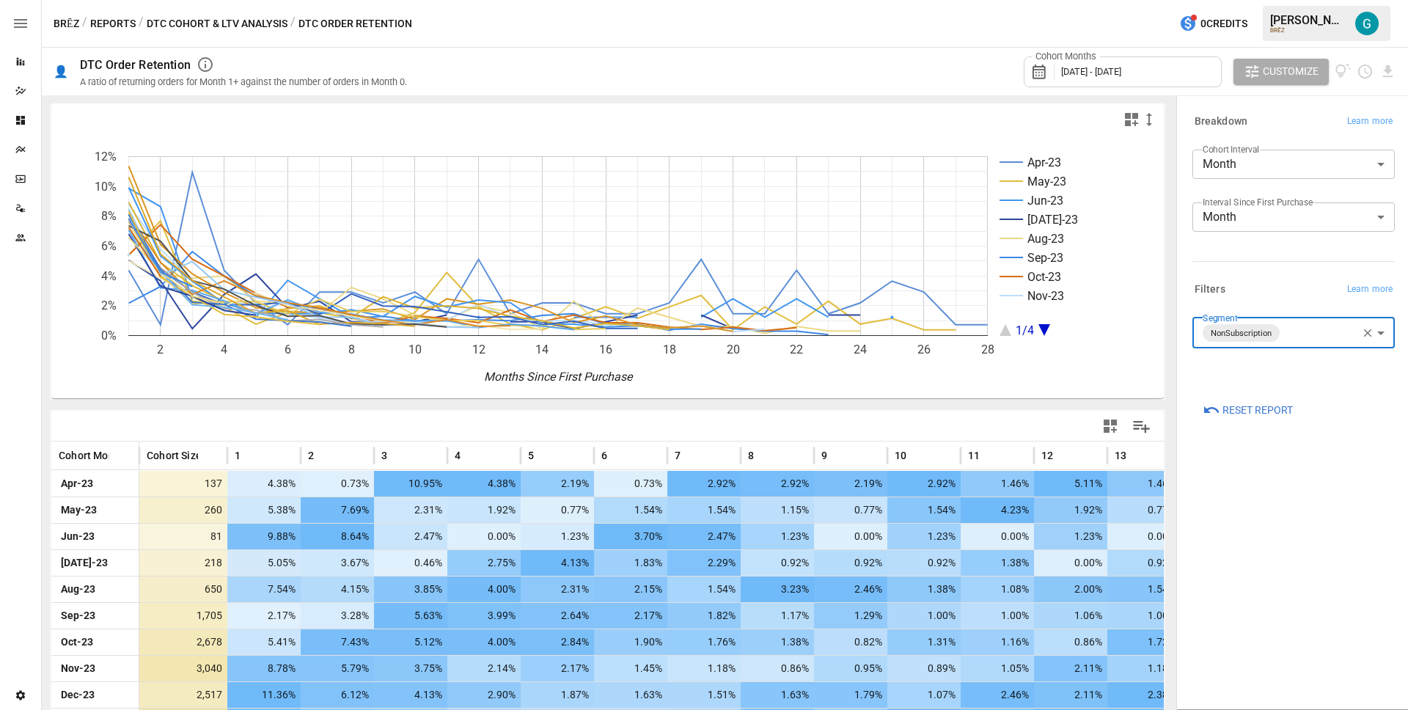
click at [1302, 0] on body "Reports Dazzler Studio Dashboards Plans SmartModel ™ Data Sources Team Settings…" at bounding box center [704, 0] width 1408 height 0
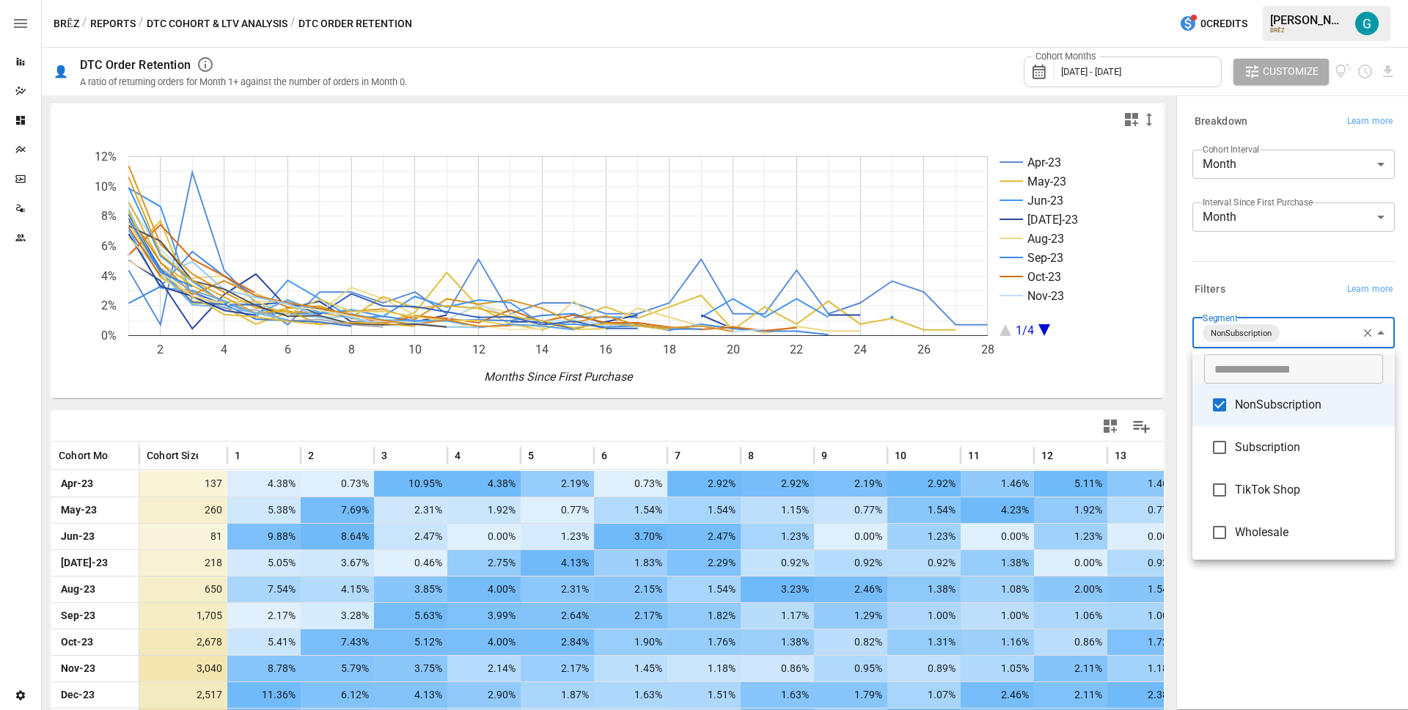
click at [1274, 445] on span "Subscription" at bounding box center [1309, 447] width 148 height 18
click at [1272, 410] on span "NonSubscription" at bounding box center [1309, 405] width 148 height 18
type input "**********"
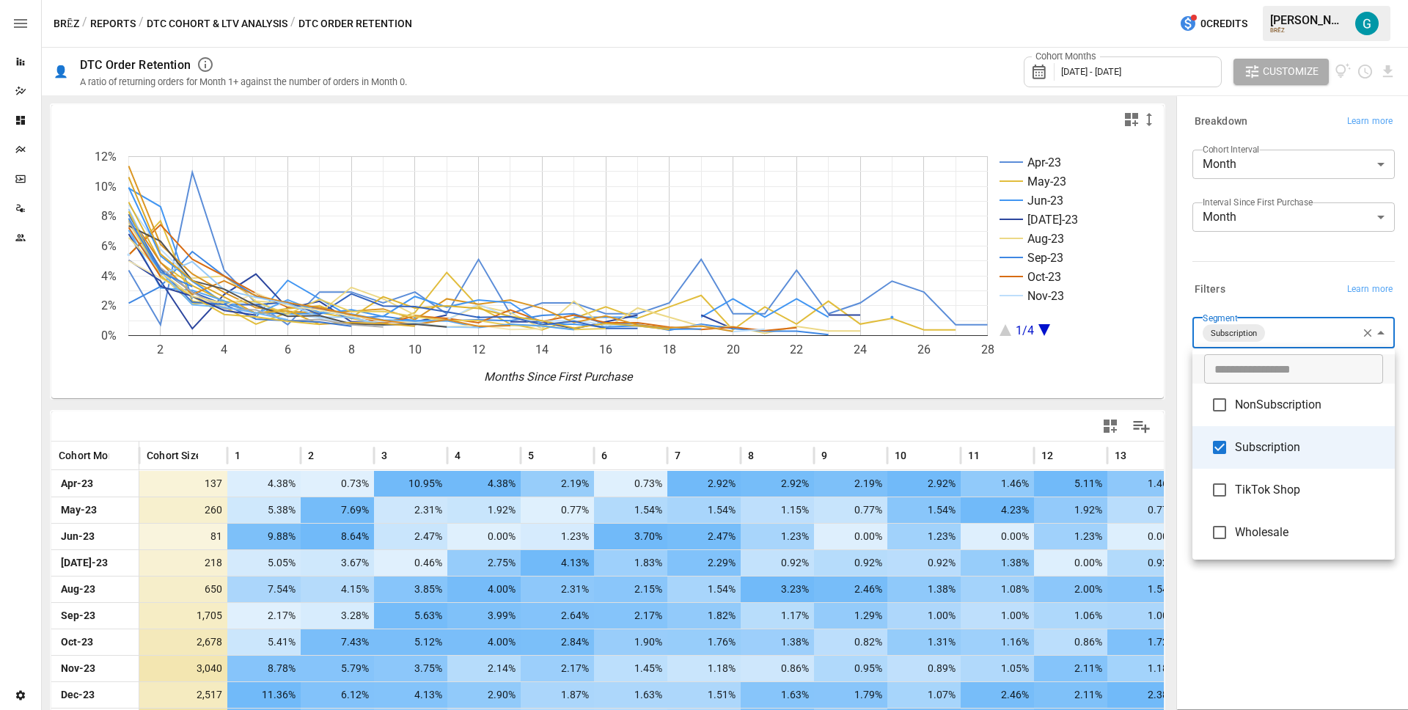
click at [1268, 288] on div at bounding box center [704, 355] width 1408 height 710
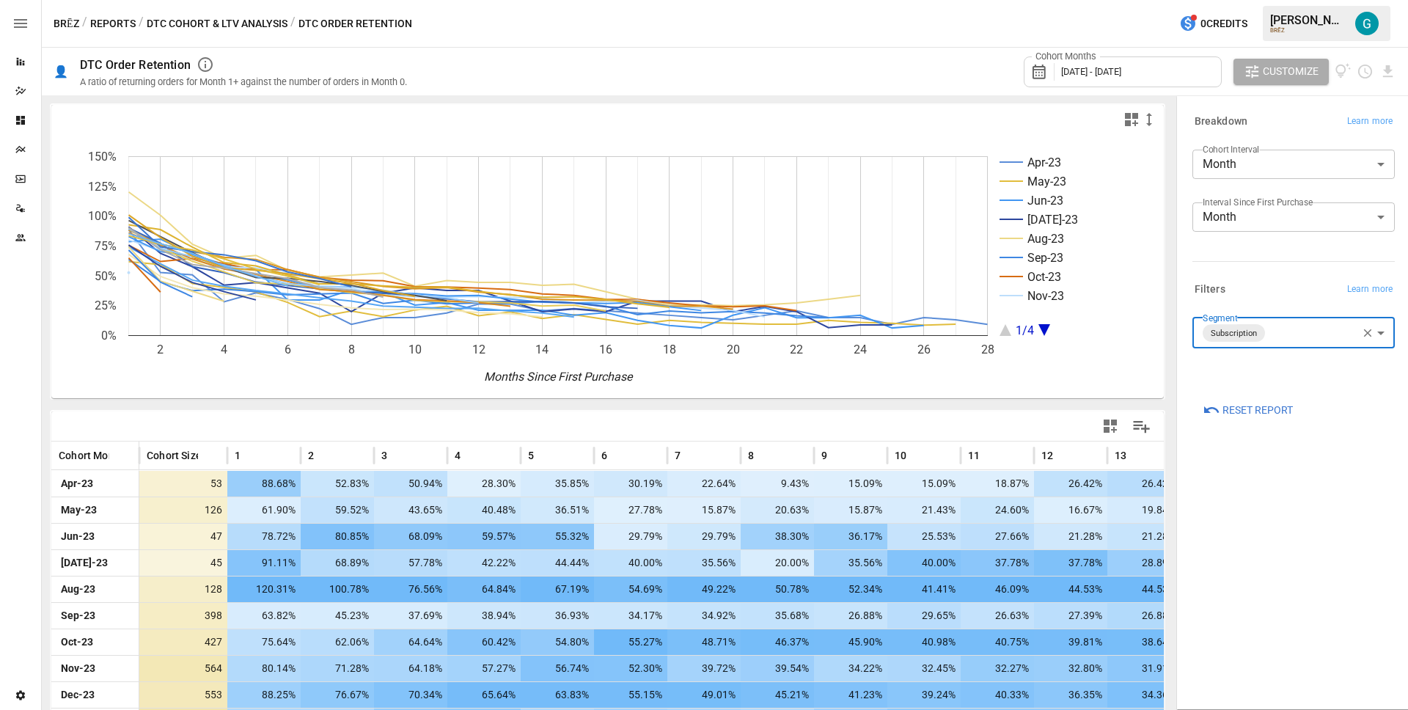
click at [1275, 0] on body "Reports Dazzler Studio Dashboards Plans SmartModel ™ Data Sources Team Settings…" at bounding box center [704, 0] width 1408 height 0
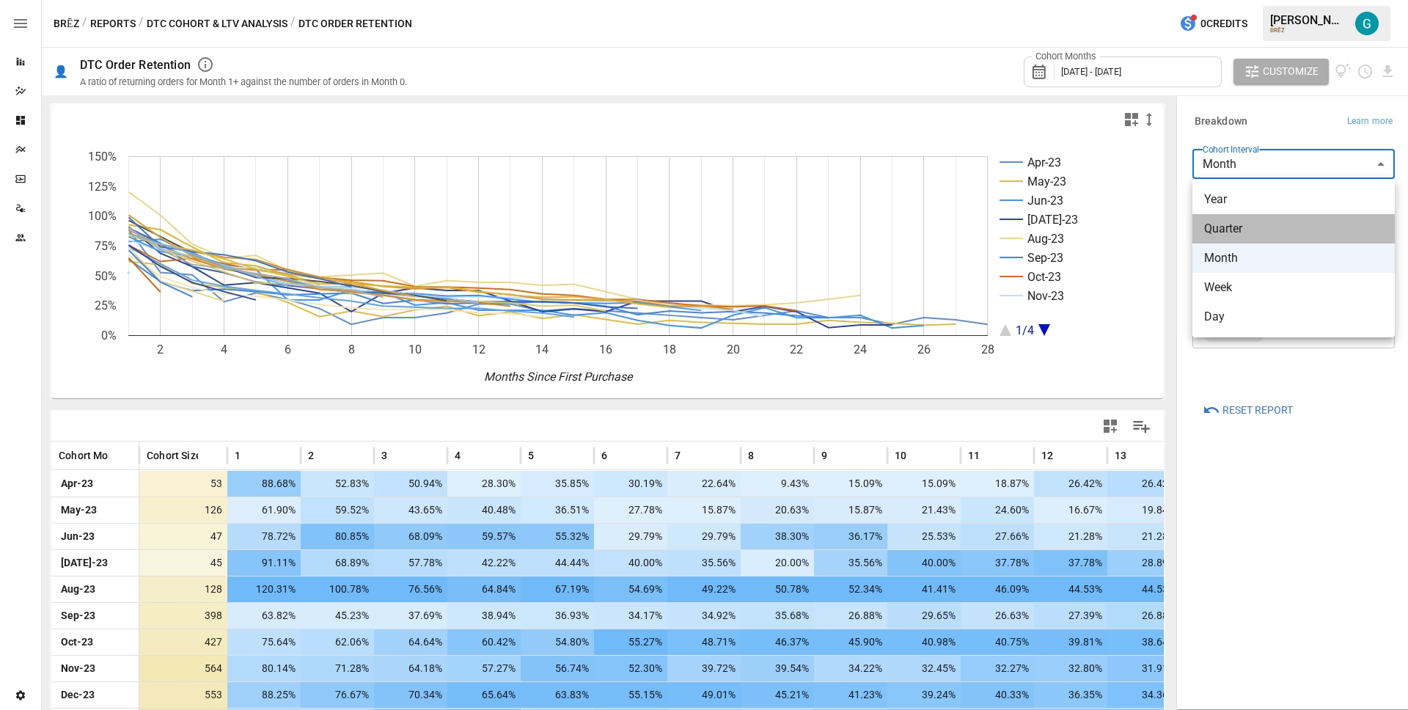
click at [1275, 220] on span "Quarter" at bounding box center [1293, 229] width 179 height 18
type input "*******"
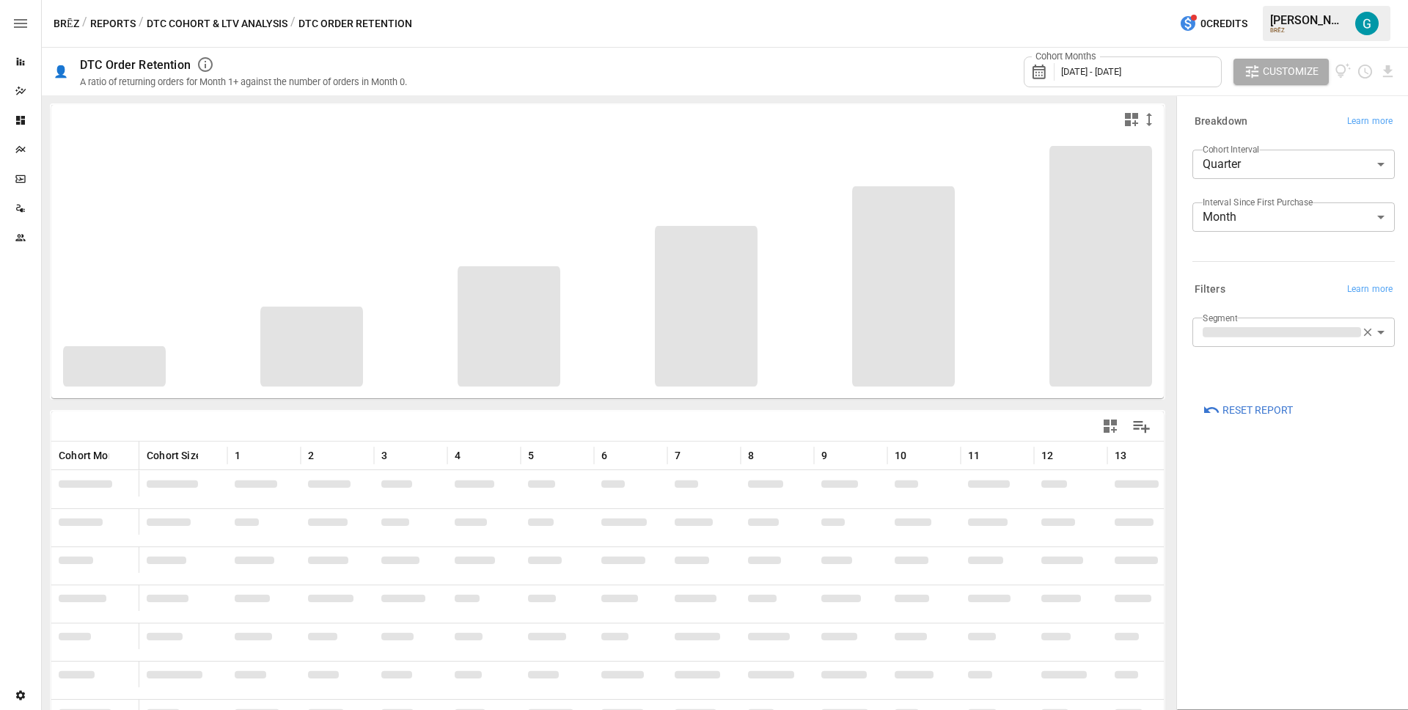
click at [1274, 123] on div "Breakdown Learn more" at bounding box center [1293, 121] width 202 height 21
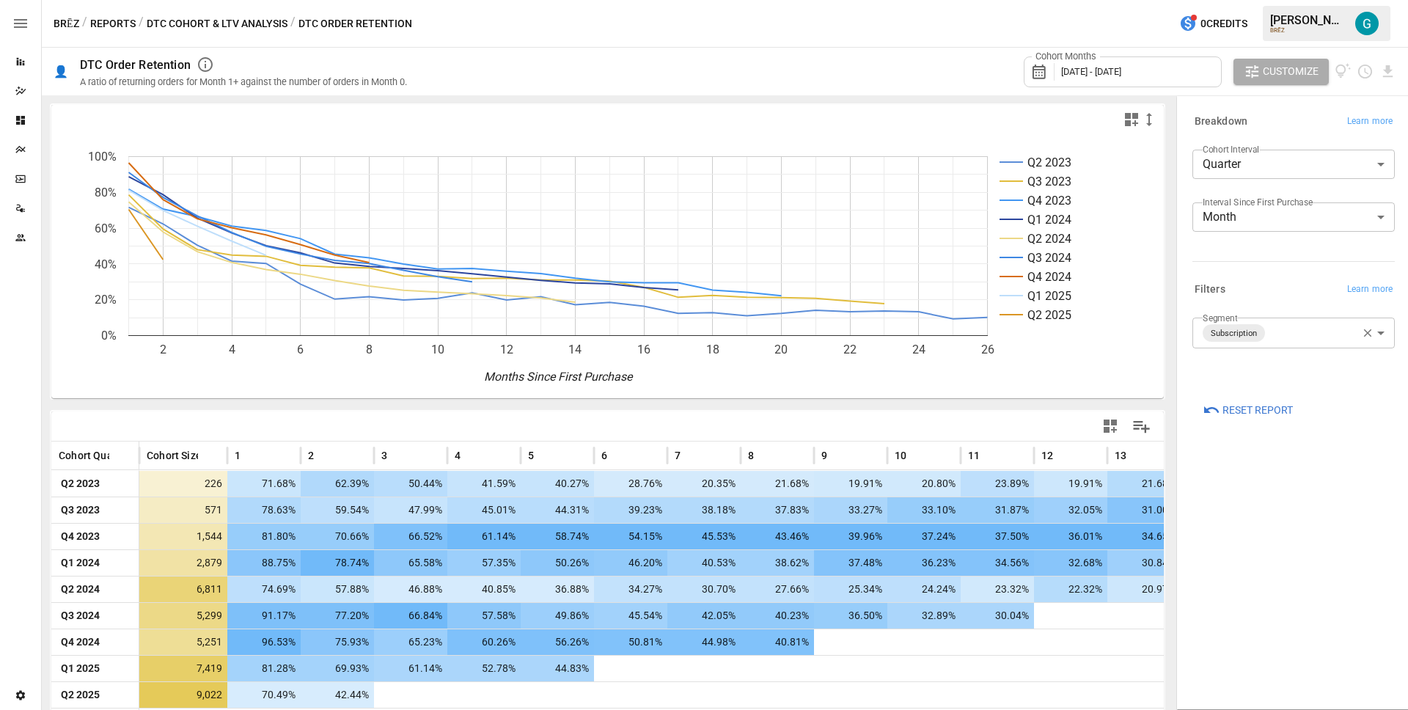
click at [231, 23] on button "DTC Cohort & LTV Analysis" at bounding box center [217, 24] width 141 height 18
click at [853, 390] on icon "Q2 2023 Q3 2023 Q4 2023 Q1 2024 Q2 2024 Q3 2024 Q4 2024 Q1 2025 Q2 2025 2 4 6 8…" at bounding box center [601, 266] width 1101 height 264
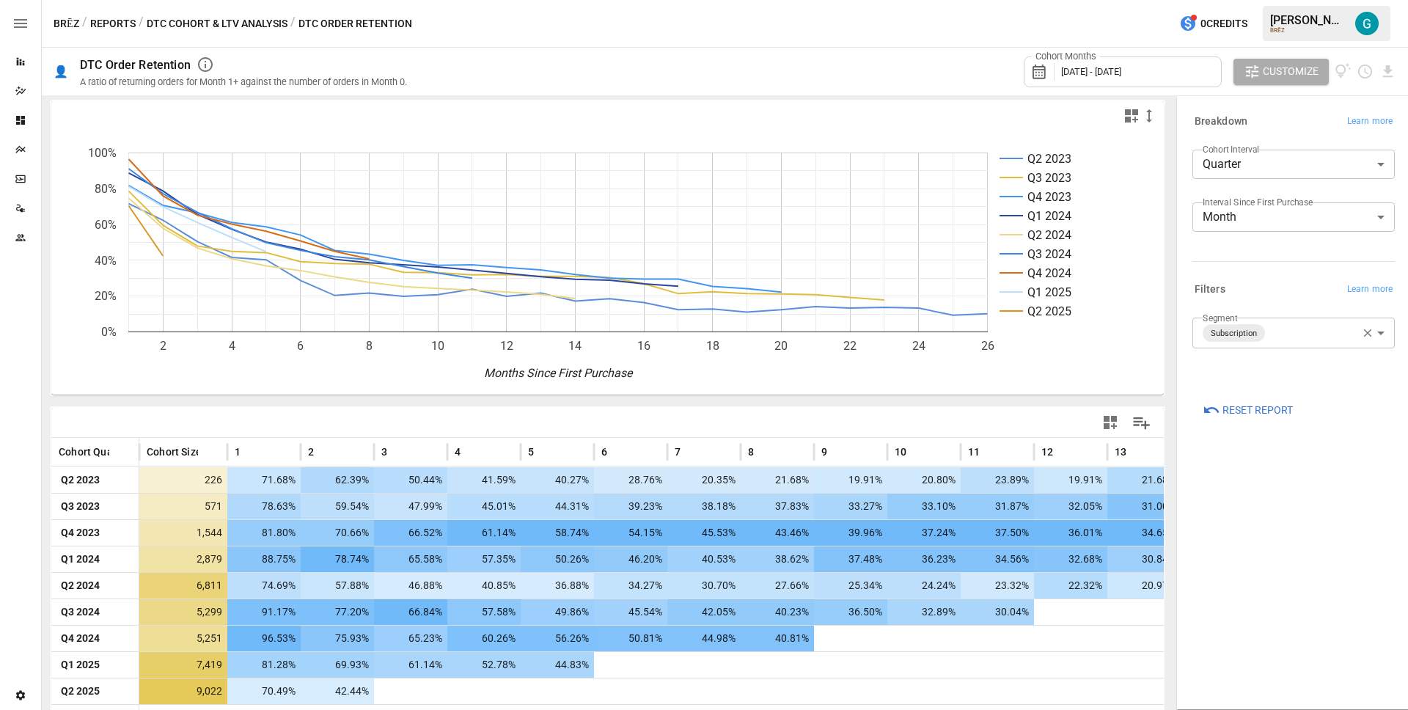
scroll to position [18, 0]
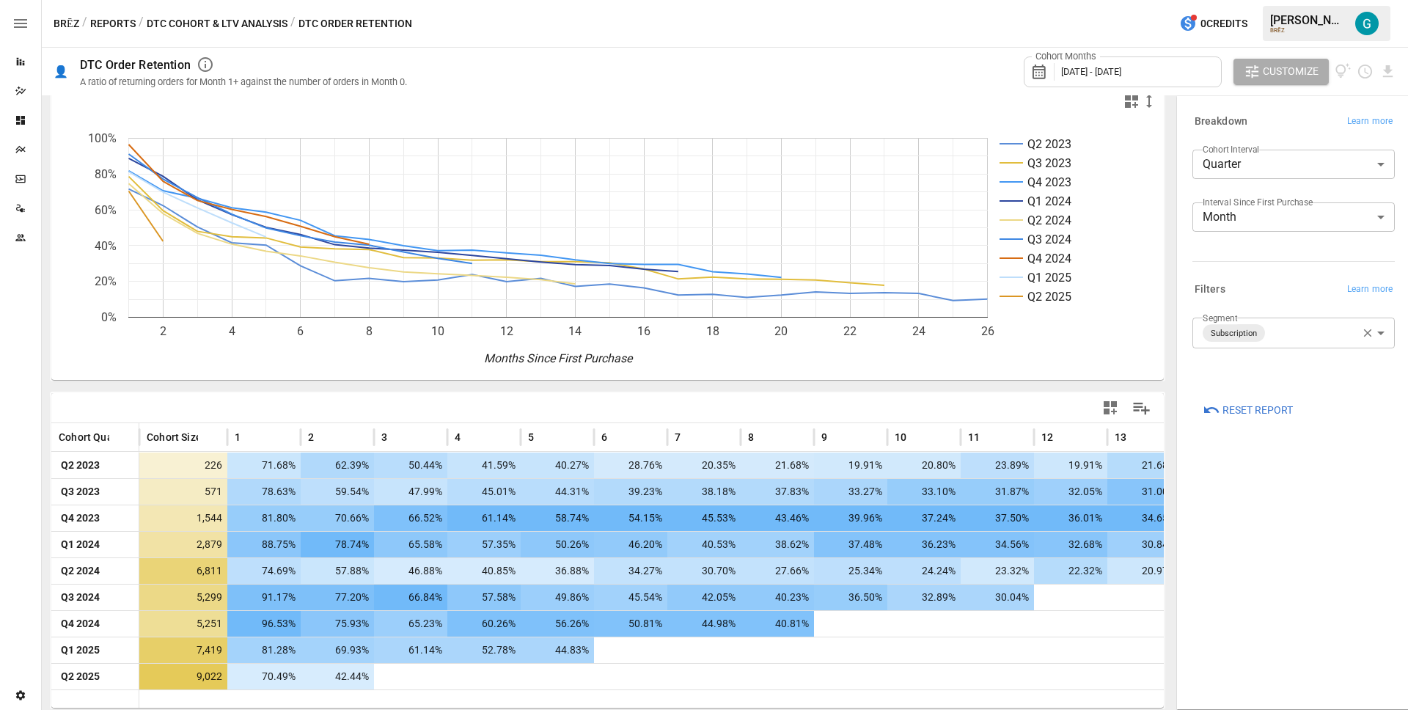
click at [1310, 0] on body "Reports Dazzler Studio Dashboards Plans SmartModel ™ Data Sources Team Settings…" at bounding box center [704, 0] width 1408 height 0
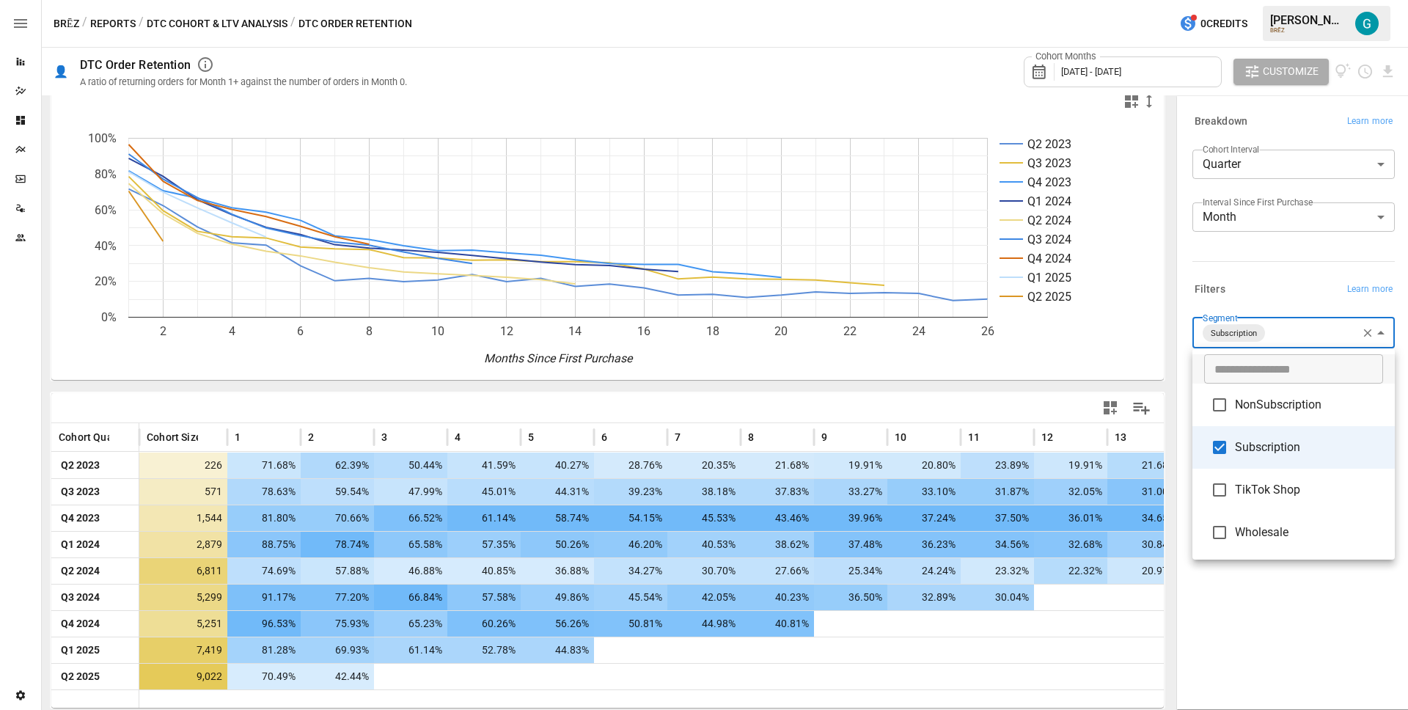
click at [1272, 158] on div at bounding box center [704, 355] width 1408 height 710
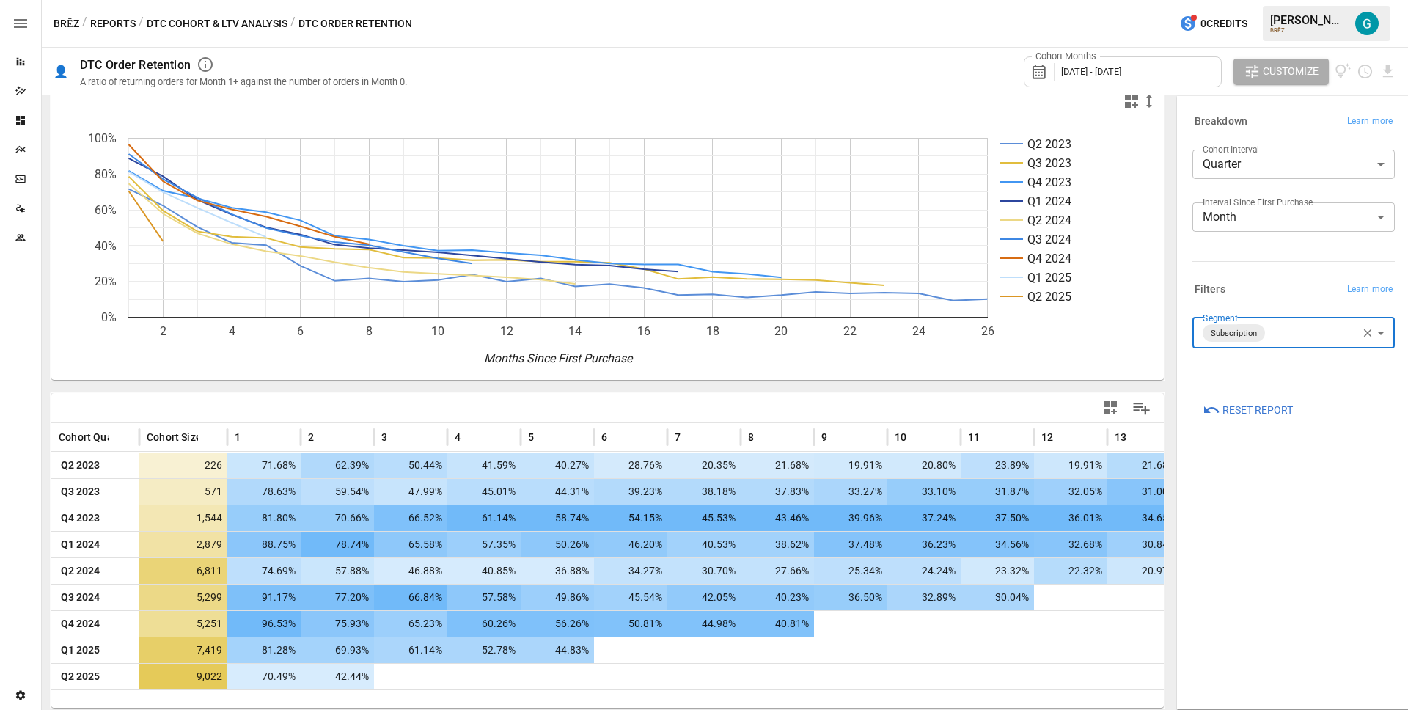
click at [1272, 0] on body "Reports Dazzler Studio Dashboards Plans SmartModel ™ Data Sources Team Settings…" at bounding box center [704, 0] width 1408 height 0
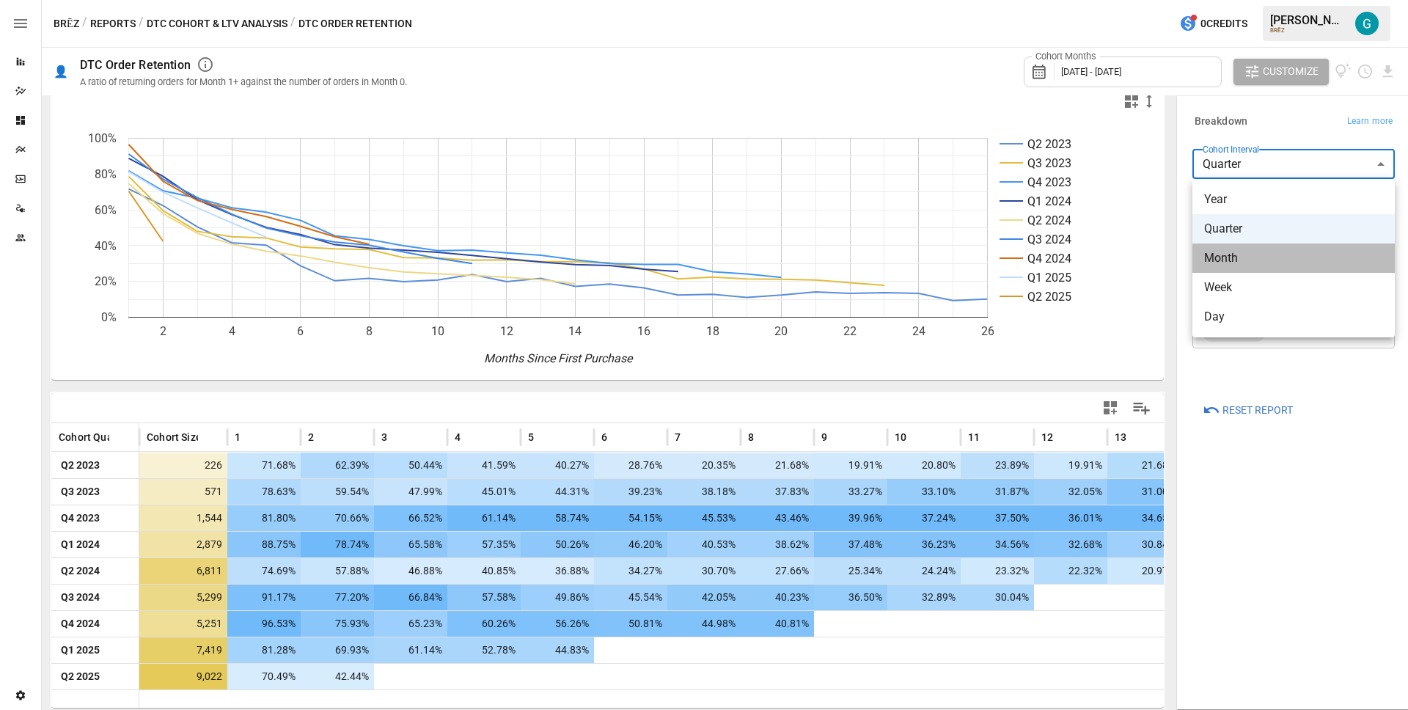
click at [1263, 251] on span "Month" at bounding box center [1293, 258] width 179 height 18
type input "*****"
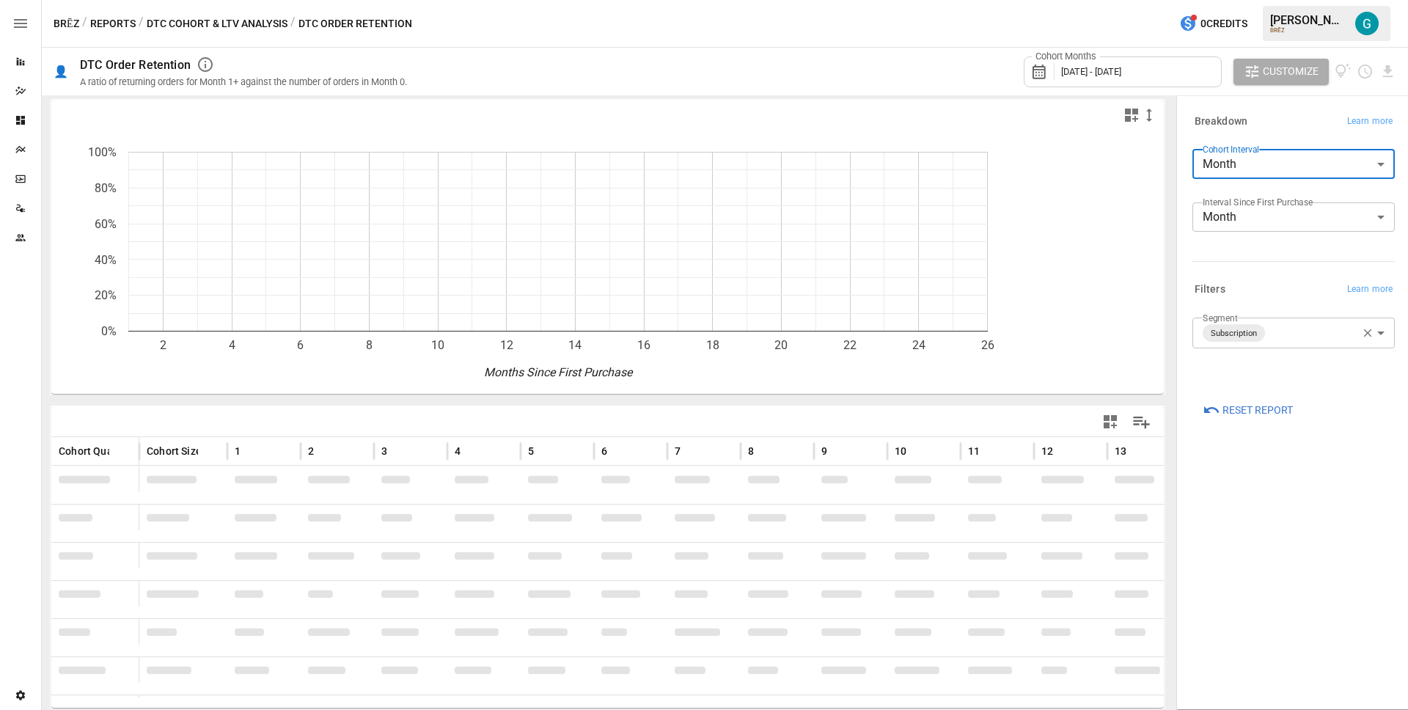
scroll to position [18, 0]
click at [1102, 72] on span "[DATE] - [DATE]" at bounding box center [1091, 71] width 60 height 11
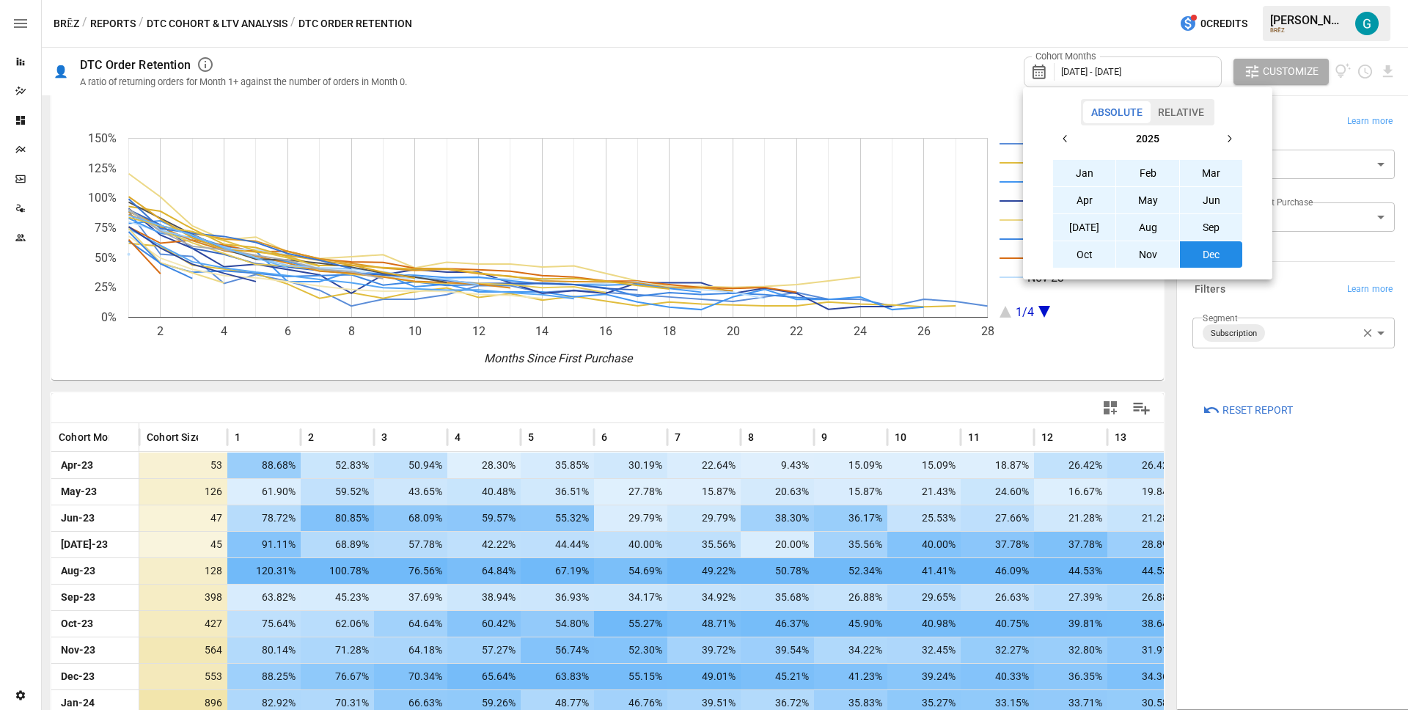
click at [1073, 137] on button "button" at bounding box center [1065, 138] width 26 height 26
drag, startPoint x: 1086, startPoint y: 182, endPoint x: 1106, endPoint y: 174, distance: 21.4
click at [1086, 182] on button "Jan" at bounding box center [1084, 173] width 63 height 26
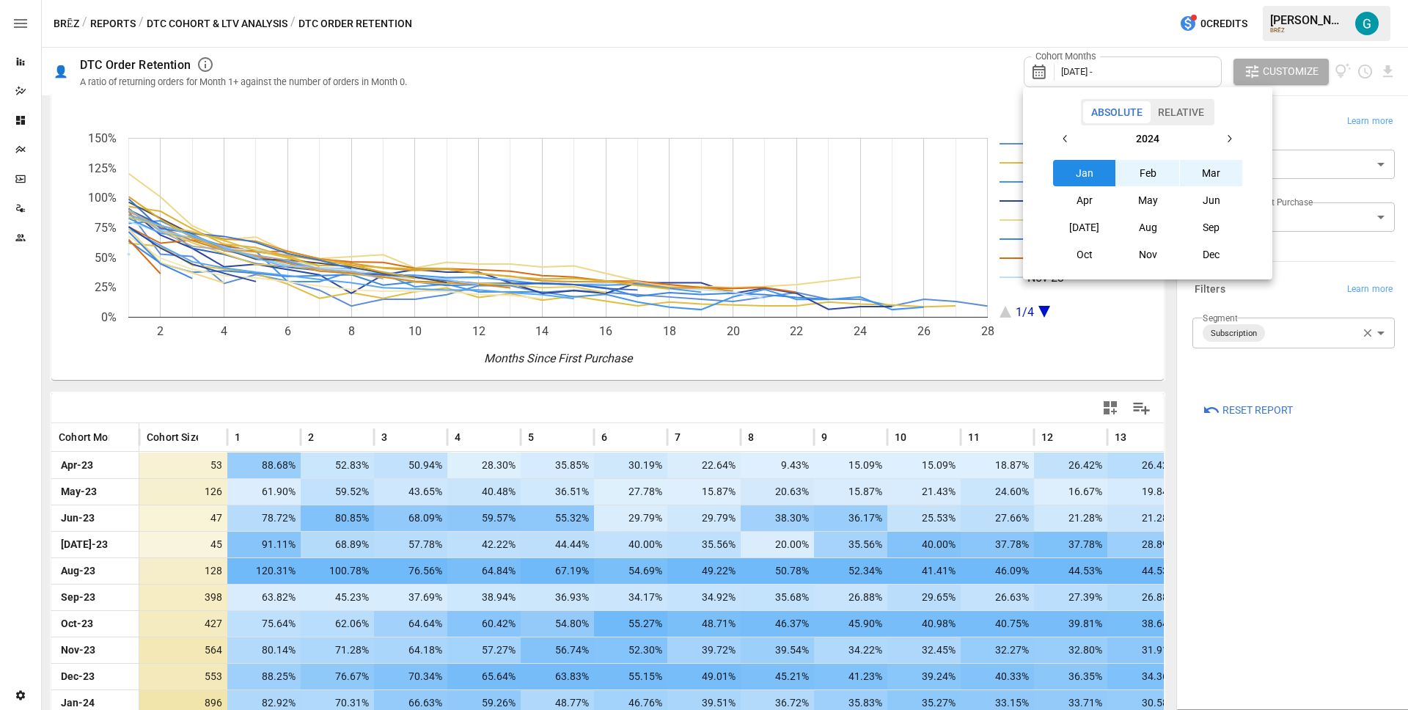
click at [1228, 139] on icon "button" at bounding box center [1229, 139] width 12 height 12
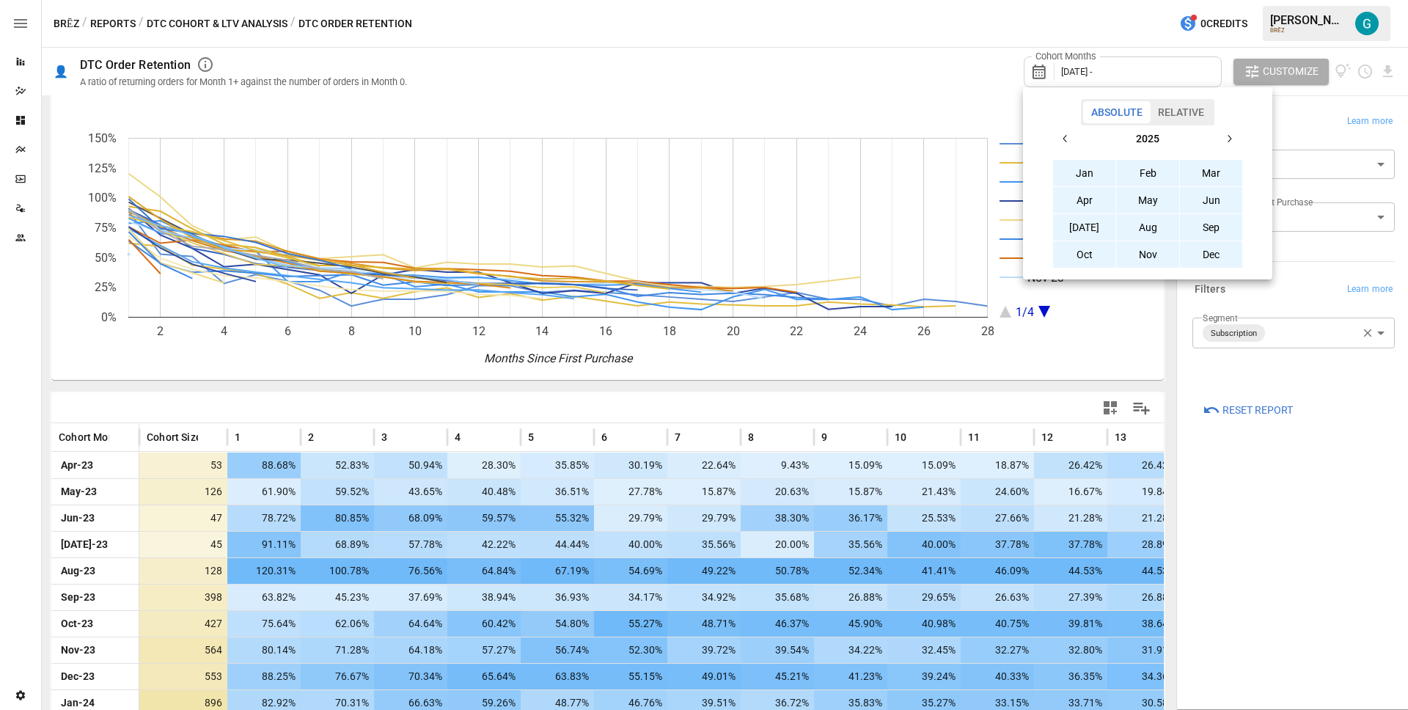
click at [1205, 259] on button "Dec" at bounding box center [1211, 254] width 63 height 26
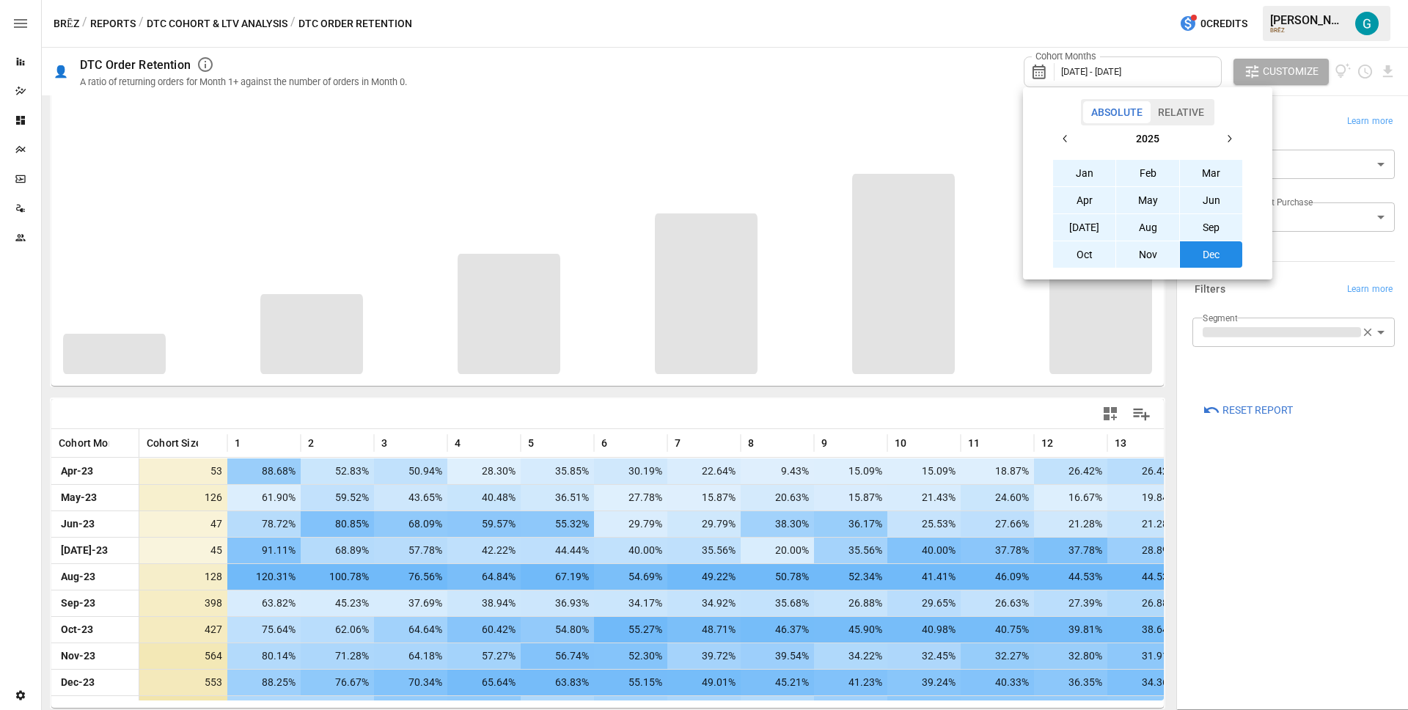
click at [1326, 243] on div at bounding box center [704, 355] width 1408 height 710
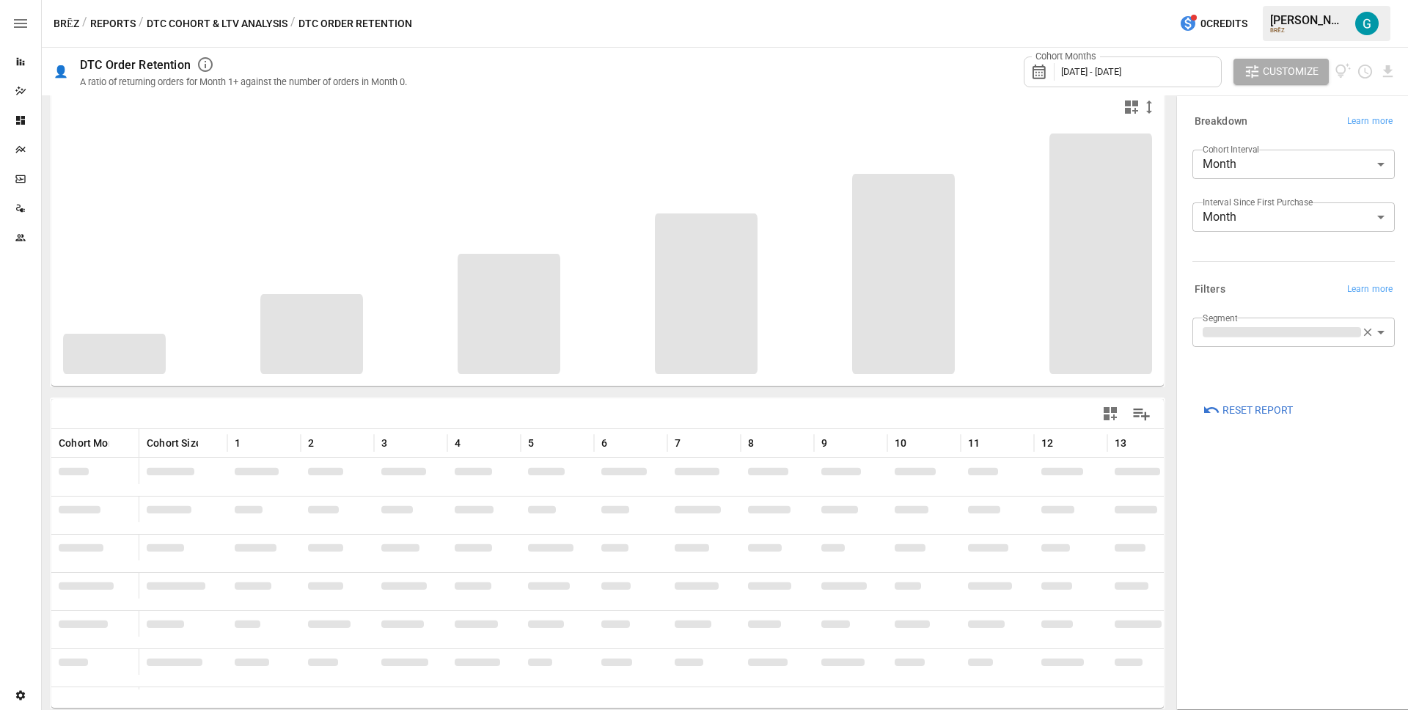
click at [1323, 260] on div at bounding box center [1290, 258] width 208 height 7
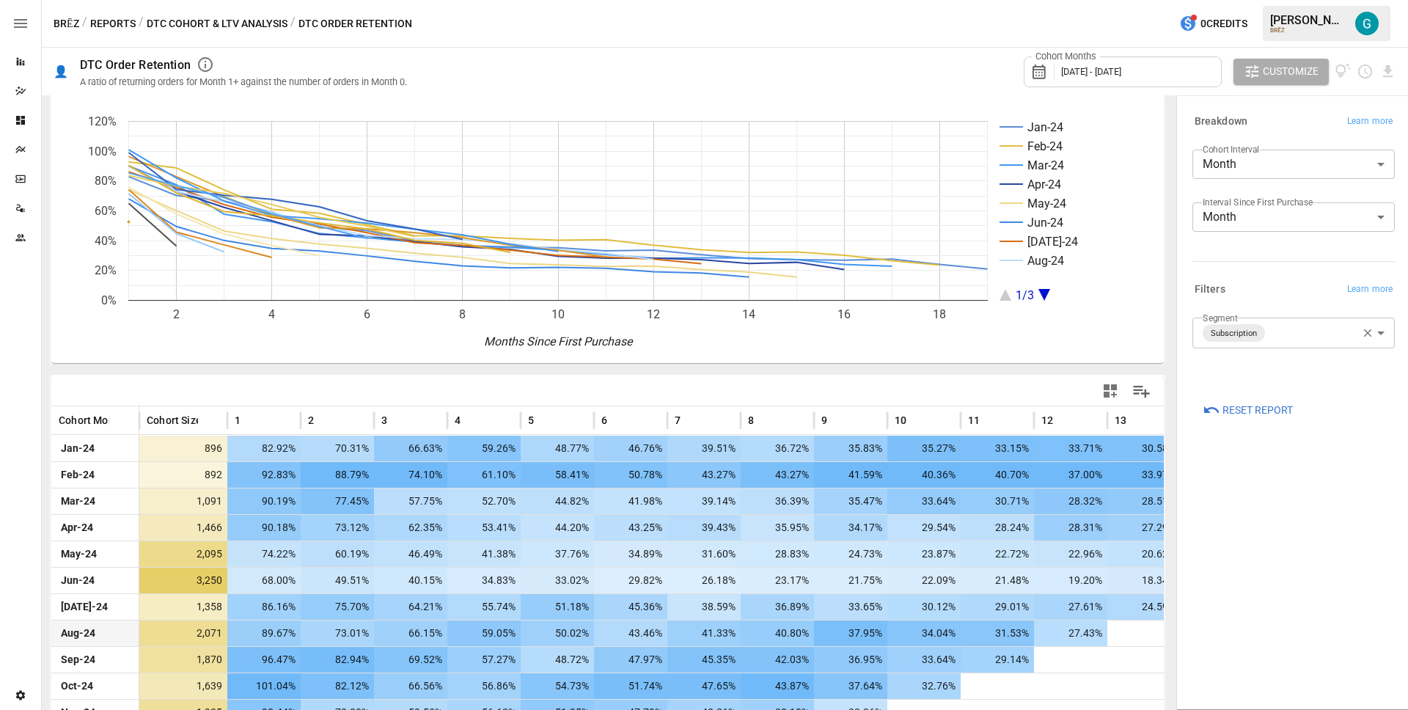
scroll to position [0, 0]
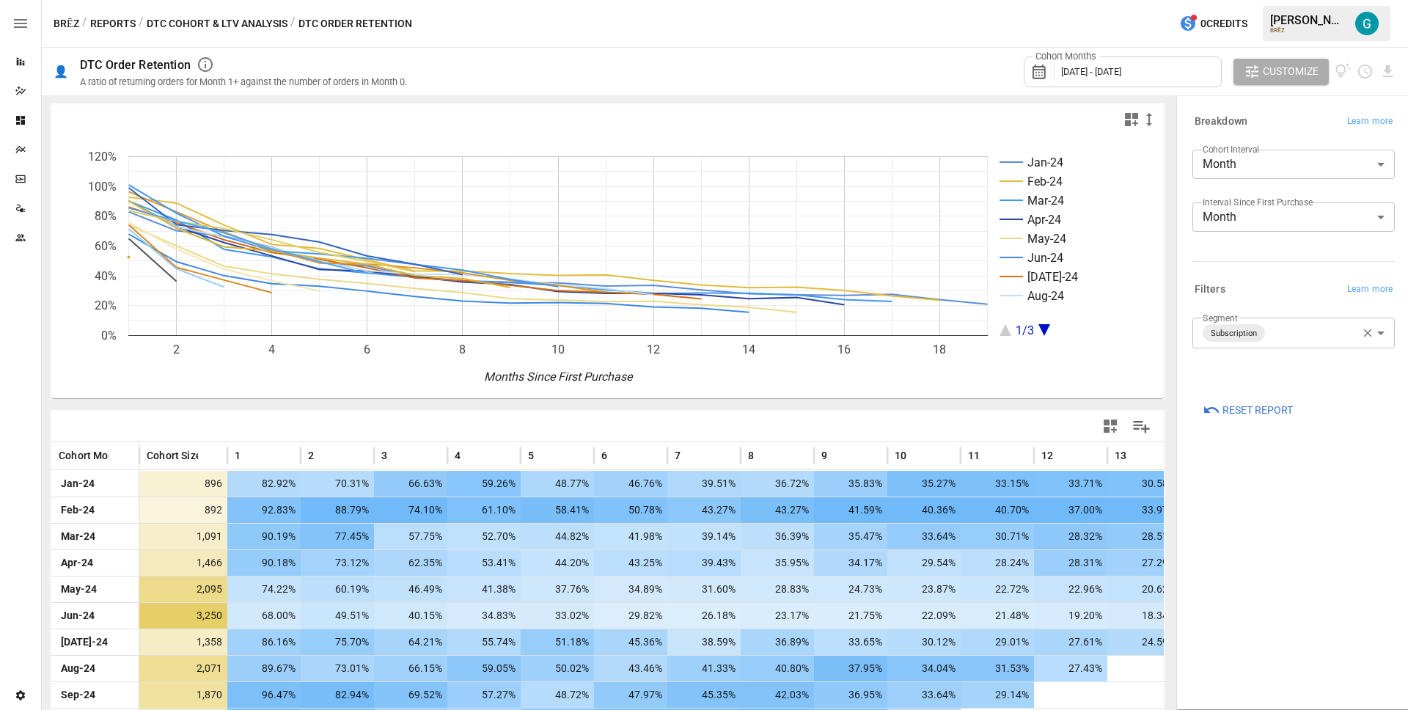
click at [1298, 0] on body "Reports Dazzler Studio Dashboards Plans SmartModel ™ Data Sources Team Settings…" at bounding box center [704, 0] width 1408 height 0
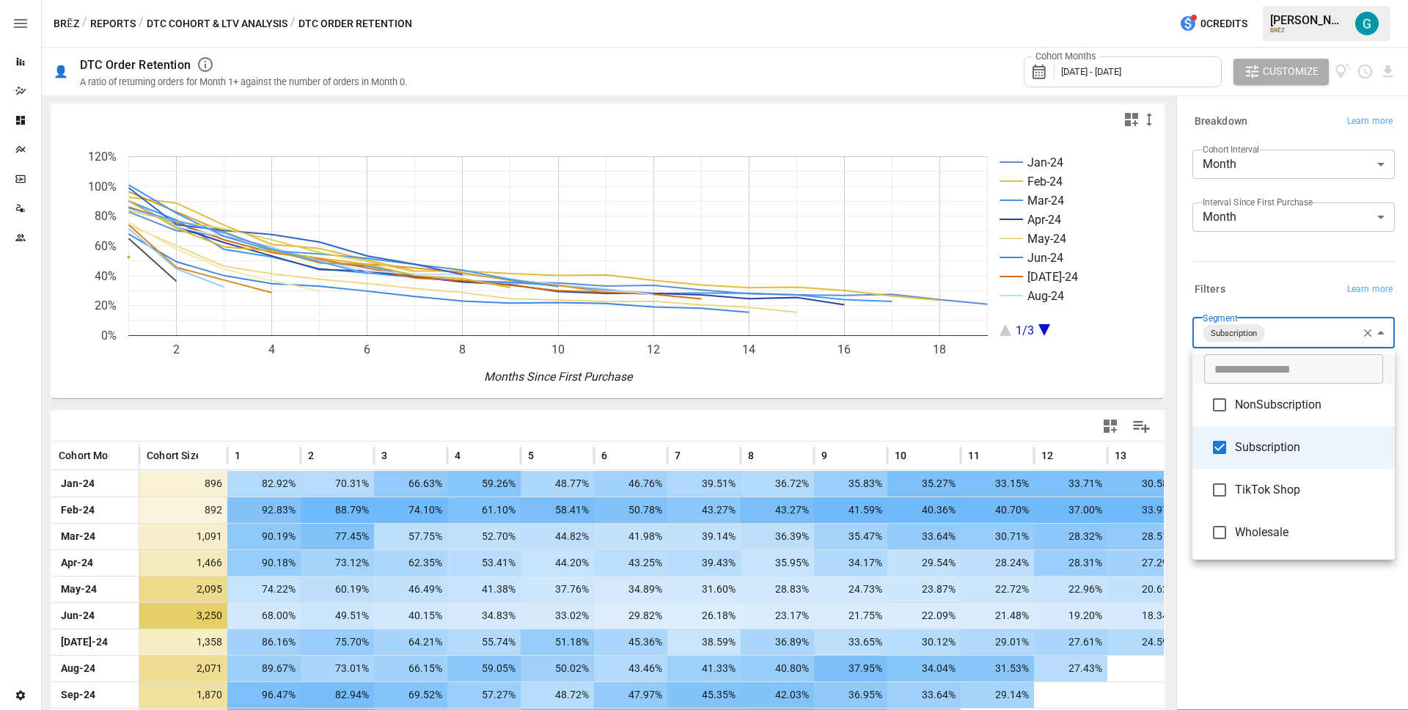
click at [1290, 403] on span "NonSubscription" at bounding box center [1309, 405] width 148 height 18
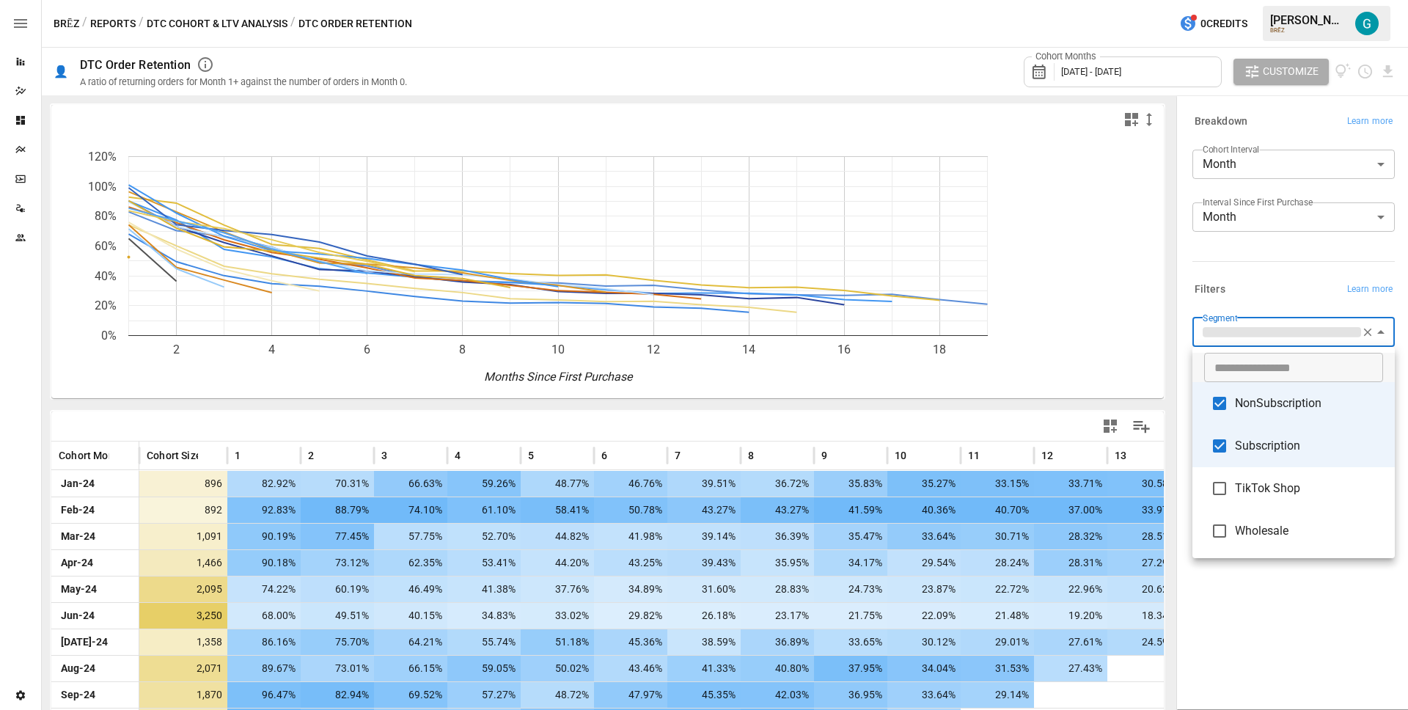
click at [1293, 438] on span "Subscription" at bounding box center [1309, 446] width 148 height 18
click at [1269, 299] on div at bounding box center [704, 355] width 1408 height 710
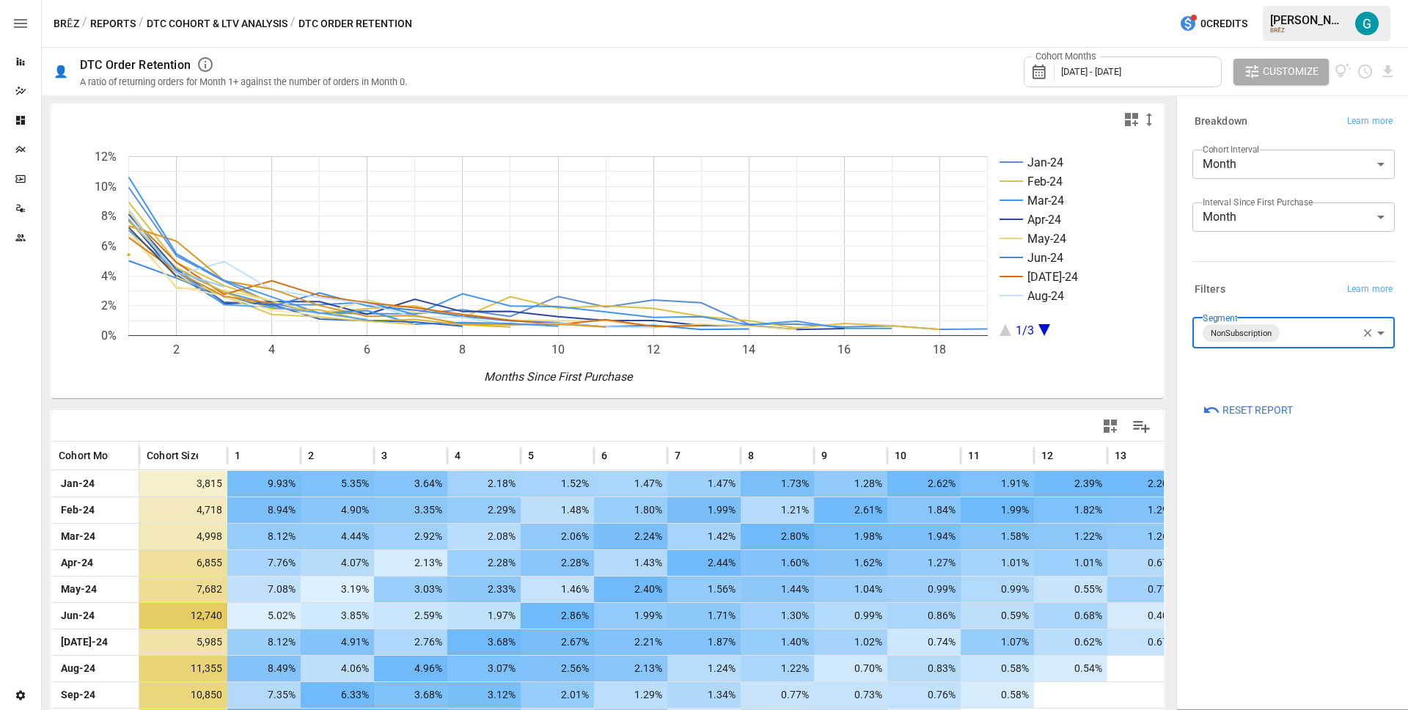
click at [1304, 0] on body "Reports Dazzler Studio Dashboards Plans SmartModel ™ Data Sources Team Settings…" at bounding box center [704, 0] width 1408 height 0
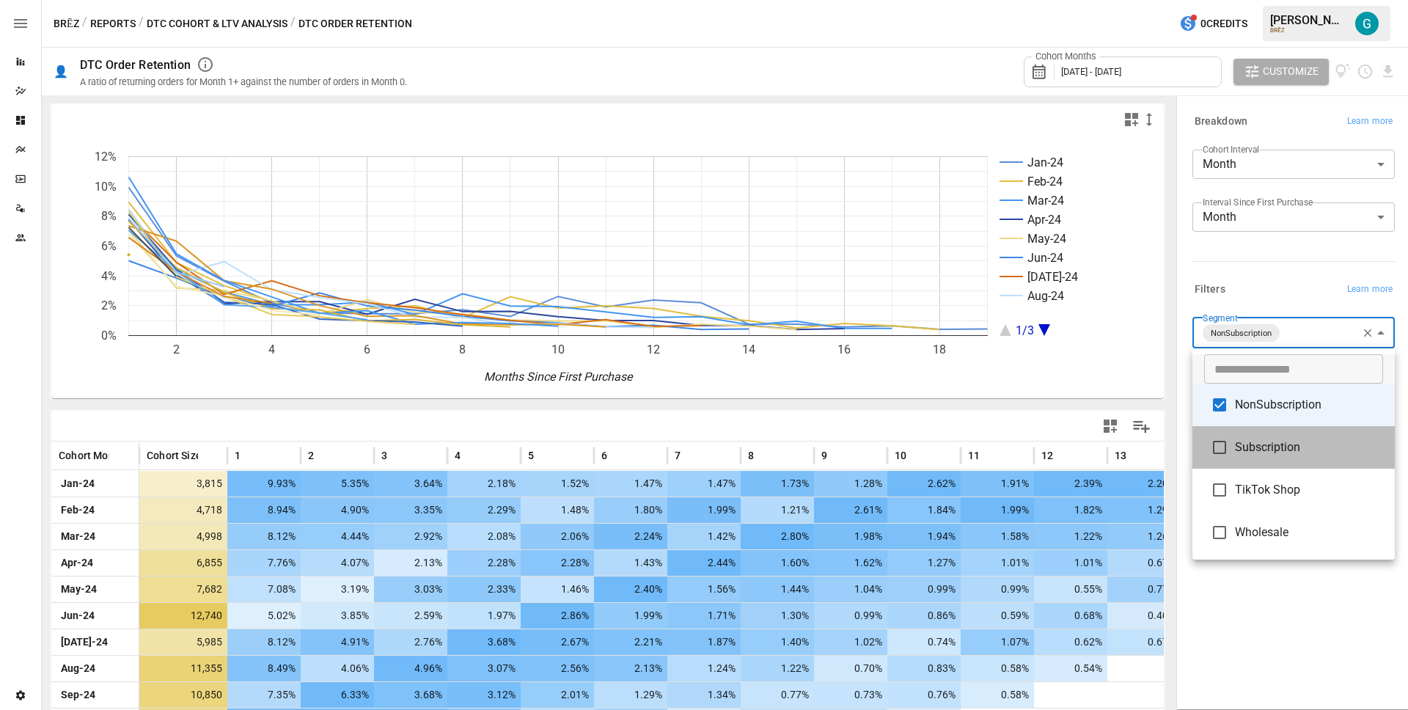
drag, startPoint x: 1315, startPoint y: 434, endPoint x: 1301, endPoint y: 397, distance: 39.7
click at [1314, 434] on li "Subscription" at bounding box center [1293, 447] width 202 height 43
click at [1301, 397] on span "NonSubscription" at bounding box center [1309, 405] width 148 height 18
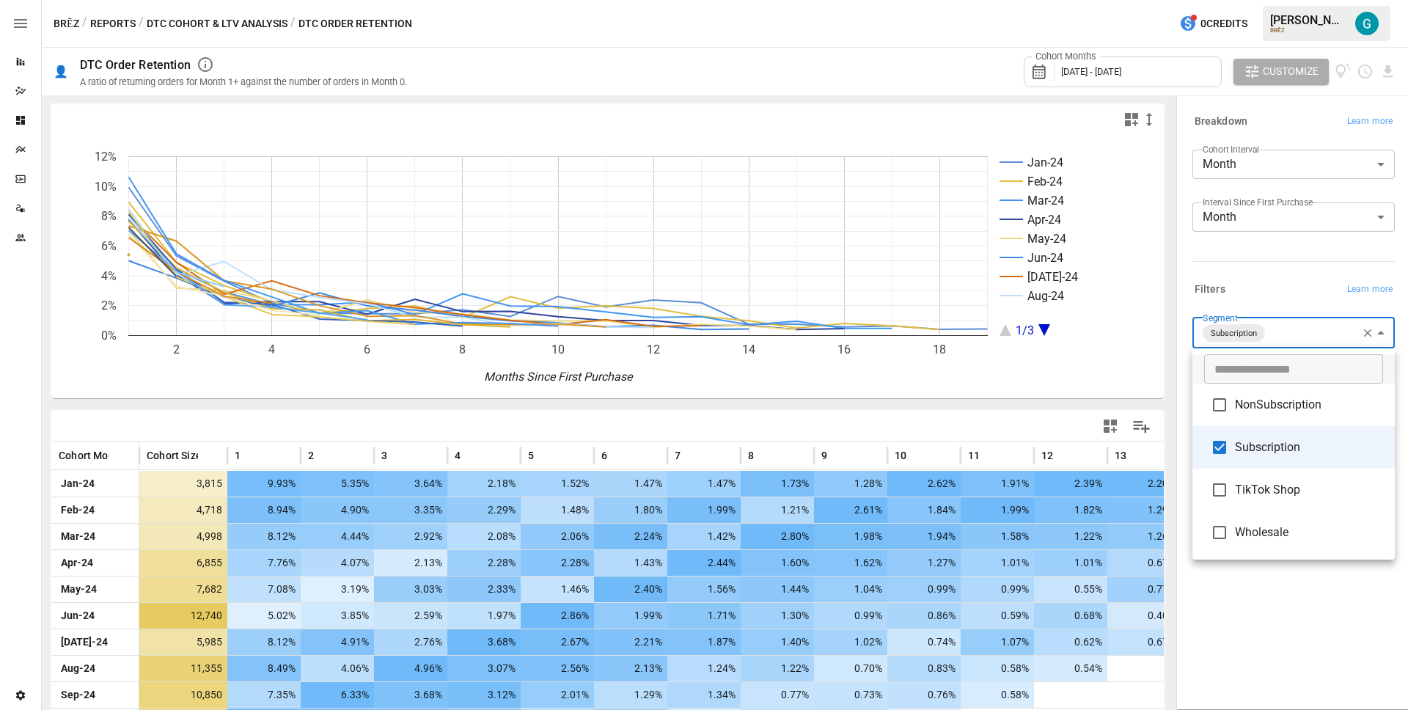
click at [1274, 276] on div at bounding box center [704, 355] width 1408 height 710
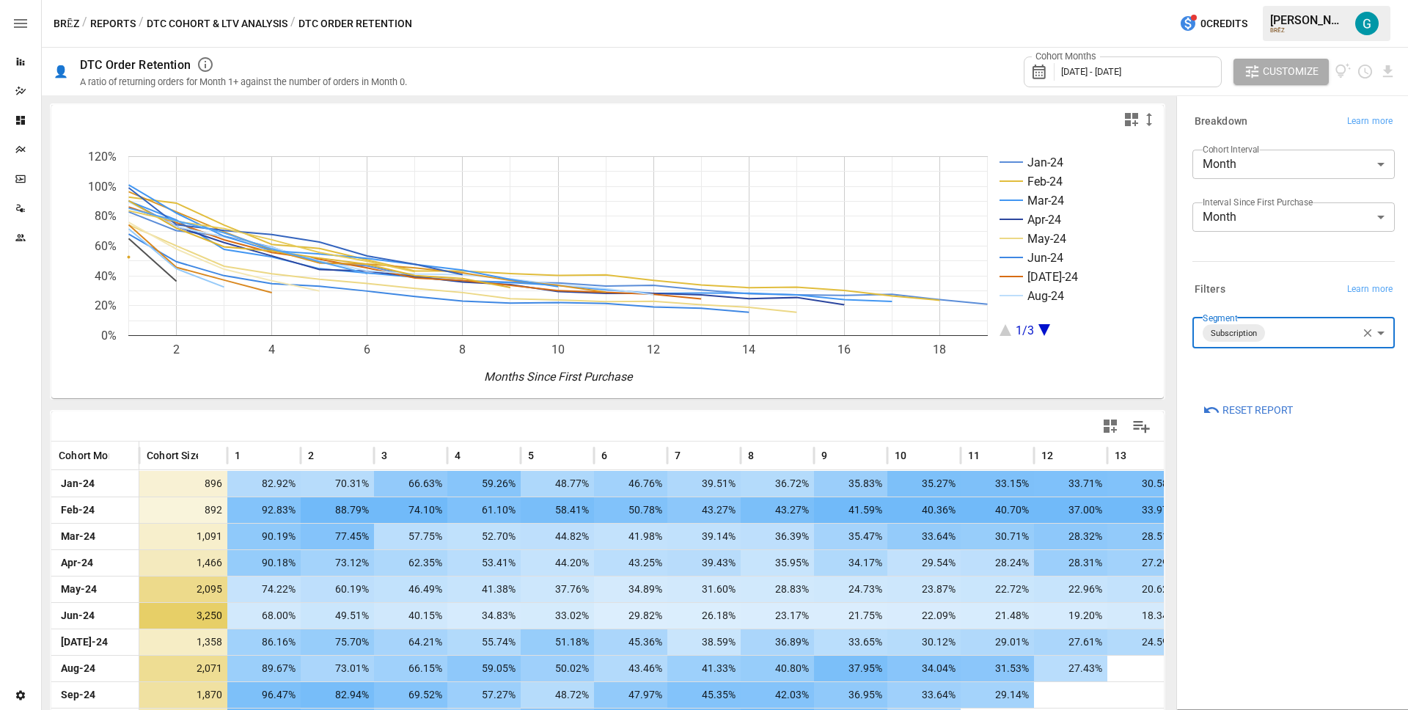
click at [177, 32] on button "DTC Cohort & LTV Analysis" at bounding box center [217, 24] width 141 height 18
click at [754, 64] on div "Cohort Months [DATE] - [DATE] Customize" at bounding box center [911, 72] width 972 height 48
click at [730, 34] on div "BRĒZ / Reports / DTC Cohort & LTV Analysis / DTC Order Retention 0 Credits [PER…" at bounding box center [725, 23] width 1366 height 47
click at [788, 73] on div "Cohort Months [DATE] - [DATE] Customize" at bounding box center [911, 72] width 972 height 48
click at [1267, 0] on body "Reports Dazzler Studio Dashboards Plans SmartModel ™ Data Sources Team Settings…" at bounding box center [704, 0] width 1408 height 0
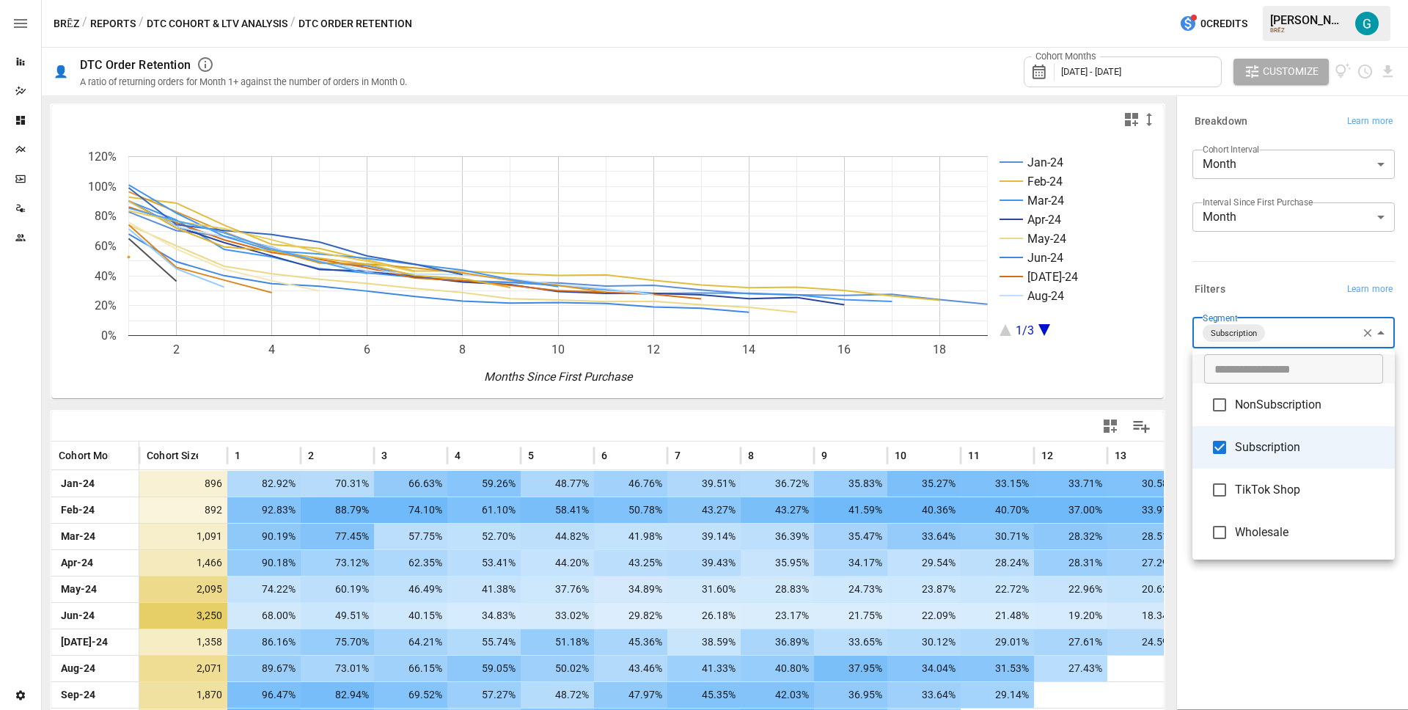
click at [1312, 403] on span "NonSubscription" at bounding box center [1309, 405] width 148 height 18
click at [1313, 452] on span "Subscription" at bounding box center [1309, 446] width 148 height 18
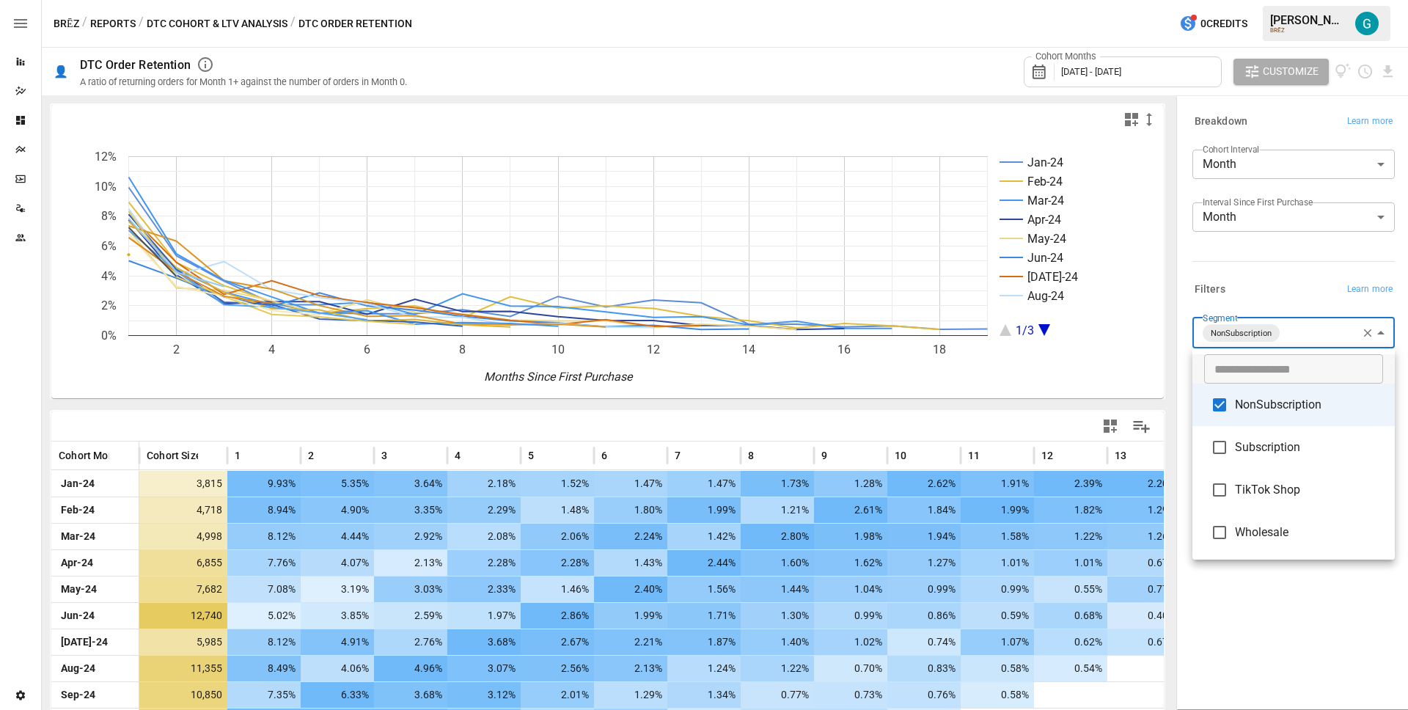
click at [1309, 447] on span "Subscription" at bounding box center [1309, 447] width 148 height 18
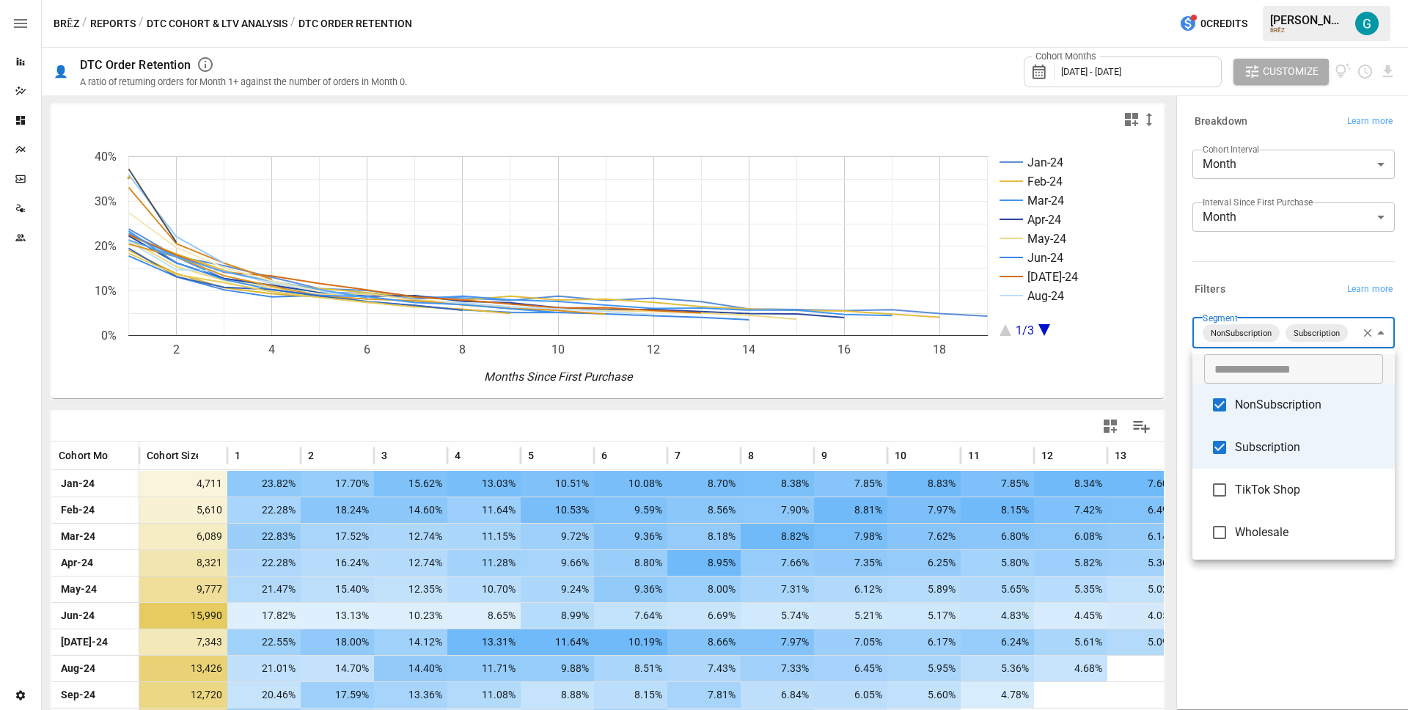
click at [1302, 408] on span "NonSubscription" at bounding box center [1309, 405] width 148 height 18
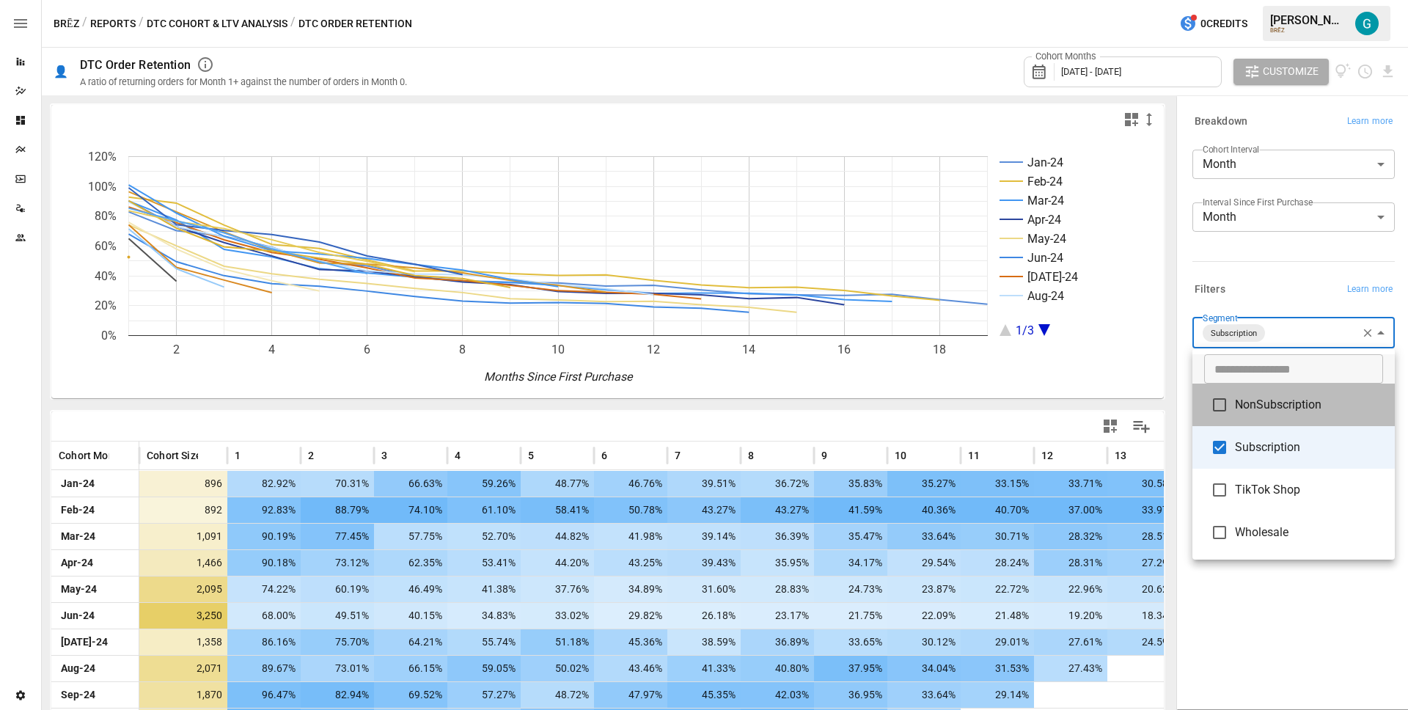
click at [1277, 403] on span "NonSubscription" at bounding box center [1309, 405] width 148 height 18
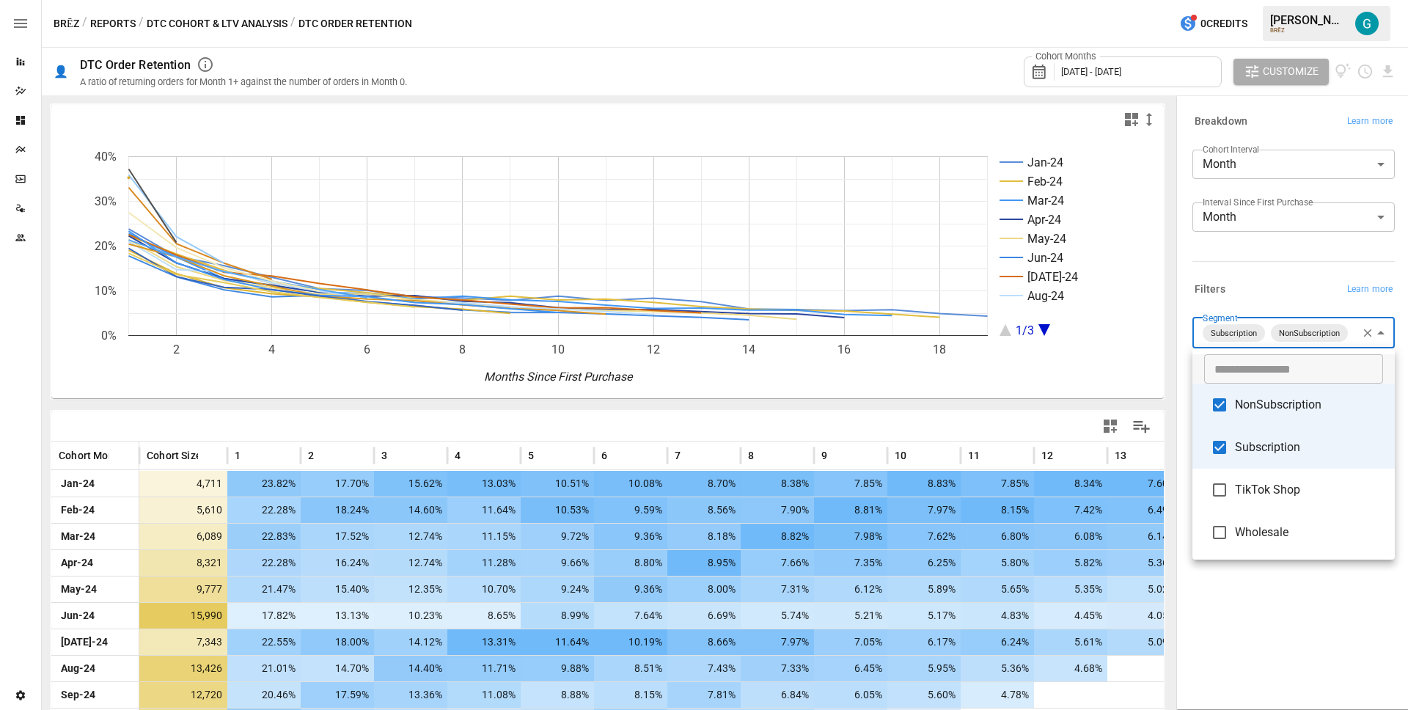
click at [1267, 400] on span "NonSubscription" at bounding box center [1309, 405] width 148 height 18
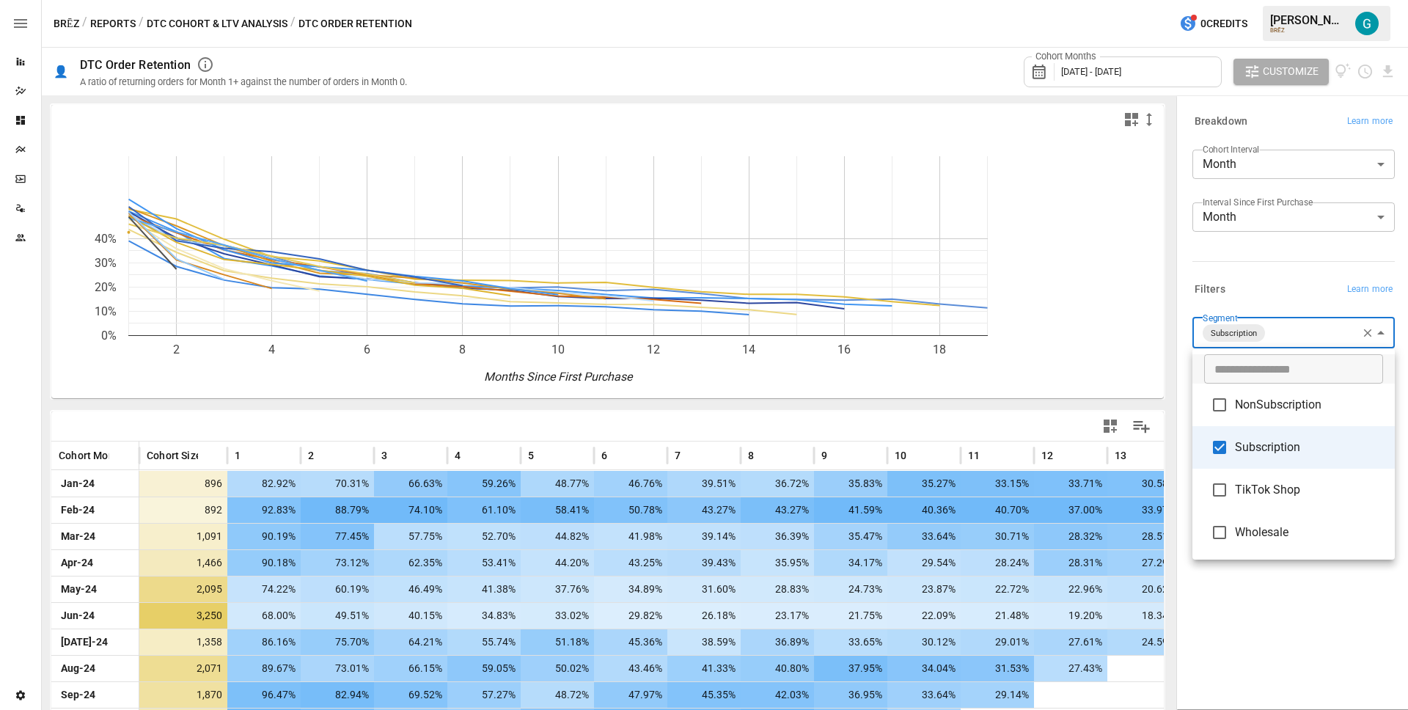
click at [1233, 234] on div at bounding box center [704, 355] width 1408 height 710
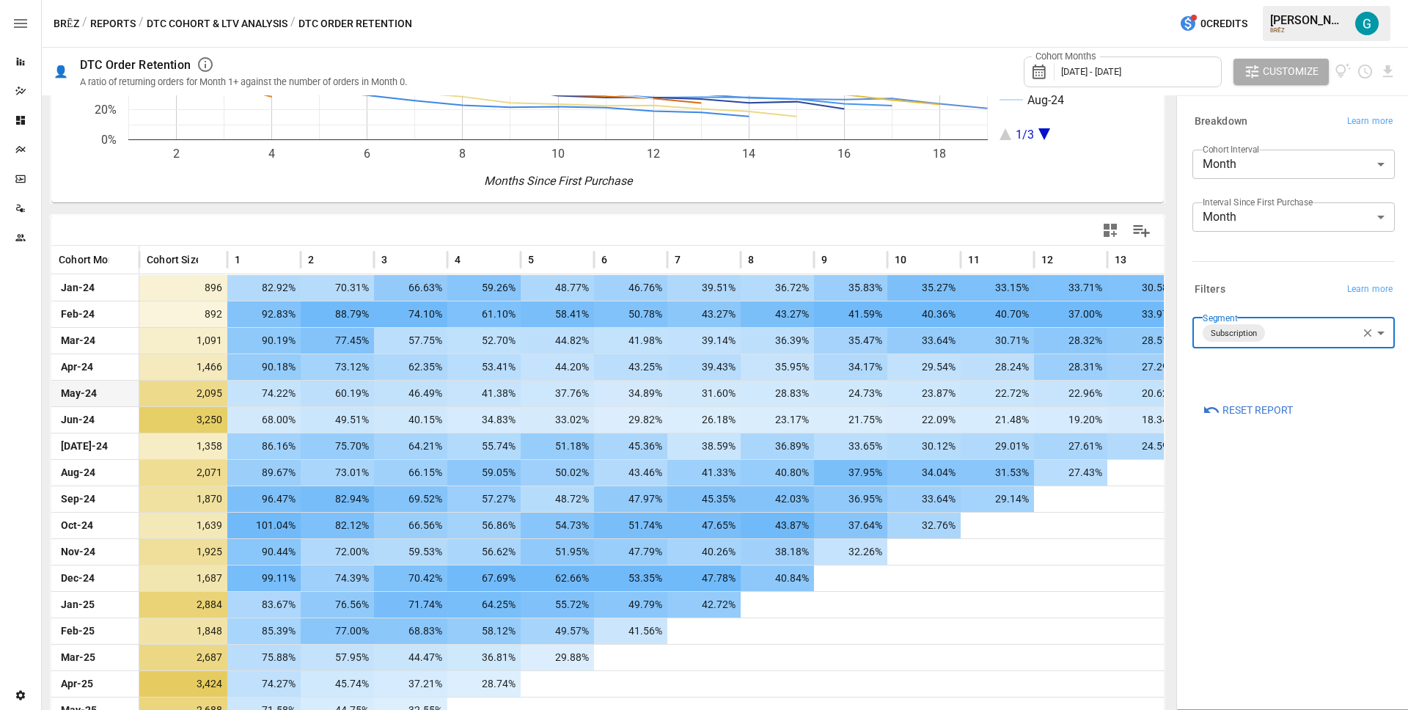
scroll to position [282, 0]
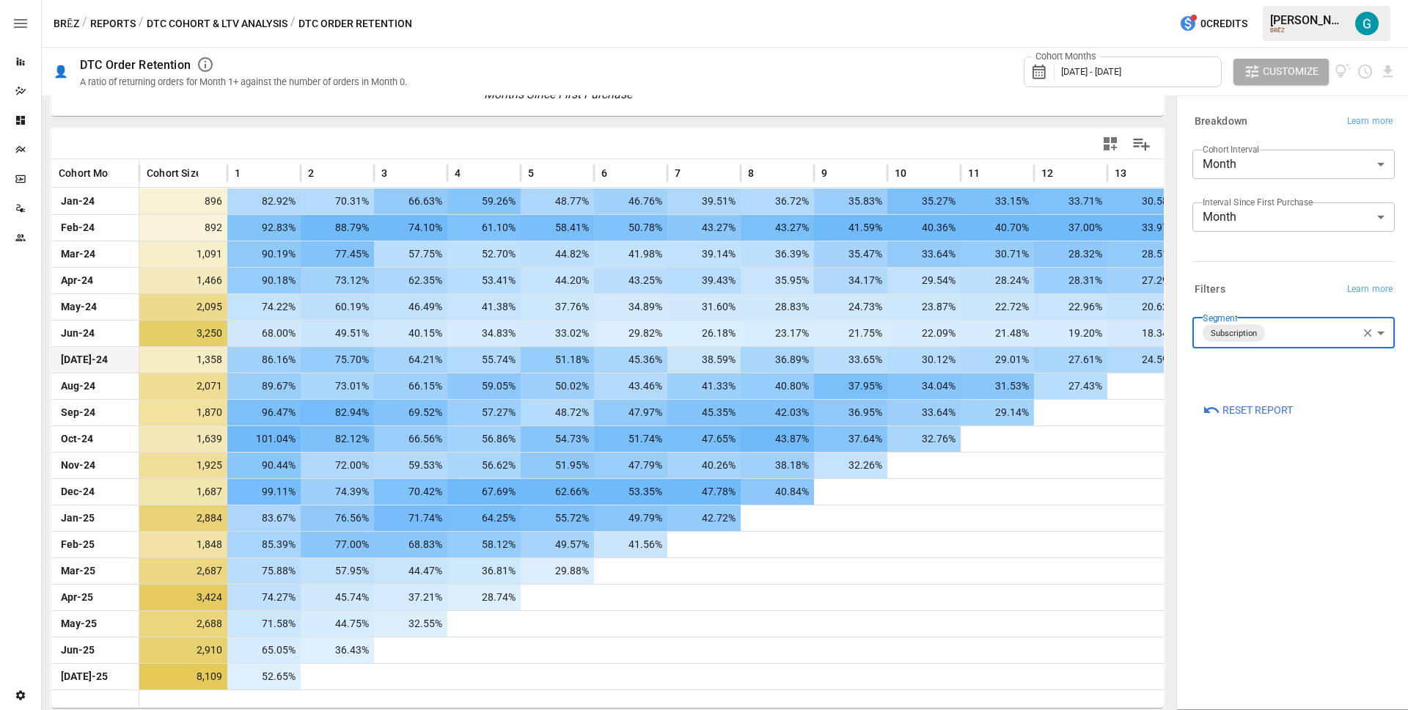
click at [118, 367] on span "[DATE]-24" at bounding box center [95, 360] width 73 height 26
click at [106, 547] on span "Feb-25" at bounding box center [95, 545] width 73 height 26
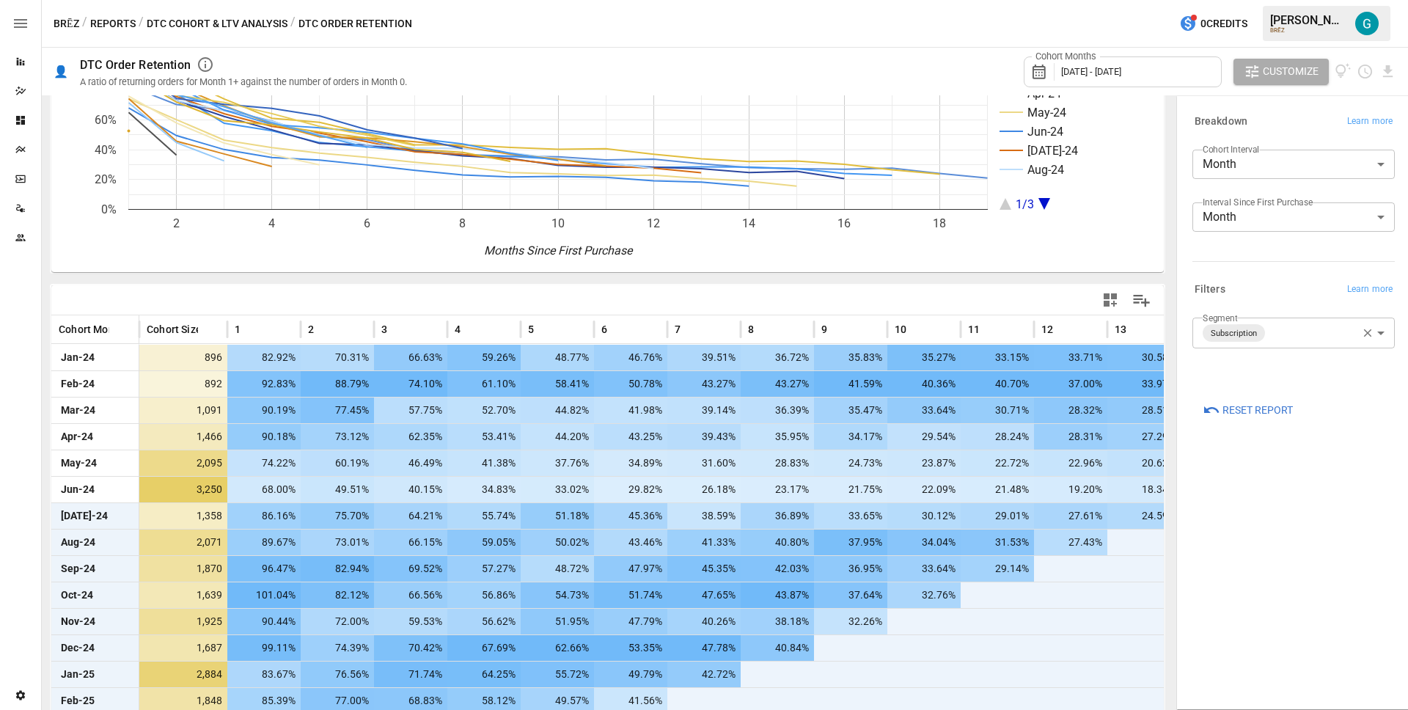
scroll to position [92, 0]
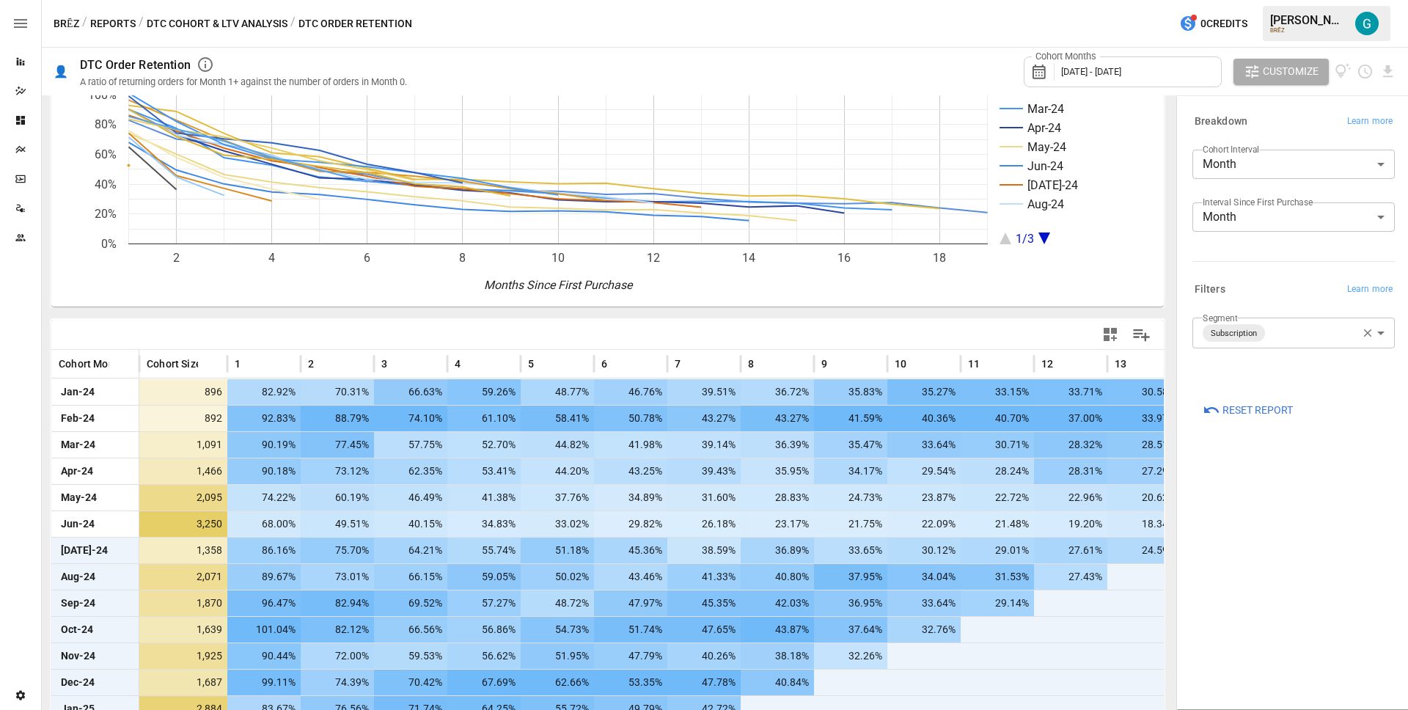
click at [1293, 0] on body "Reports Dazzler Studio Dashboards Plans SmartModel ™ Data Sources Team Settings…" at bounding box center [704, 0] width 1408 height 0
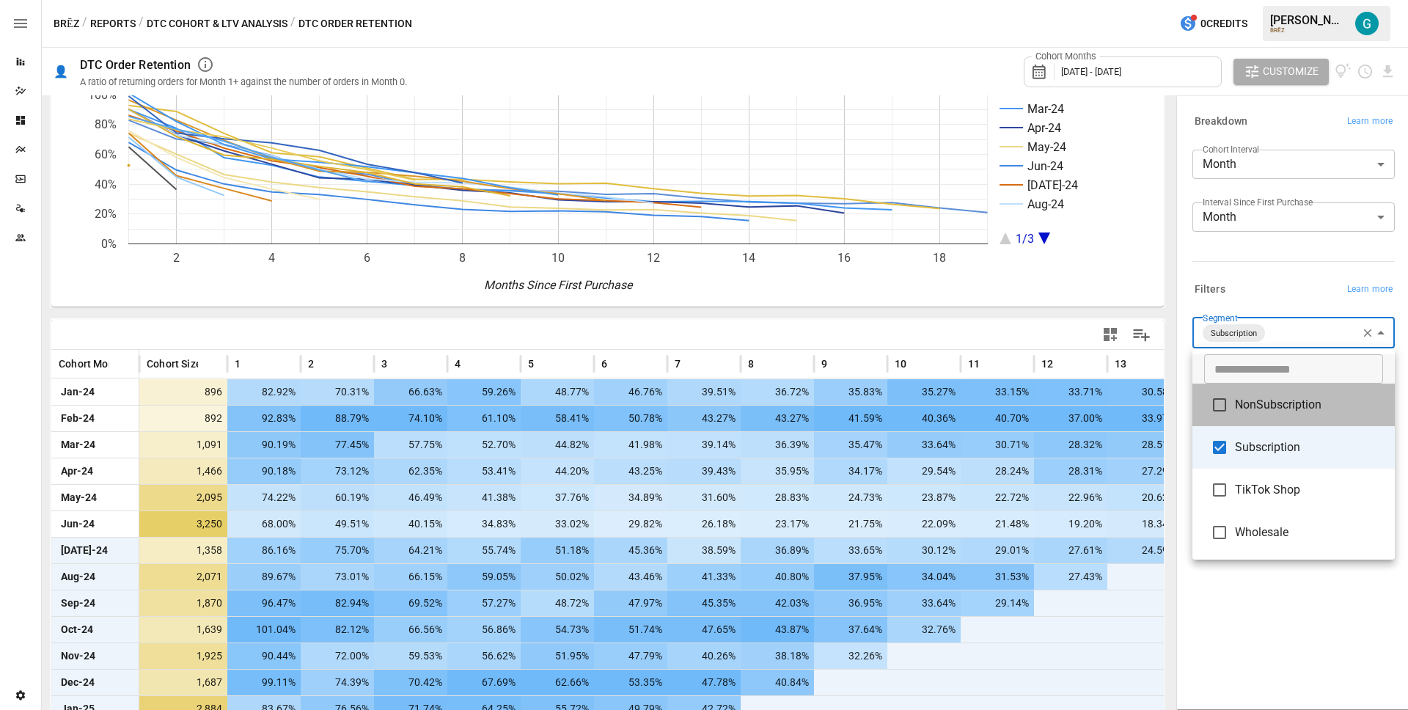
click at [1285, 394] on li "NonSubscription" at bounding box center [1293, 404] width 202 height 43
click at [1285, 459] on li "Subscription" at bounding box center [1293, 447] width 202 height 43
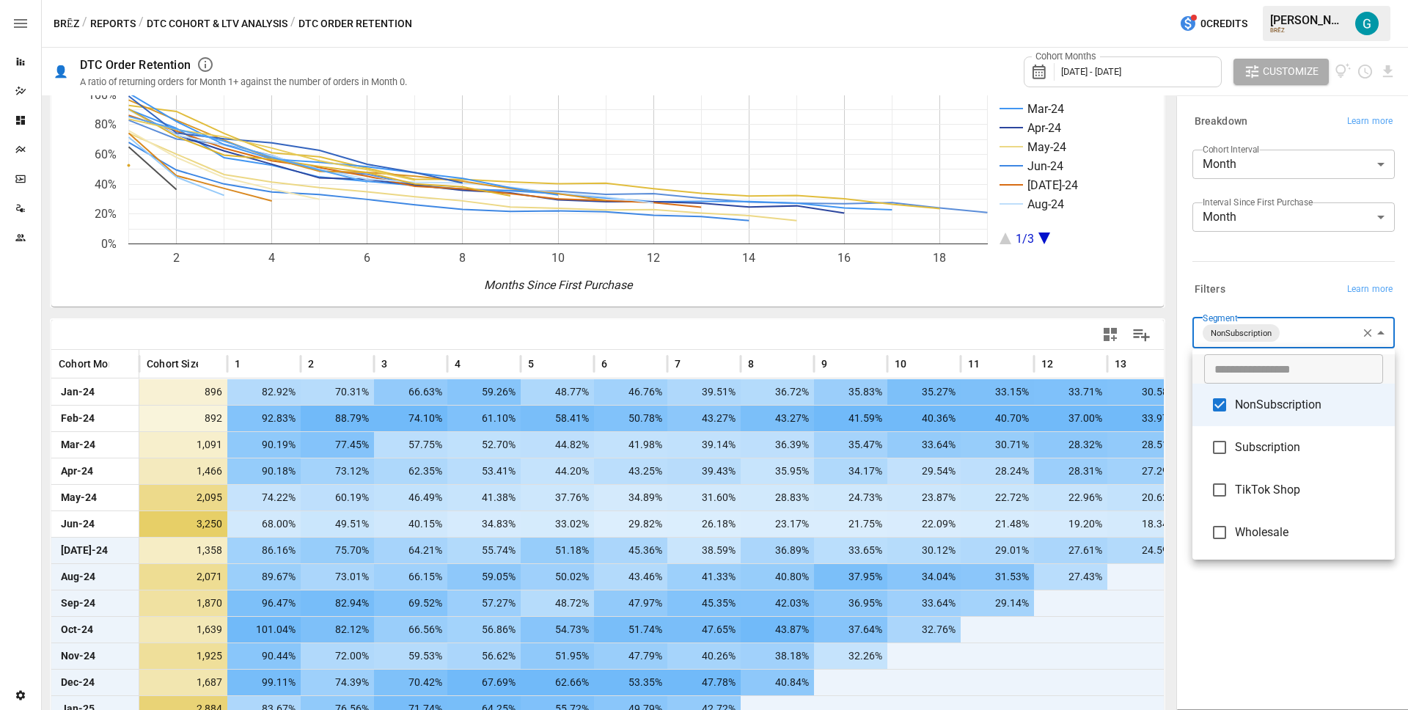
click at [1277, 295] on div at bounding box center [704, 355] width 1408 height 710
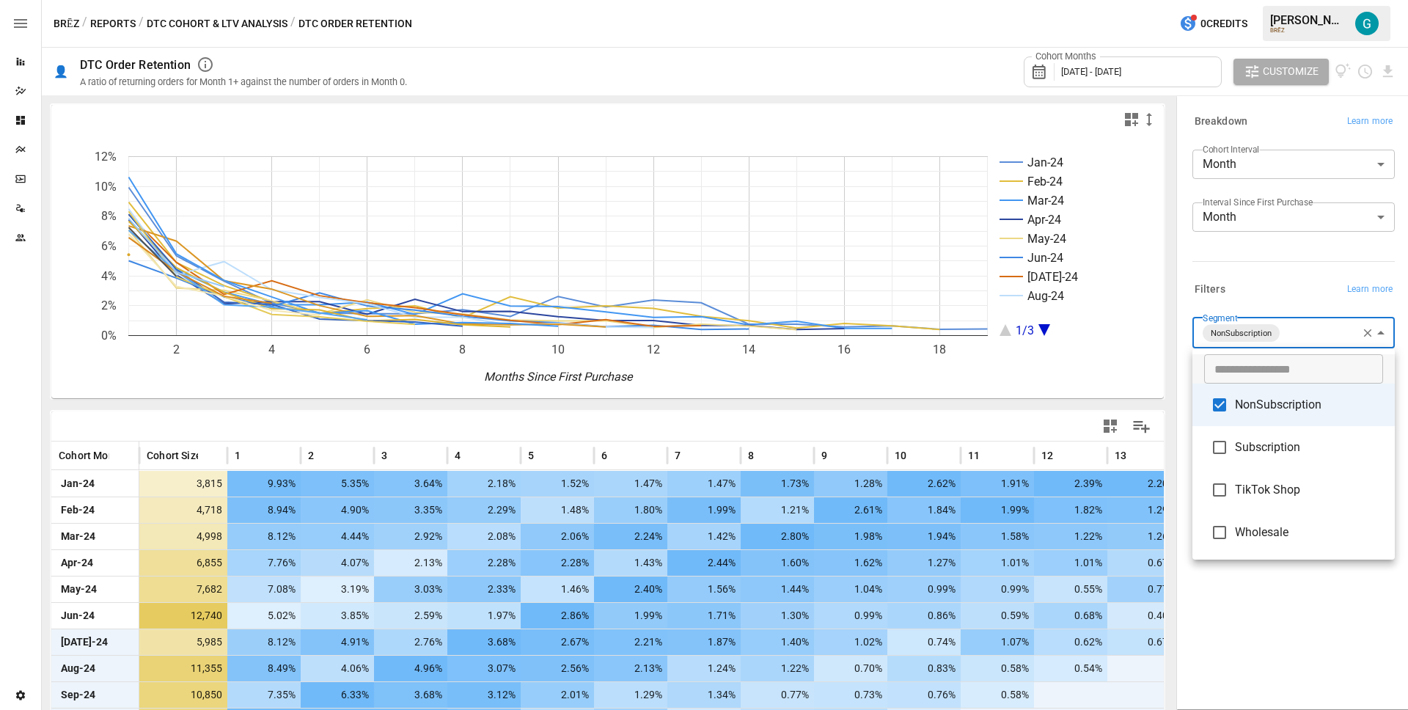
click at [1304, 0] on body "Reports Dazzler Studio Dashboards Plans SmartModel ™ Data Sources Team Settings…" at bounding box center [704, 0] width 1408 height 0
click at [1288, 527] on span "Wholesale" at bounding box center [1309, 533] width 148 height 18
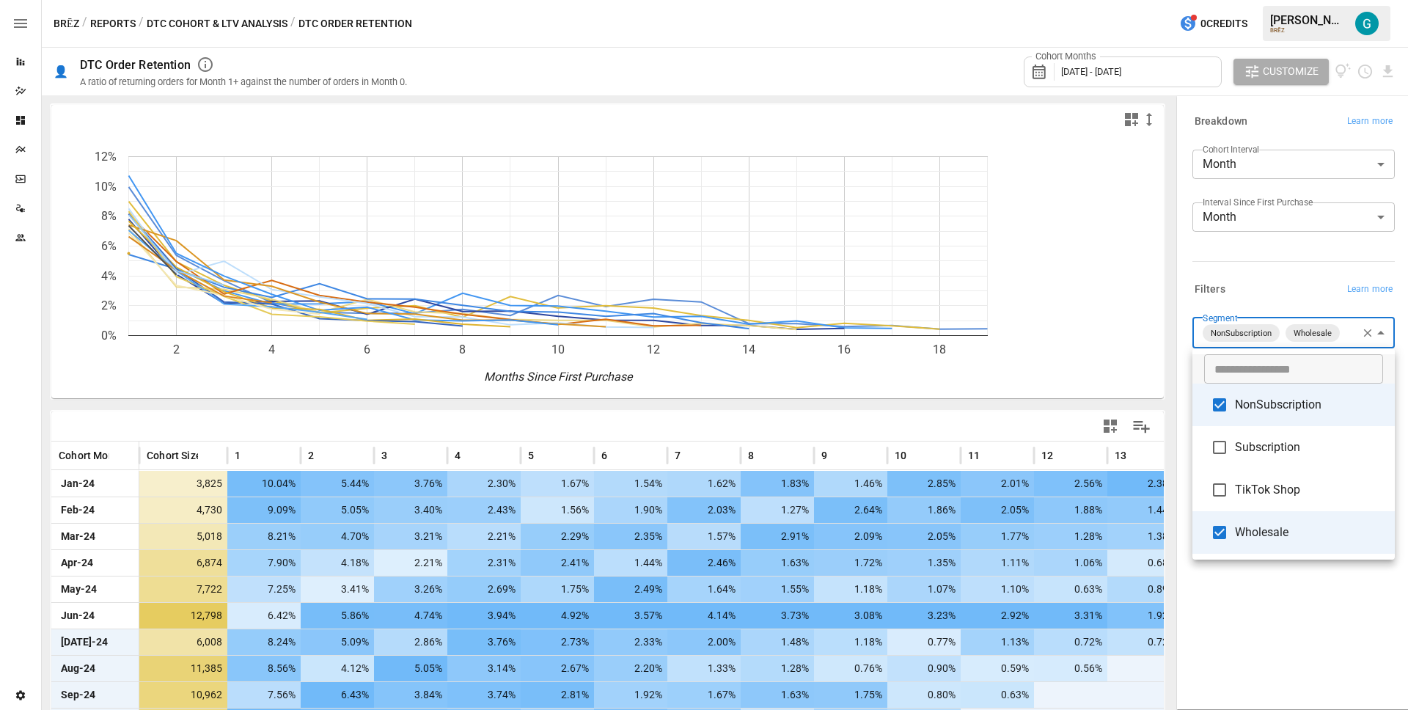
click at [1267, 530] on span "Wholesale" at bounding box center [1309, 533] width 148 height 18
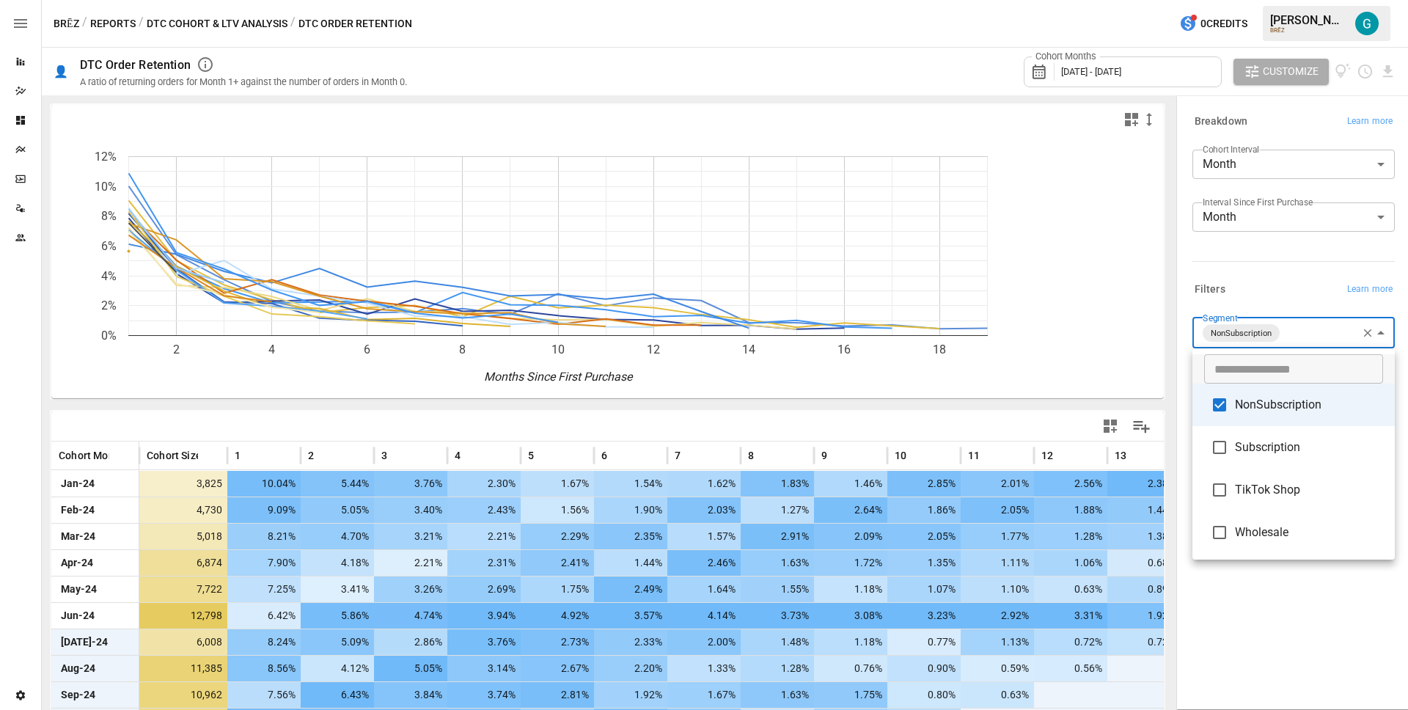
click at [1267, 484] on span "TikTok Shop" at bounding box center [1309, 490] width 148 height 18
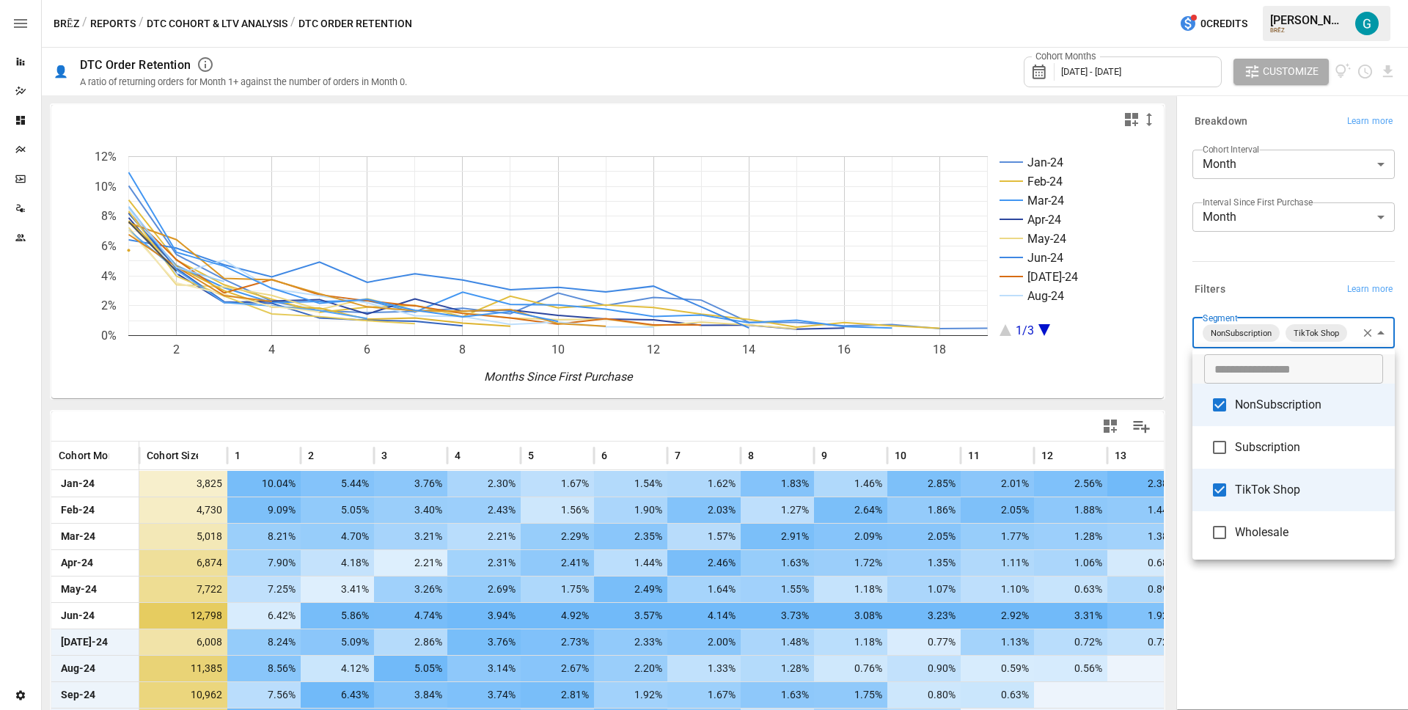
click at [1260, 414] on li "NonSubscription" at bounding box center [1293, 404] width 202 height 43
click at [1263, 287] on div at bounding box center [704, 355] width 1408 height 710
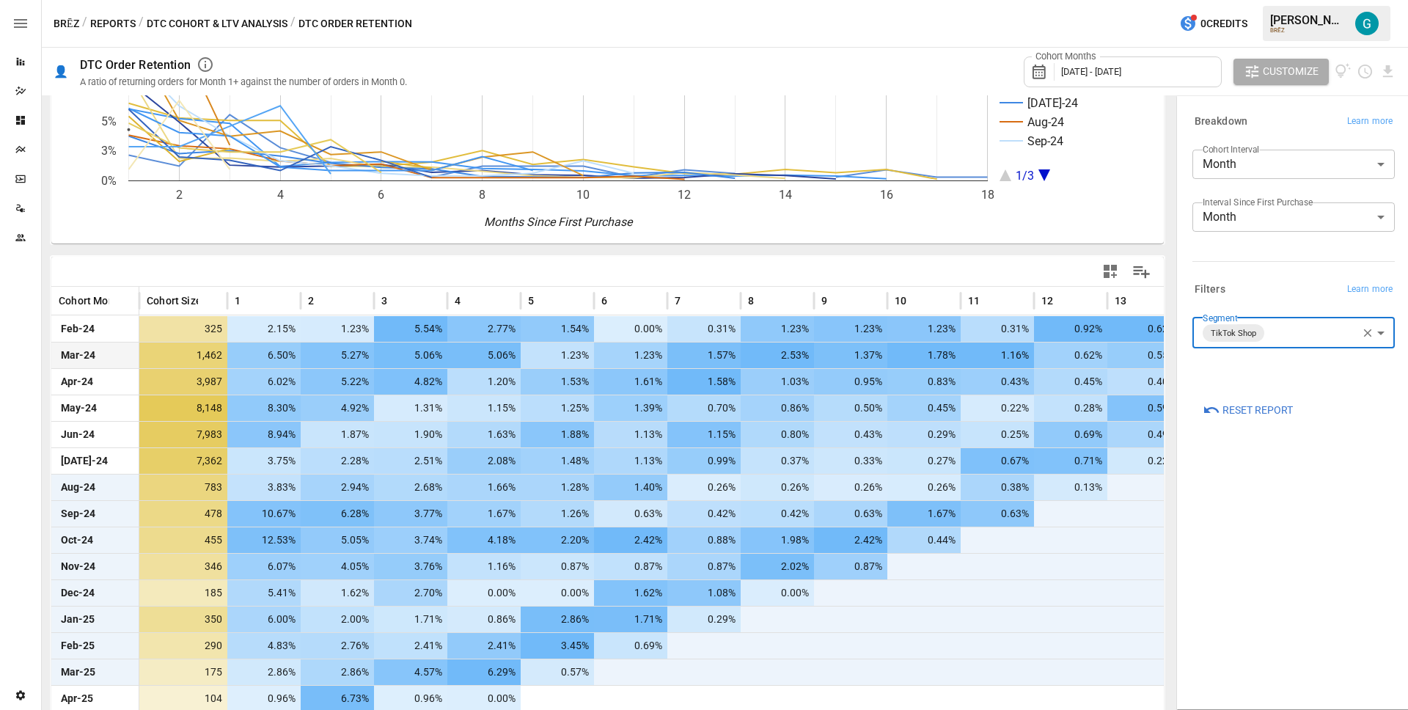
scroll to position [186, 0]
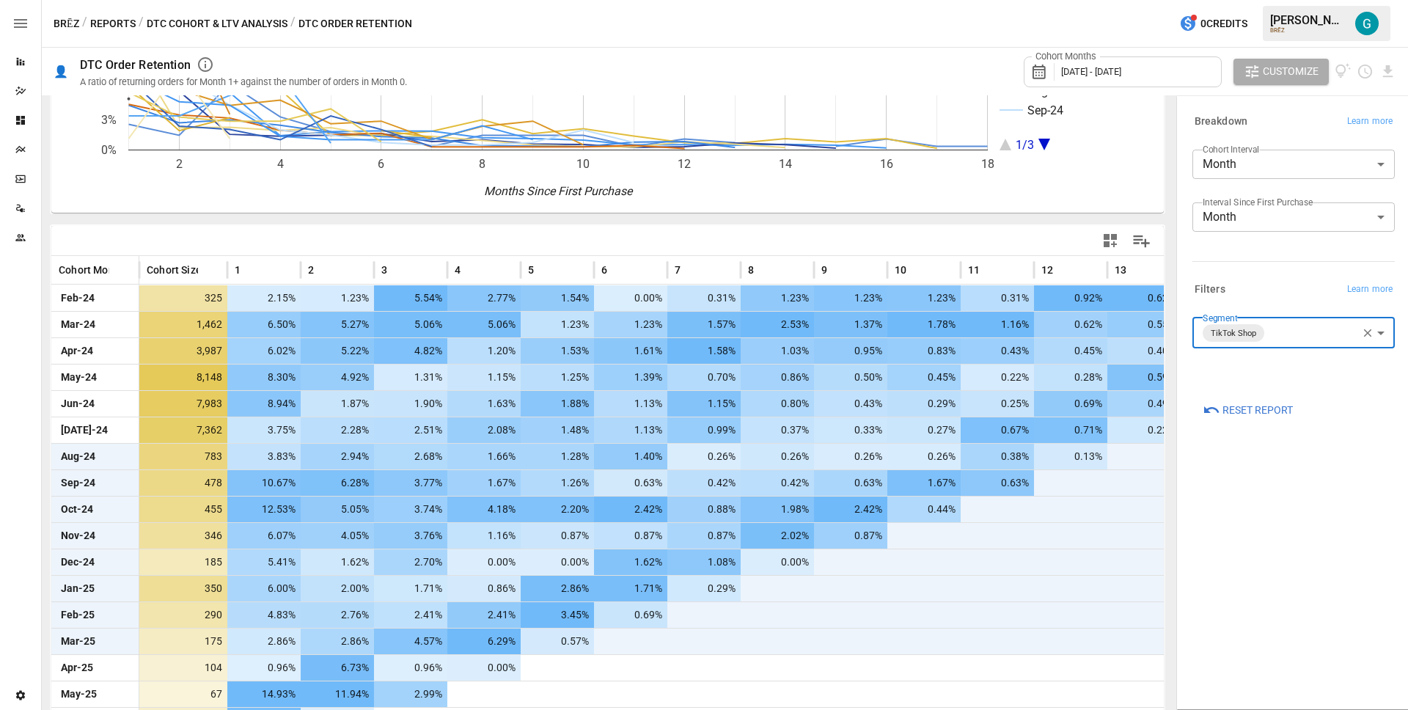
click at [1292, 0] on body "Reports Dazzler Studio Dashboards Plans SmartModel ™ Data Sources Team Settings…" at bounding box center [704, 0] width 1408 height 0
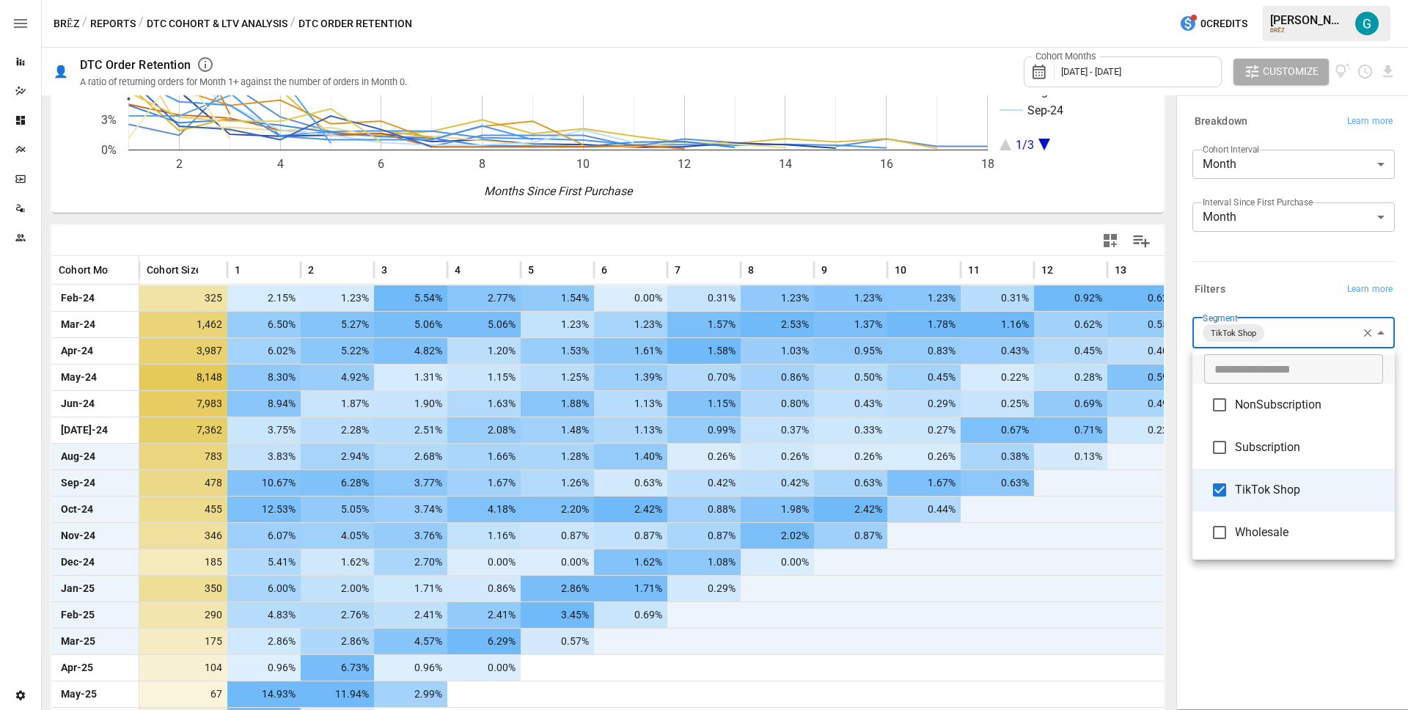
click at [1287, 457] on li "Subscription" at bounding box center [1293, 447] width 202 height 43
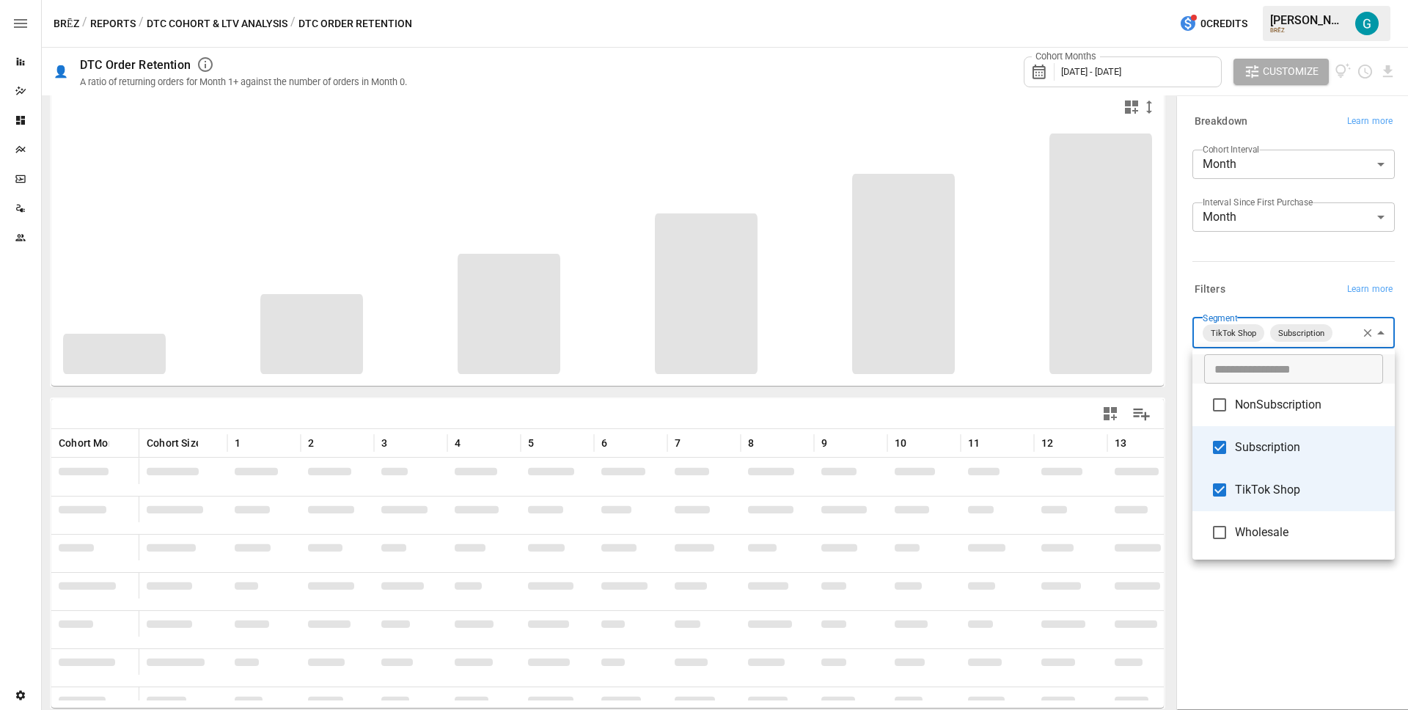
click at [1288, 496] on span "TikTok Shop" at bounding box center [1309, 490] width 148 height 18
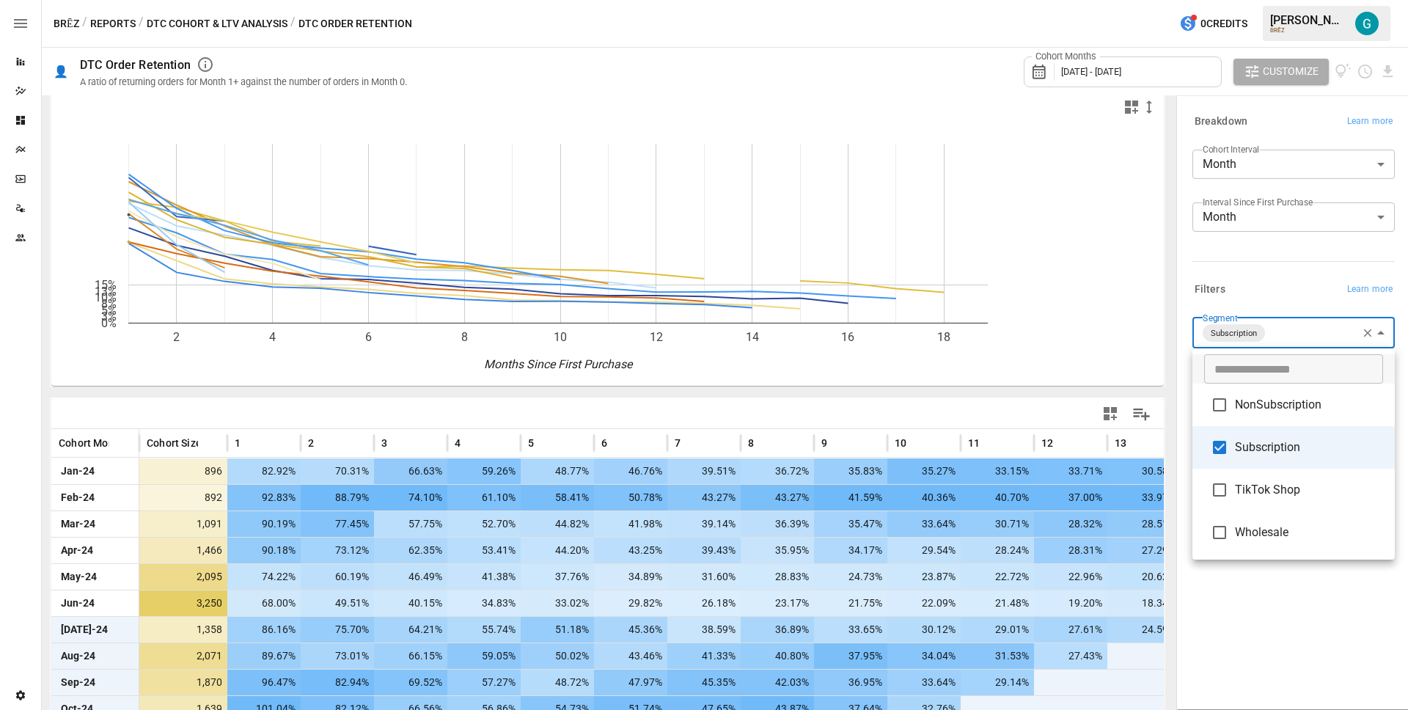
scroll to position [186, 0]
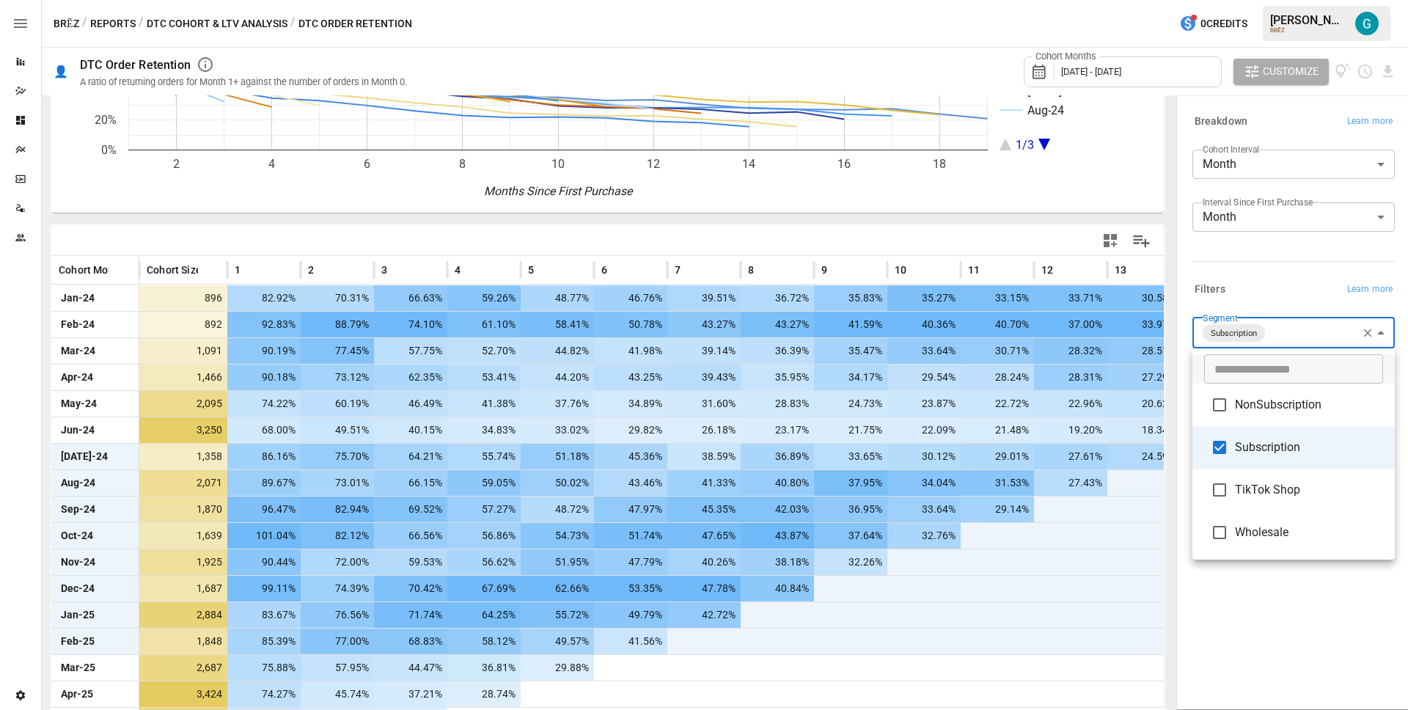
click at [1289, 622] on div at bounding box center [704, 355] width 1408 height 710
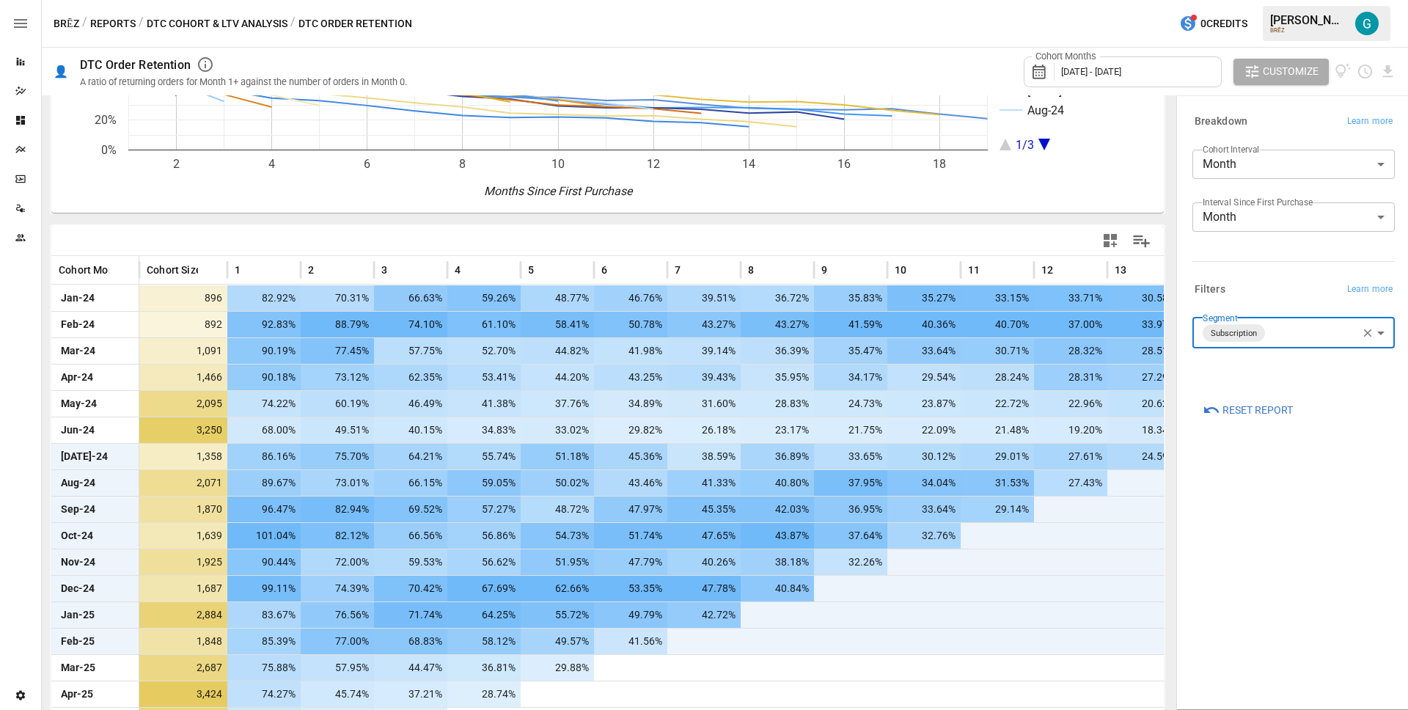
click at [1285, 617] on div "**********" at bounding box center [1293, 403] width 226 height 606
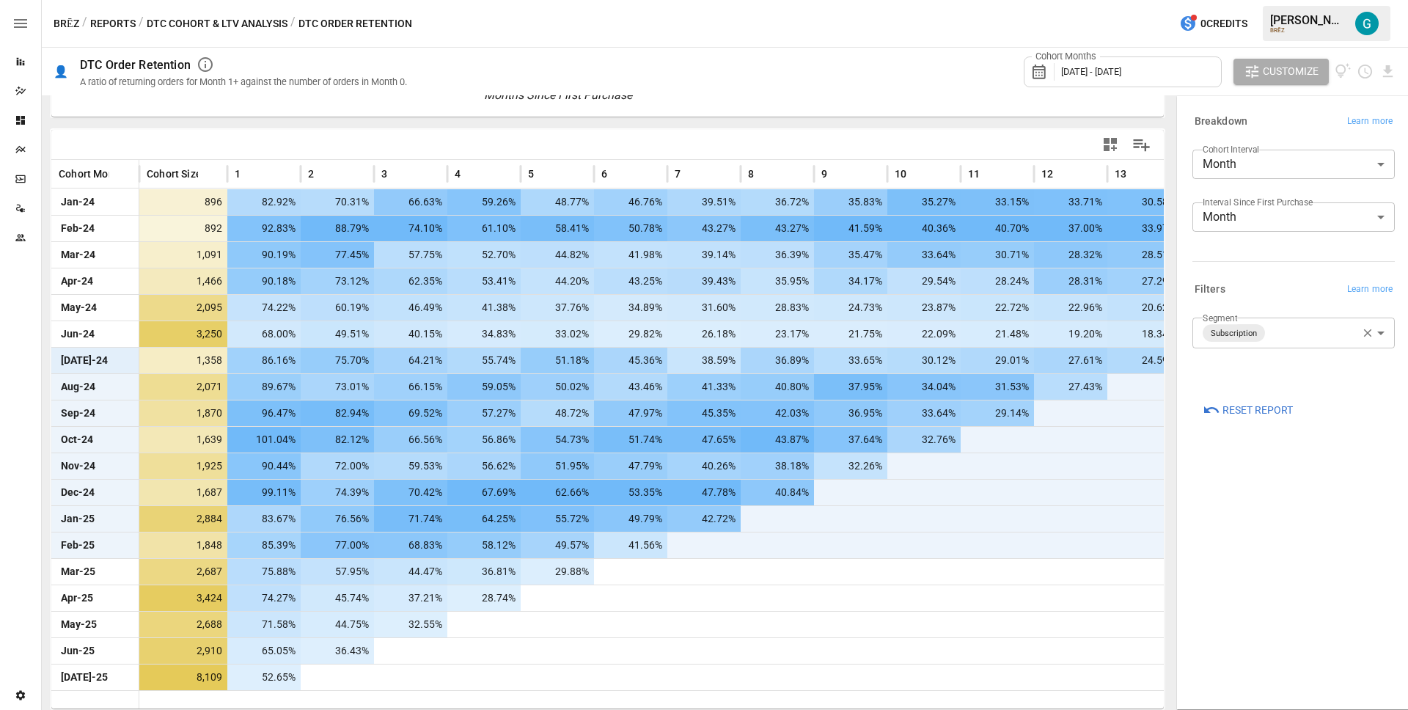
scroll to position [282, 0]
click at [1323, 0] on body "Reports Dazzler Studio Dashboards Plans SmartModel ™ Data Sources Team Settings…" at bounding box center [704, 0] width 1408 height 0
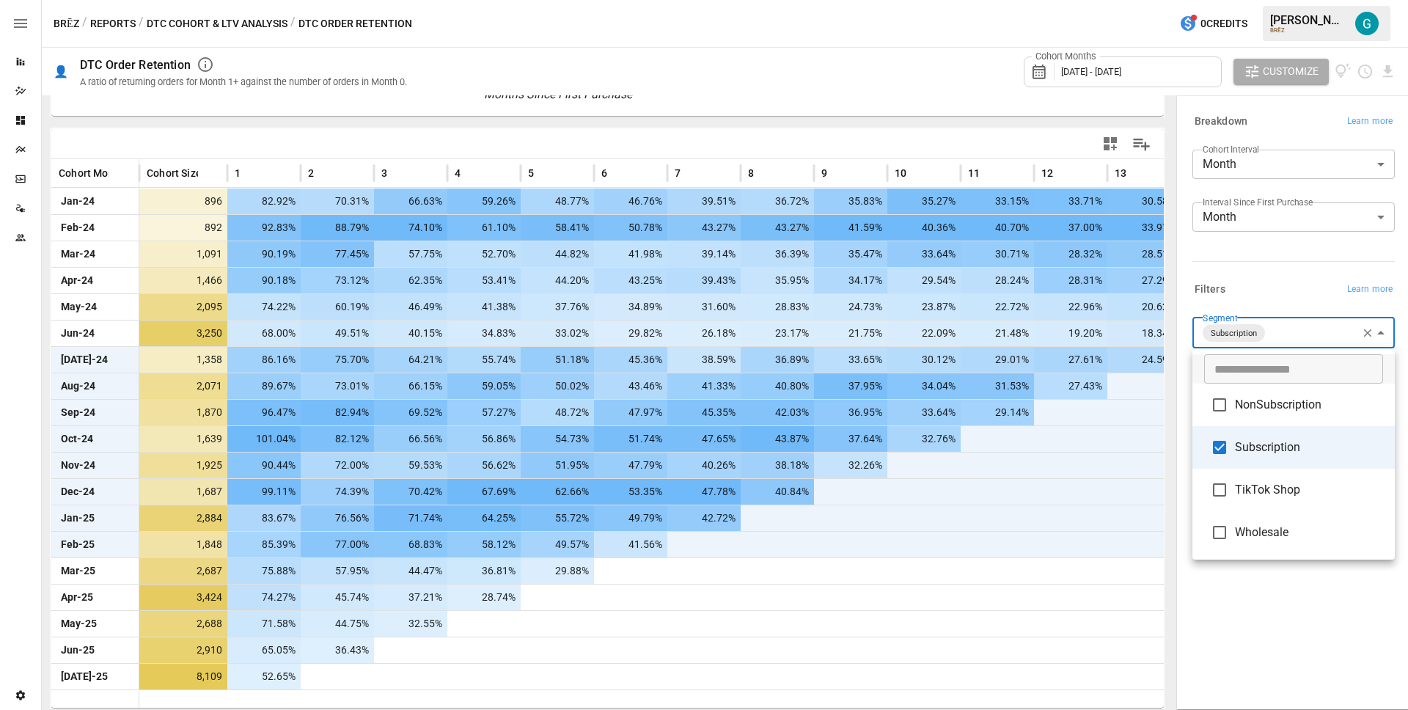
click at [1300, 408] on span "NonSubscription" at bounding box center [1309, 405] width 148 height 18
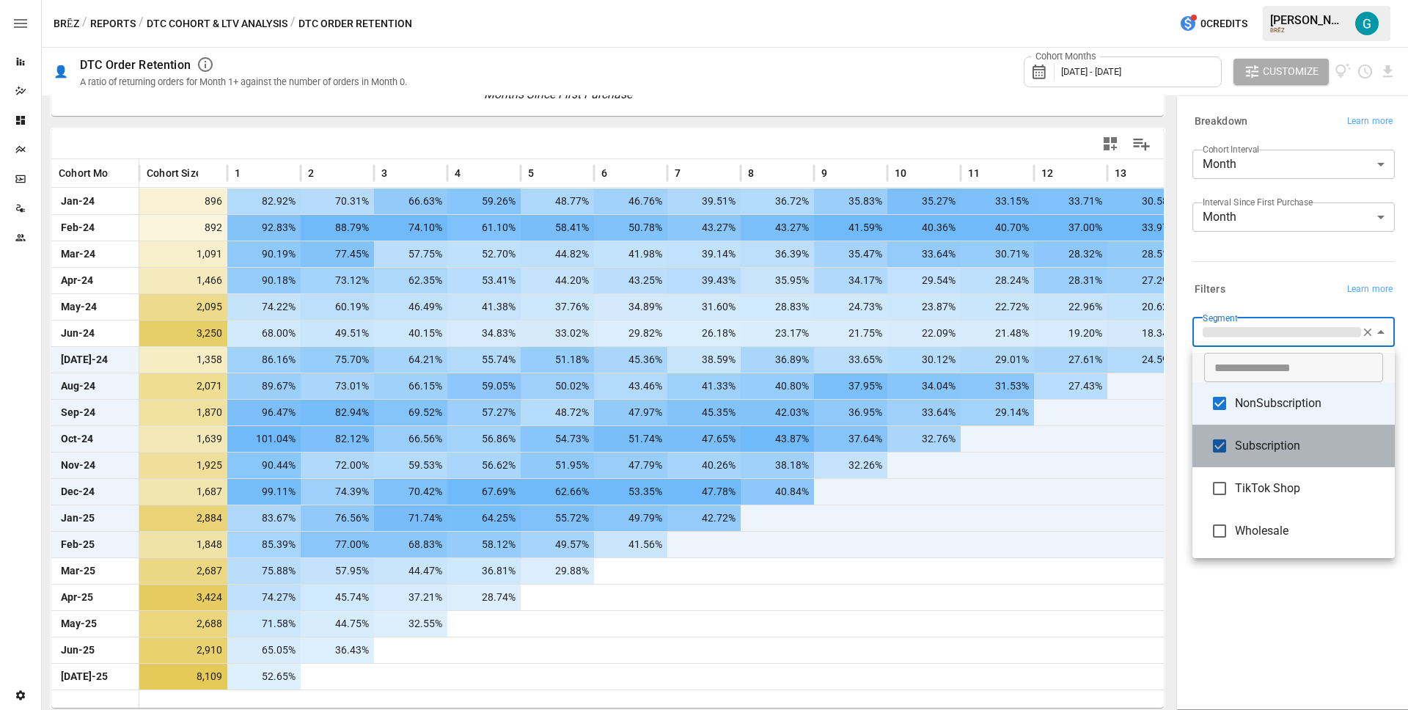
click at [1307, 451] on span "Subscription" at bounding box center [1309, 446] width 148 height 18
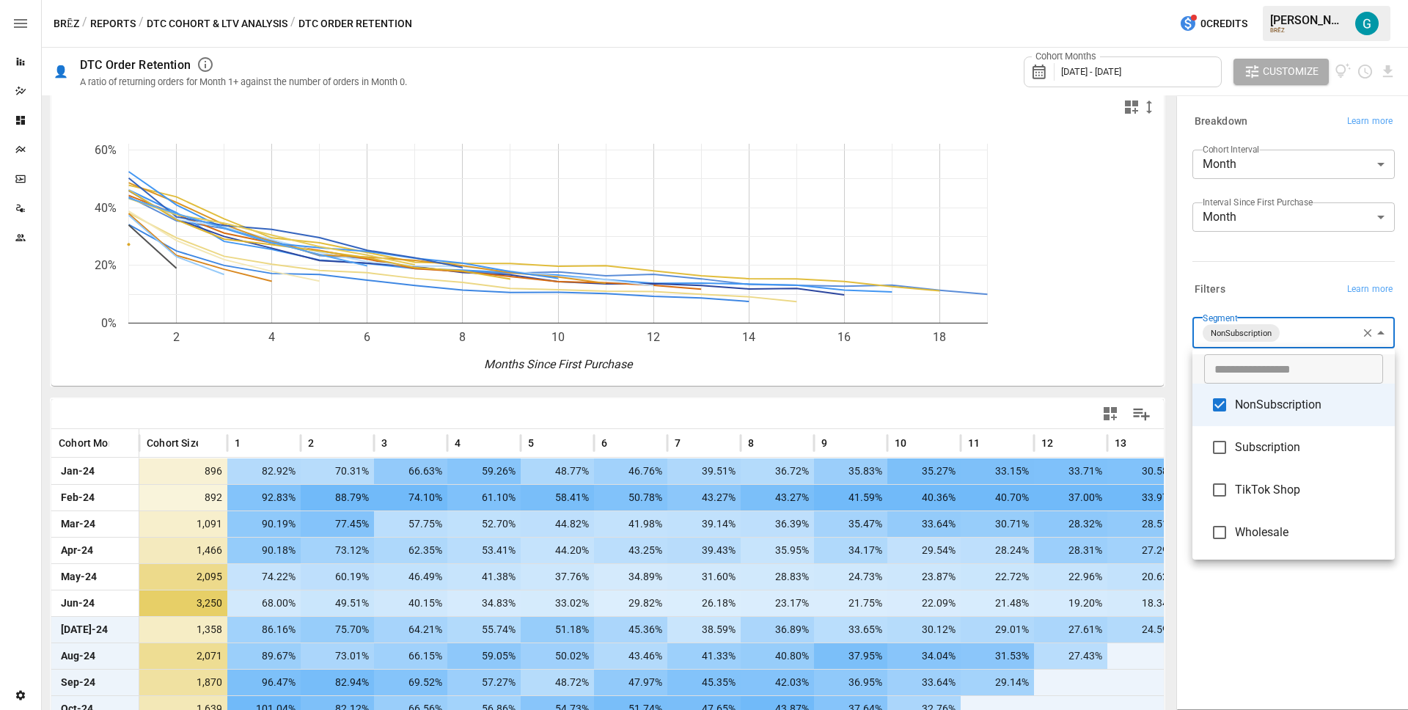
scroll to position [12, 0]
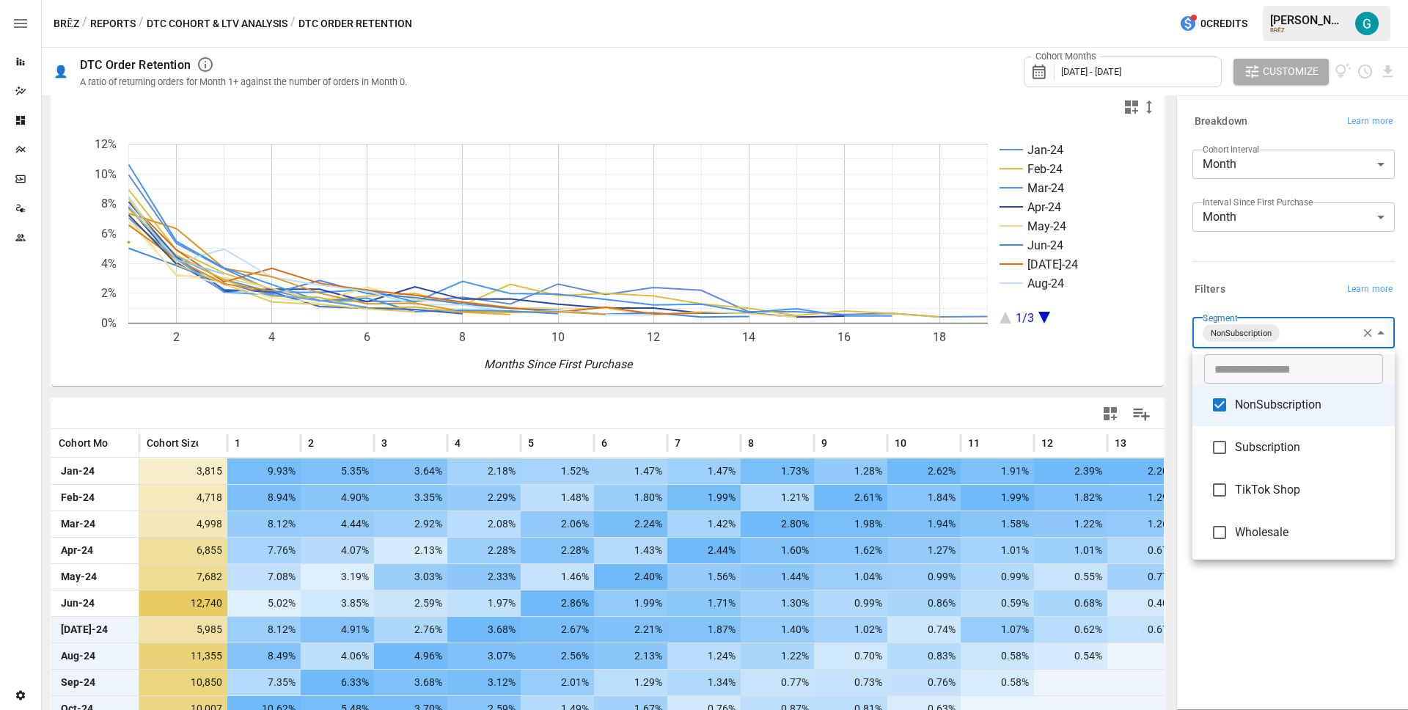
click at [1193, 347] on div at bounding box center [704, 355] width 1408 height 710
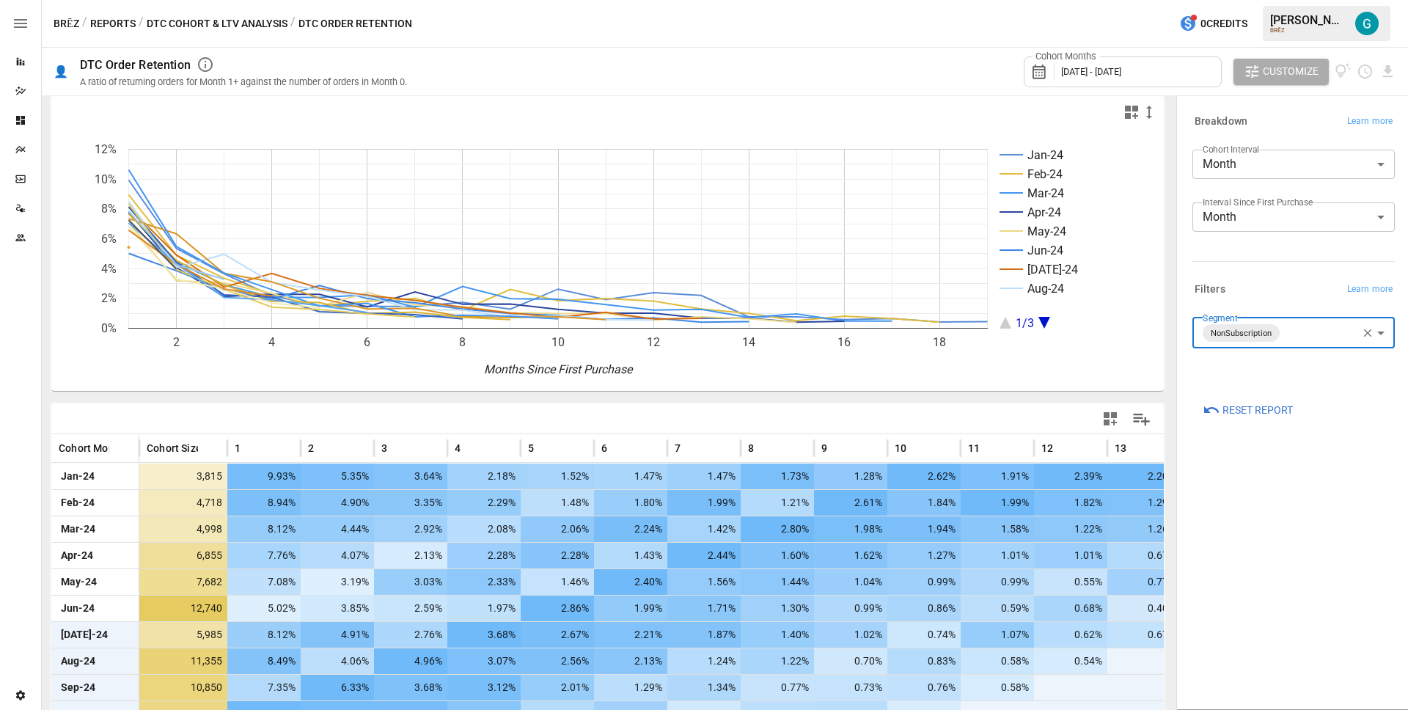
scroll to position [0, 0]
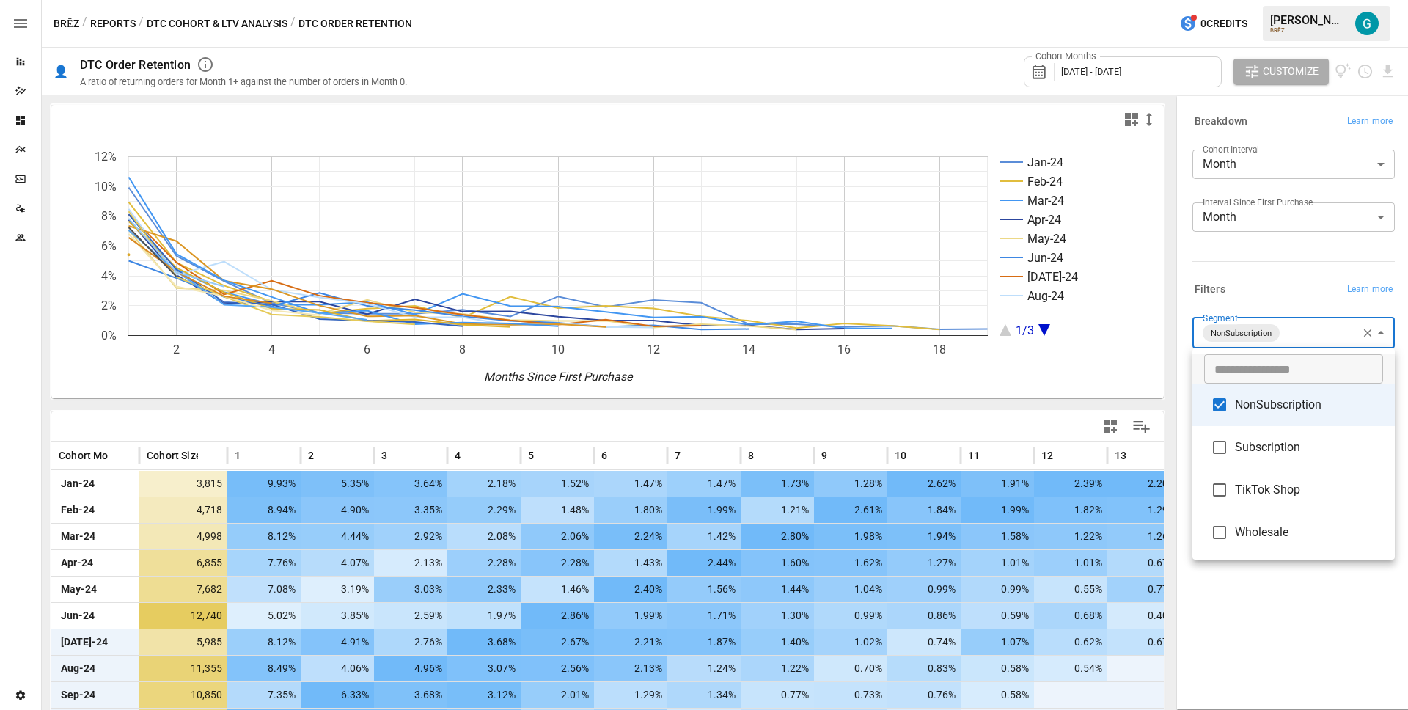
click at [1330, 0] on body "Reports Dazzler Studio Dashboards Plans SmartModel ™ Data Sources Team Settings…" at bounding box center [704, 0] width 1408 height 0
drag, startPoint x: 1318, startPoint y: 457, endPoint x: 1310, endPoint y: 423, distance: 34.7
click at [1318, 456] on li "Subscription" at bounding box center [1293, 447] width 202 height 43
click at [1307, 394] on li "NonSubscription" at bounding box center [1293, 403] width 202 height 43
type input "**********"
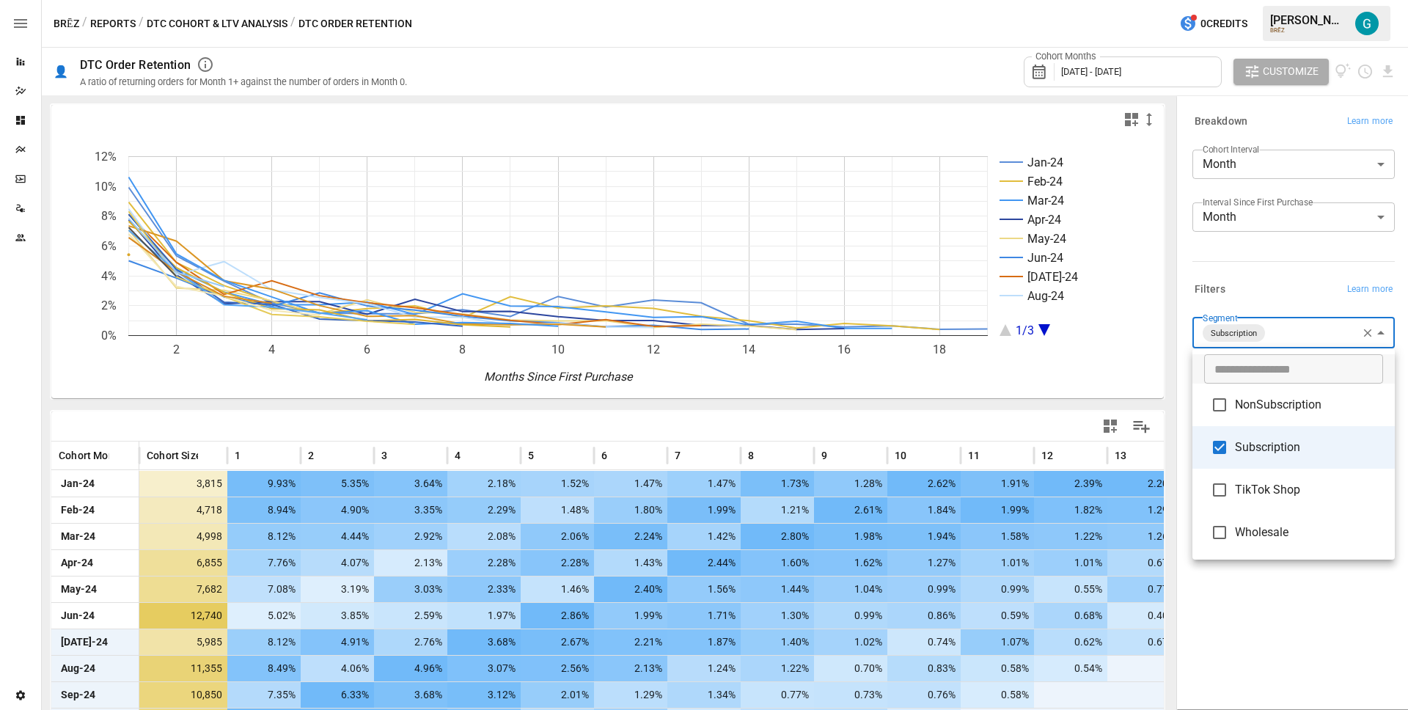
click at [1281, 268] on div at bounding box center [704, 355] width 1408 height 710
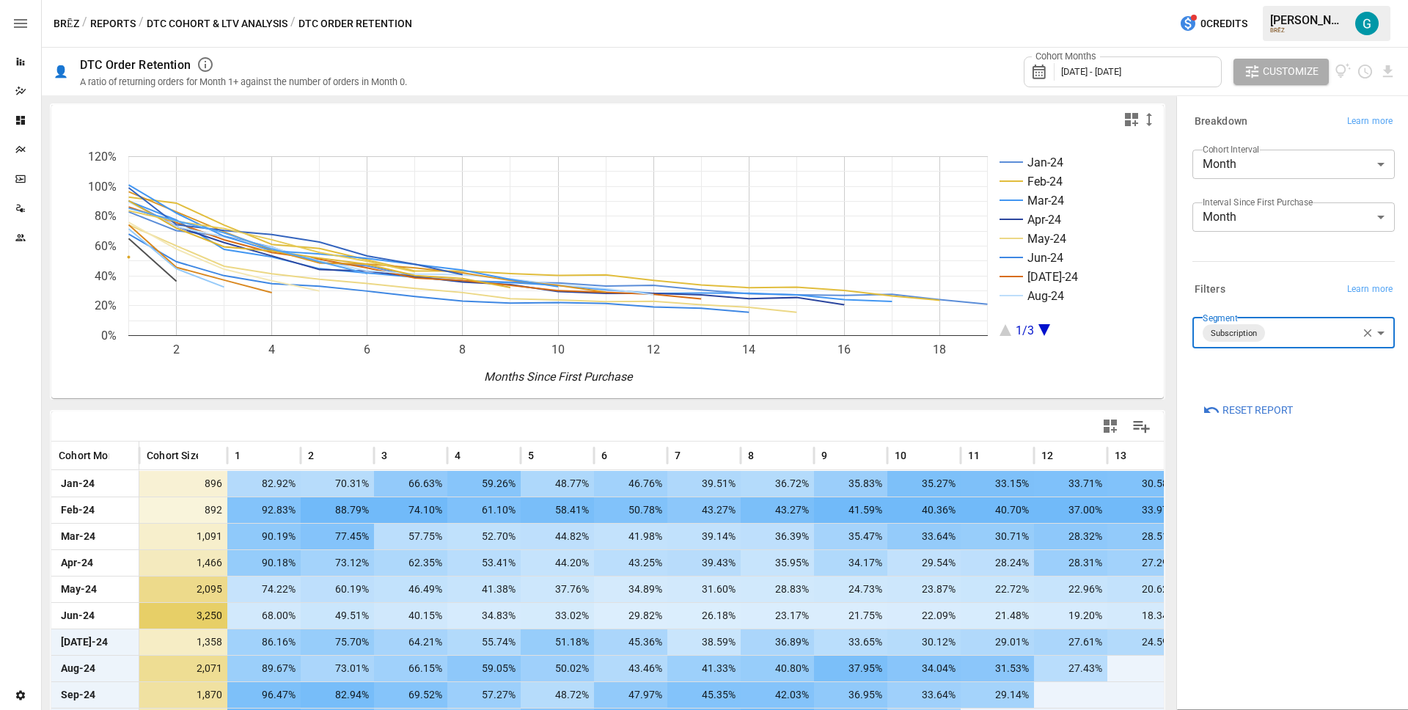
click at [1240, 395] on div "Reset Report" at bounding box center [1290, 407] width 208 height 32
click at [1244, 409] on span "Reset Report" at bounding box center [1257, 410] width 70 height 18
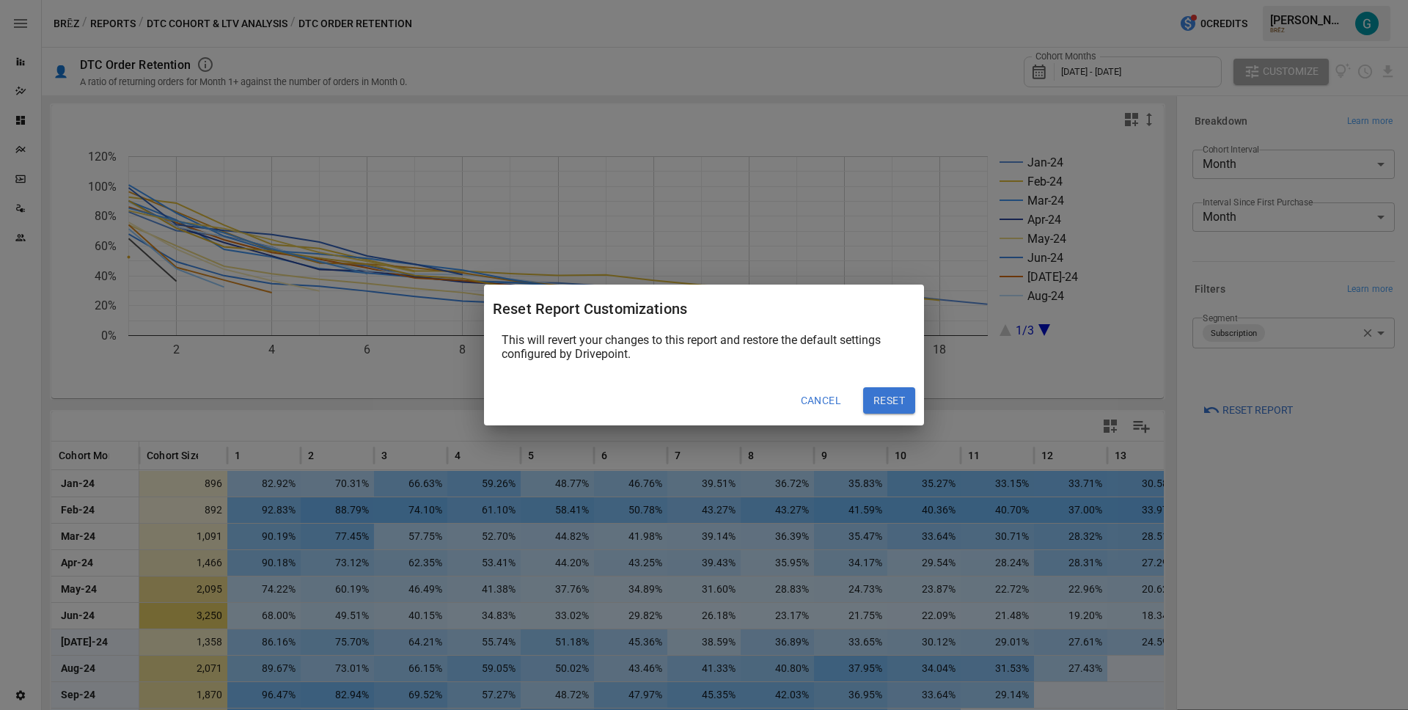
click at [900, 407] on button "Reset" at bounding box center [889, 400] width 52 height 26
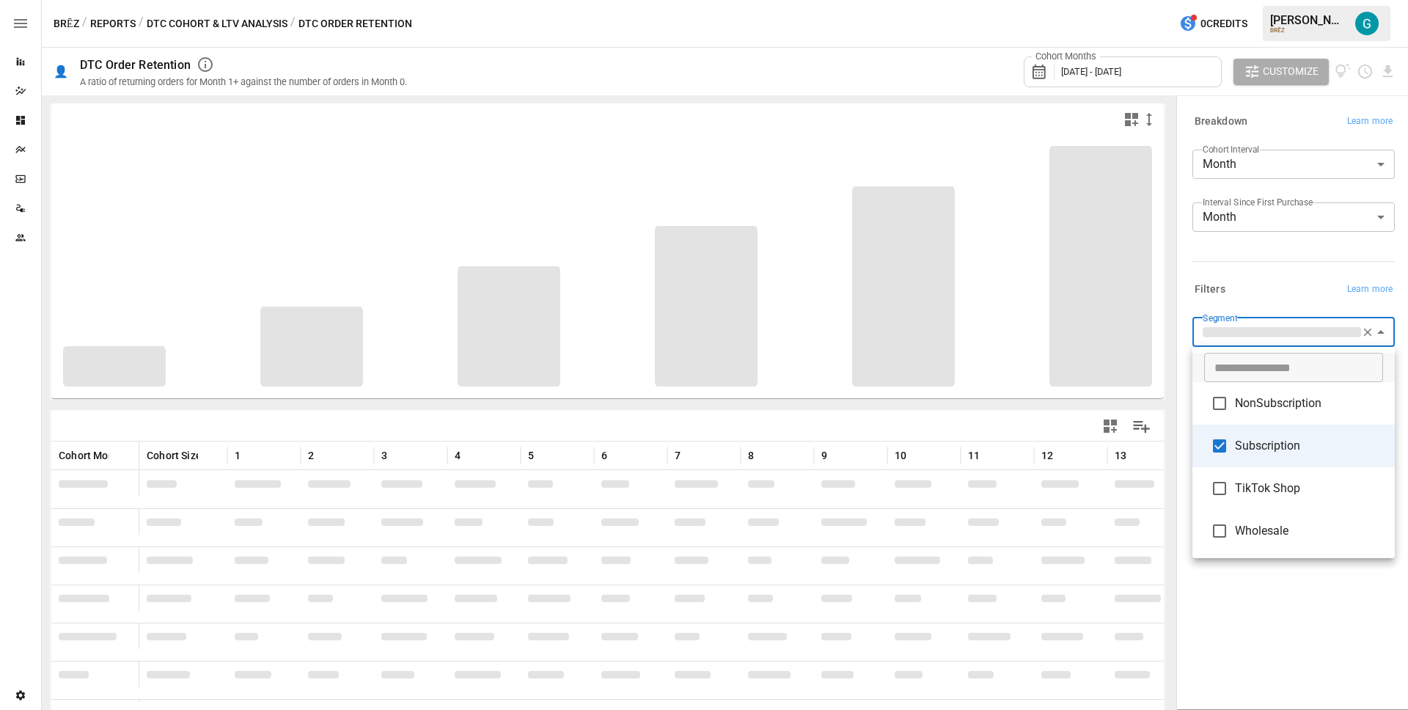
click at [1253, 0] on body "Reports Dazzler Studio Dashboards Plans SmartModel ™ Data Sources Team Settings…" at bounding box center [704, 0] width 1408 height 0
click at [1274, 272] on div at bounding box center [704, 355] width 1408 height 710
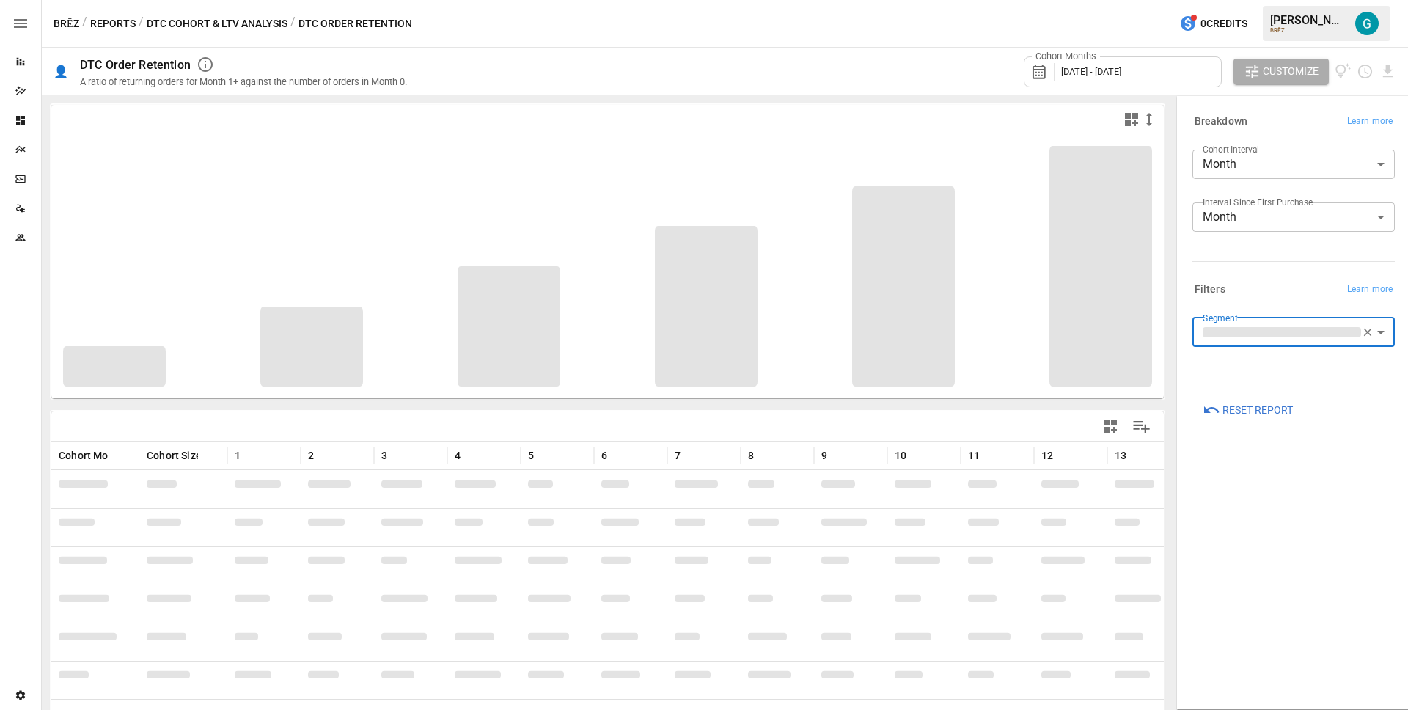
click at [1257, 0] on body "Reports Dazzler Studio Dashboards Plans SmartModel ™ Data Sources Team Settings…" at bounding box center [704, 0] width 1408 height 0
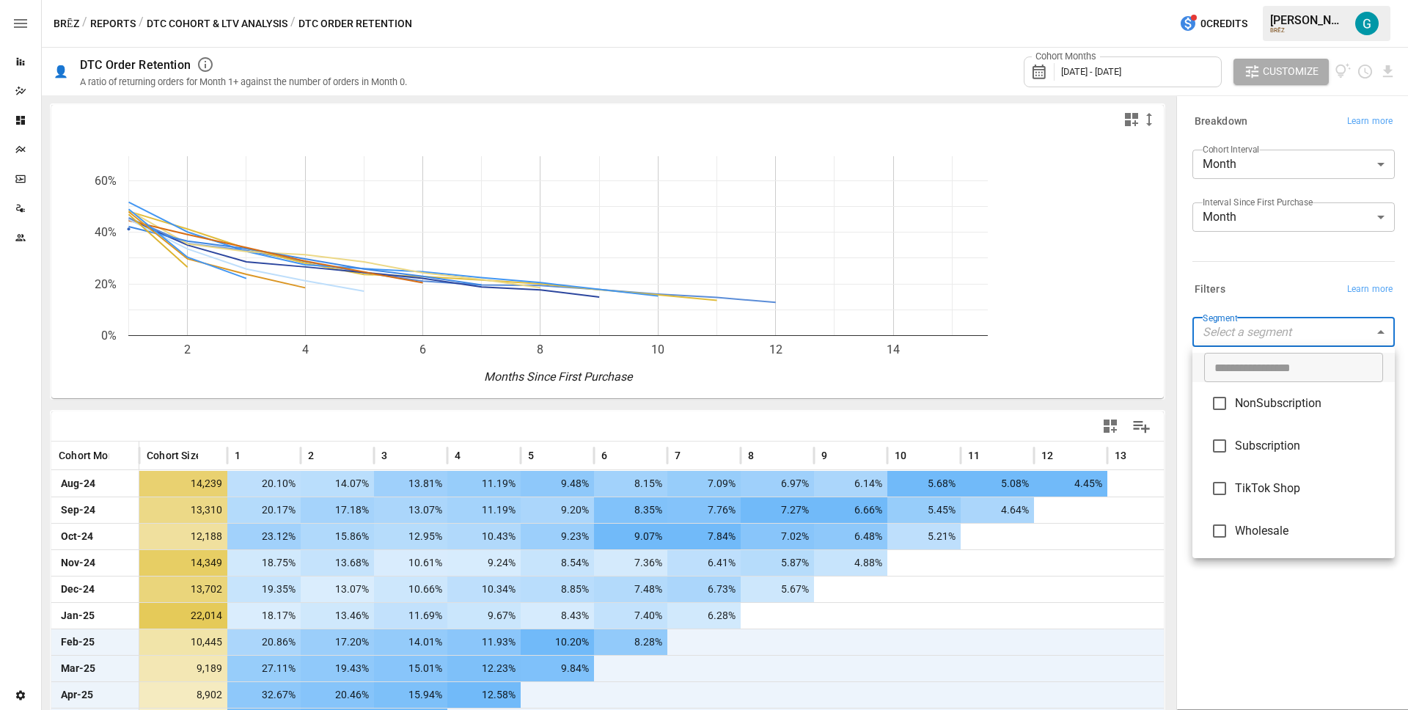
click at [1255, 274] on div at bounding box center [704, 355] width 1408 height 710
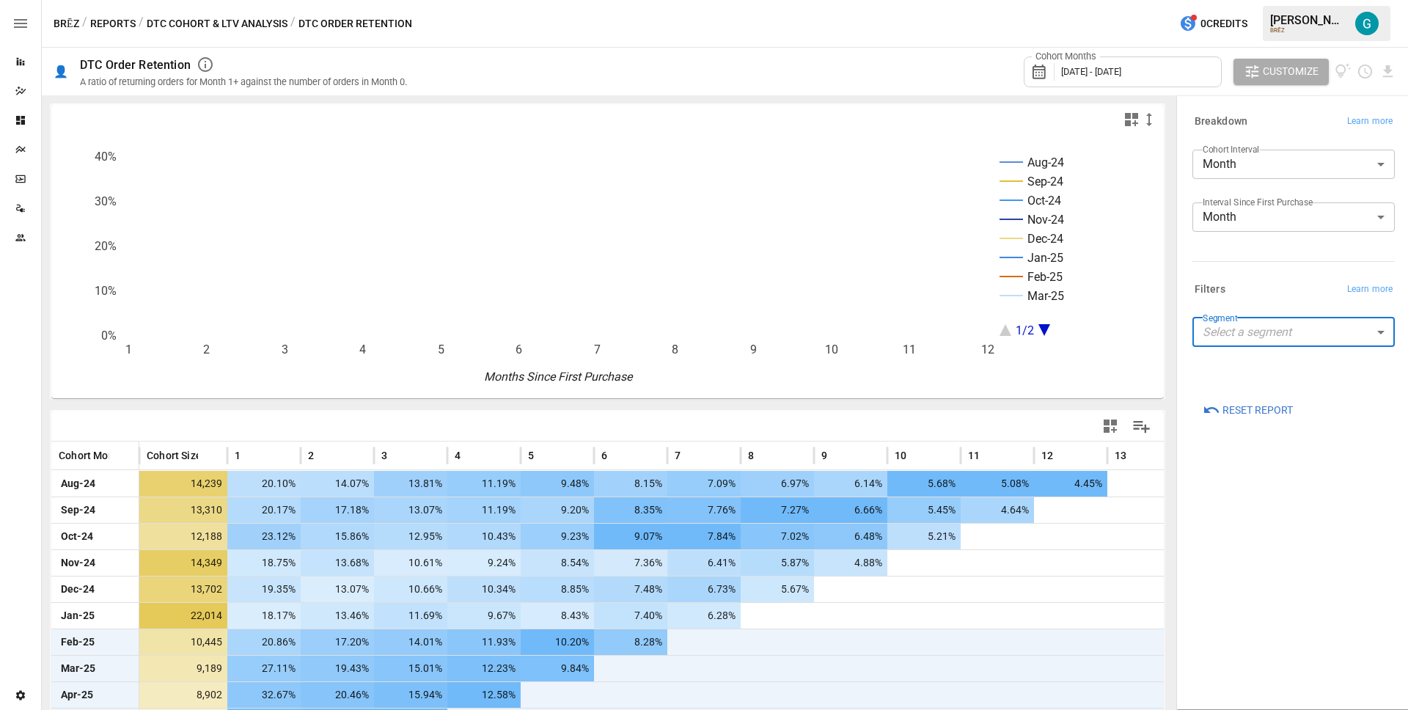
click at [1257, 0] on body "Reports Dazzler Studio Dashboards Plans SmartModel ™ Data Sources Team Settings…" at bounding box center [704, 0] width 1408 height 0
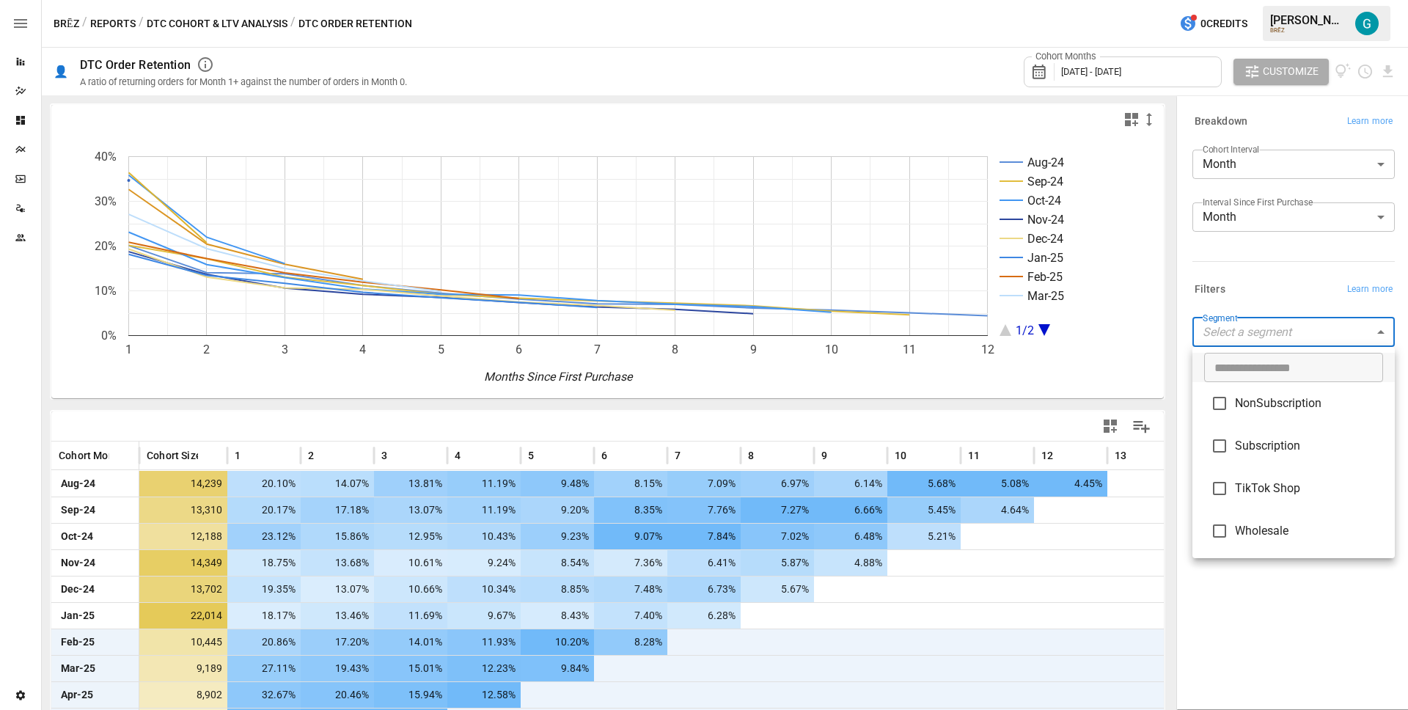
click at [1257, 440] on span "Subscription" at bounding box center [1309, 446] width 148 height 18
type input "**********"
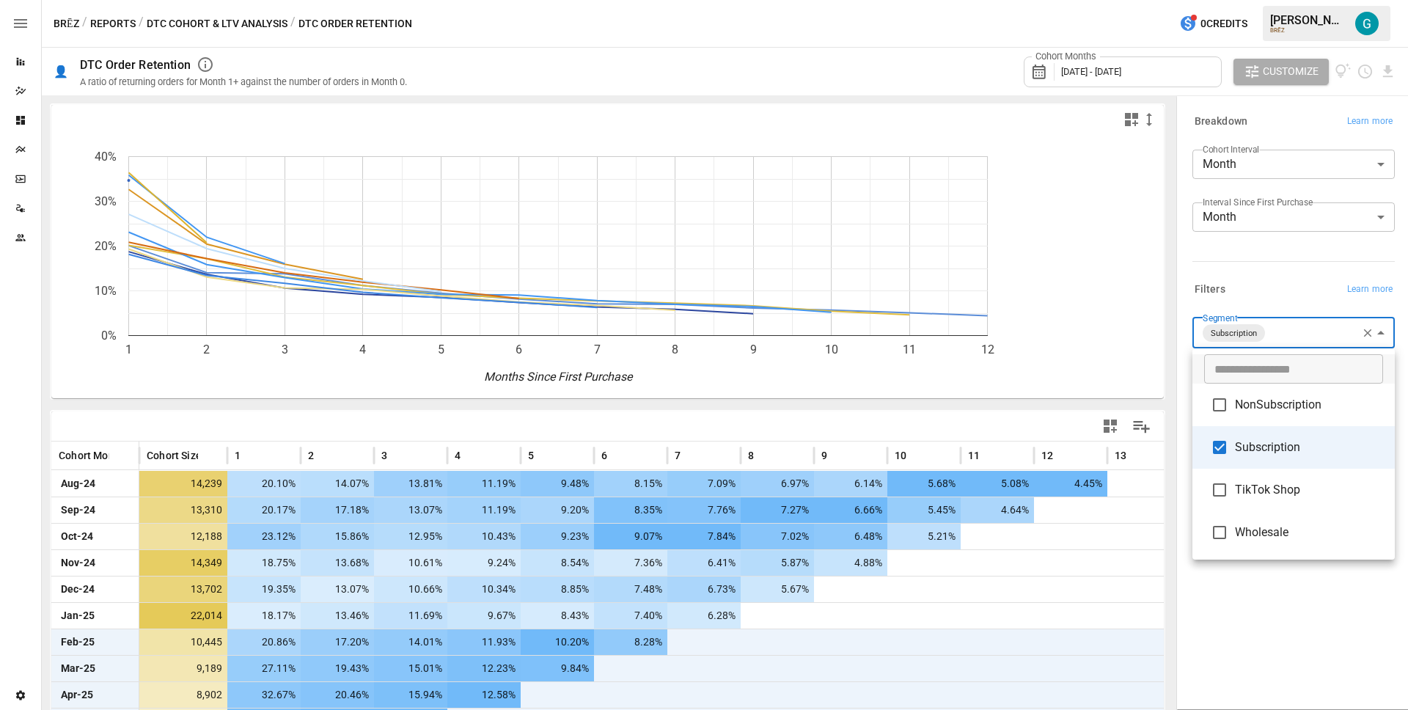
click at [1266, 266] on div at bounding box center [704, 355] width 1408 height 710
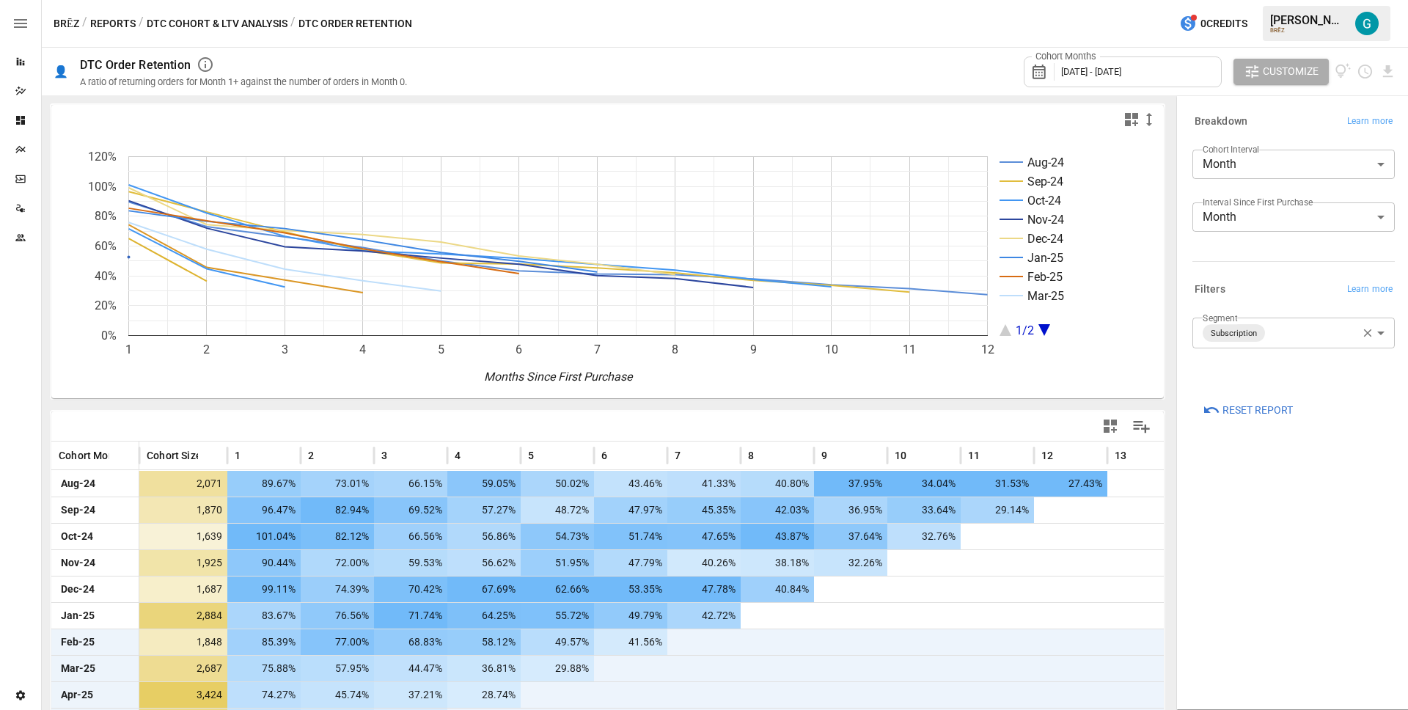
click at [1186, 348] on div "**********" at bounding box center [1291, 270] width 232 height 353
click at [641, 87] on div "Cohort Months [DATE] - [DATE] Customize" at bounding box center [911, 72] width 972 height 48
click at [1121, 75] on span "[DATE] - [DATE]" at bounding box center [1091, 71] width 60 height 11
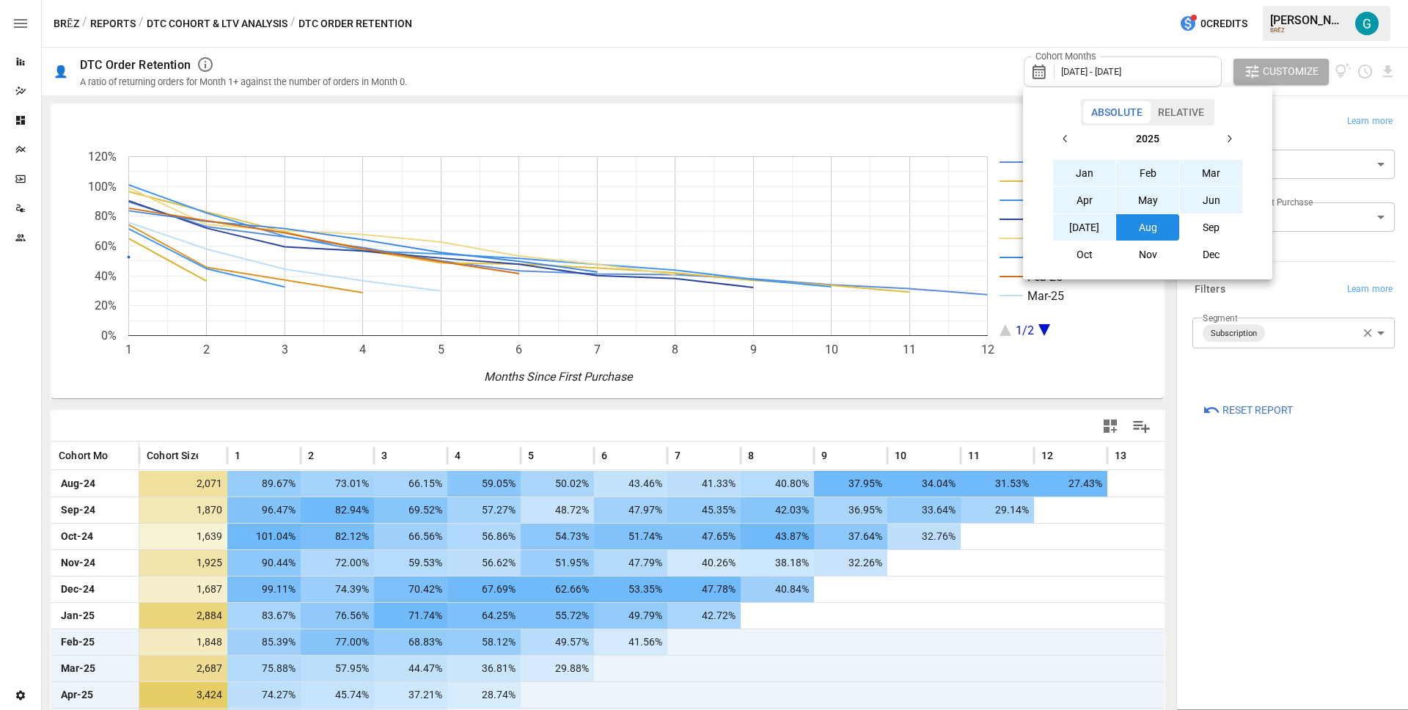
click at [1063, 133] on icon "button" at bounding box center [1065, 139] width 12 height 12
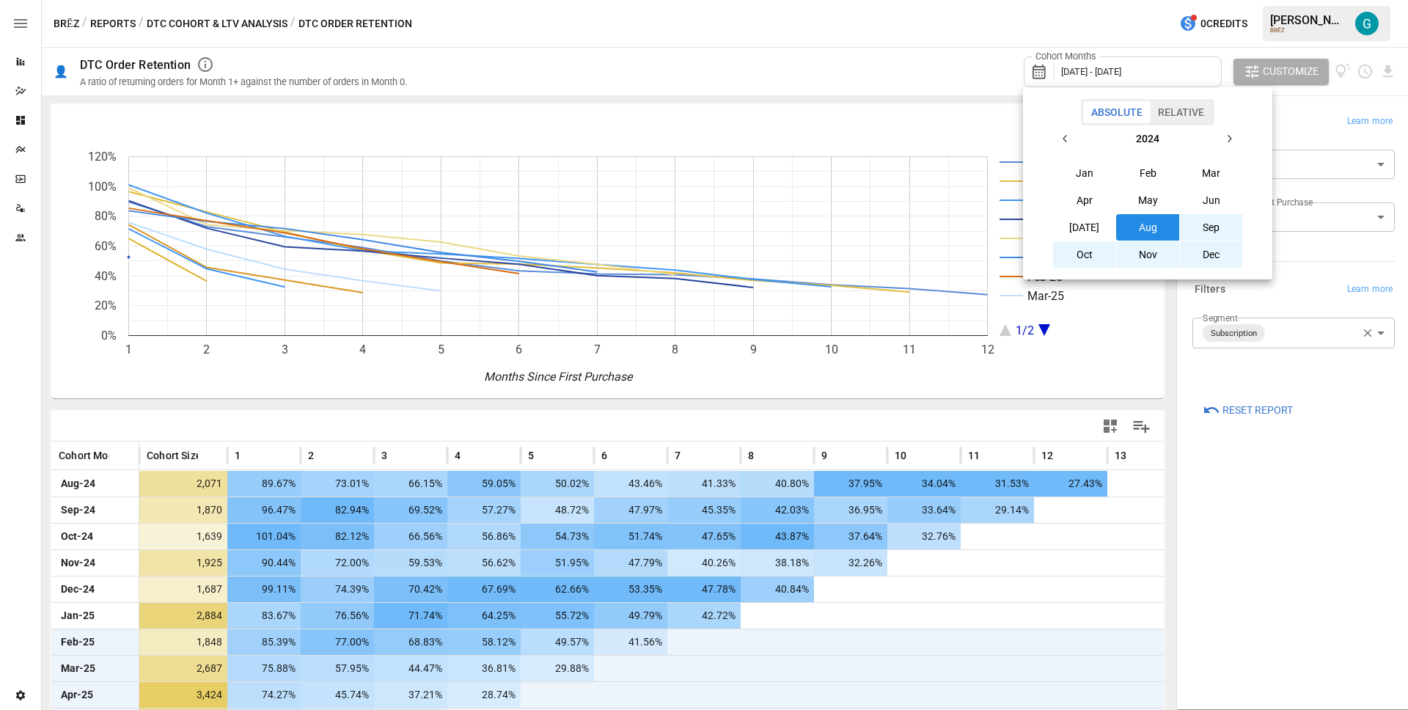
click at [1098, 166] on button "Jan" at bounding box center [1084, 173] width 63 height 26
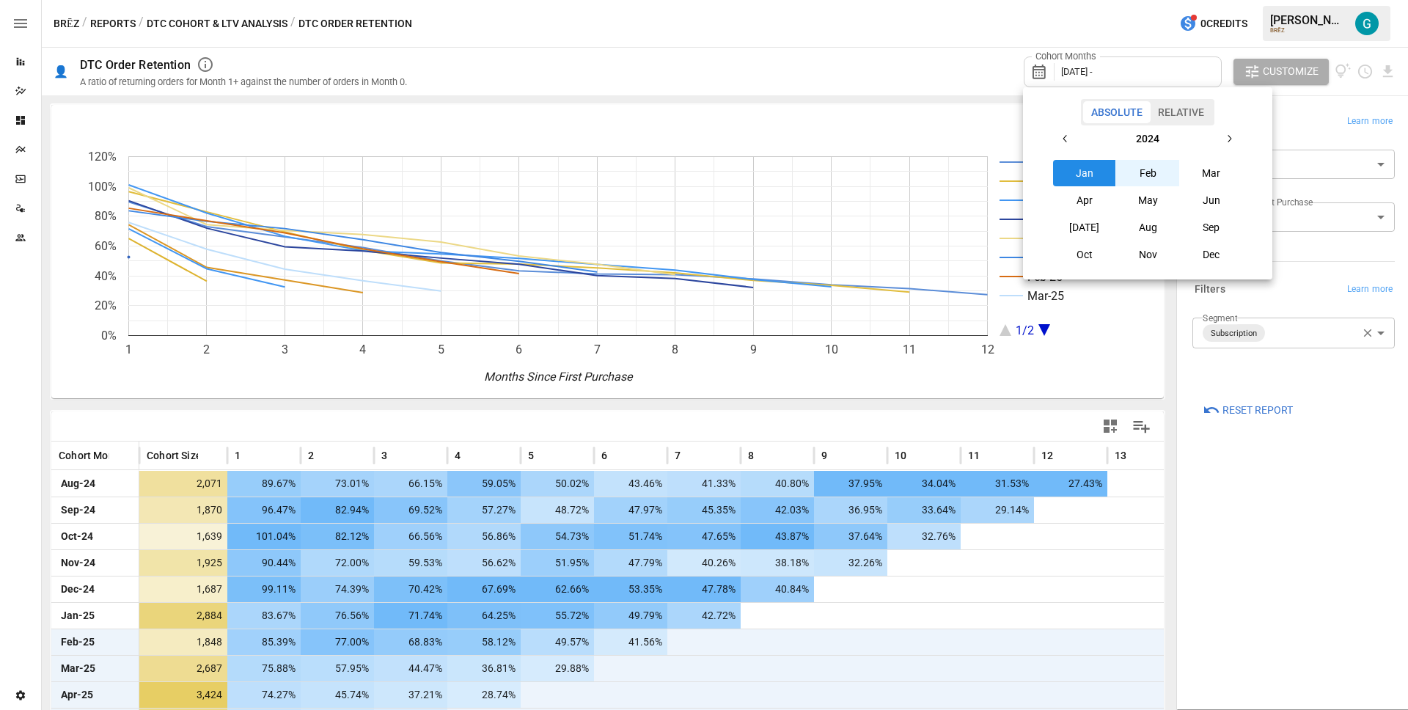
click at [1235, 131] on button "button" at bounding box center [1229, 138] width 26 height 26
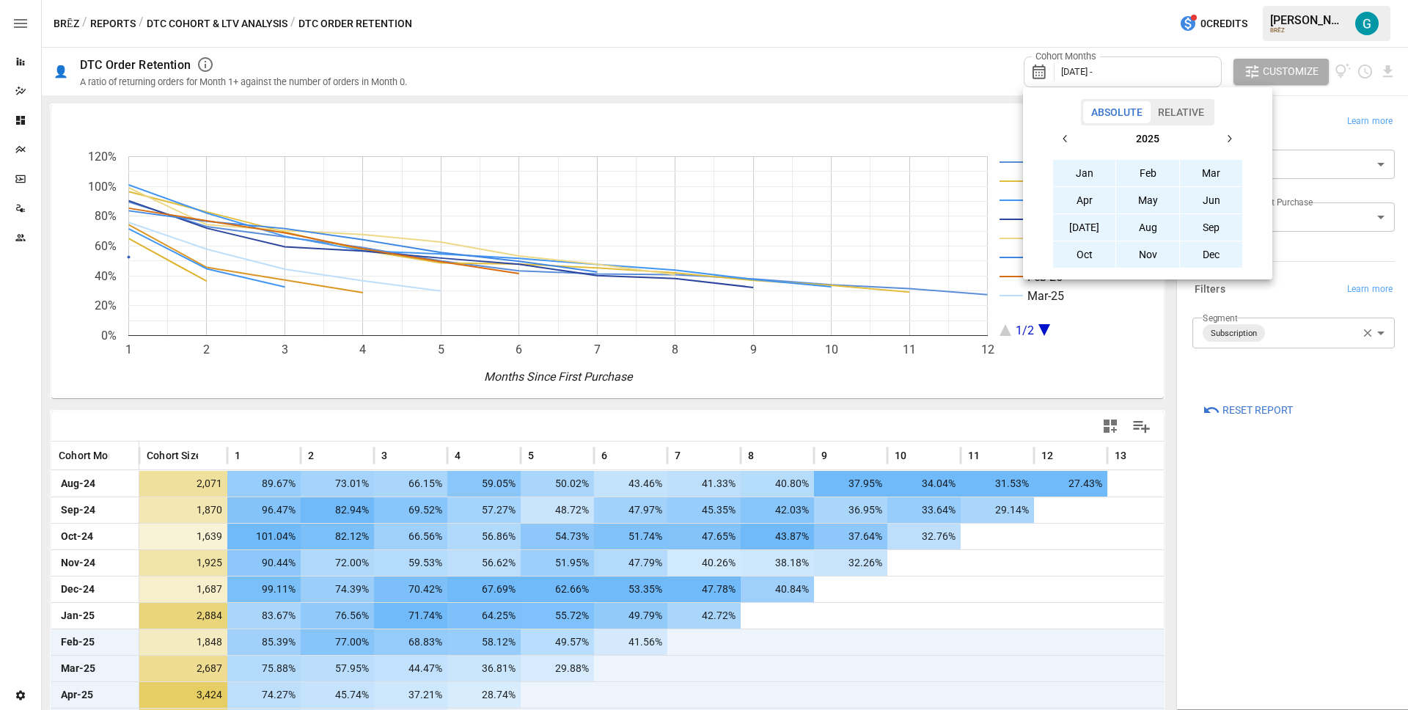
click at [1218, 249] on button "Dec" at bounding box center [1211, 254] width 63 height 26
click at [1299, 455] on div at bounding box center [704, 355] width 1408 height 710
